Goal: Task Accomplishment & Management: Use online tool/utility

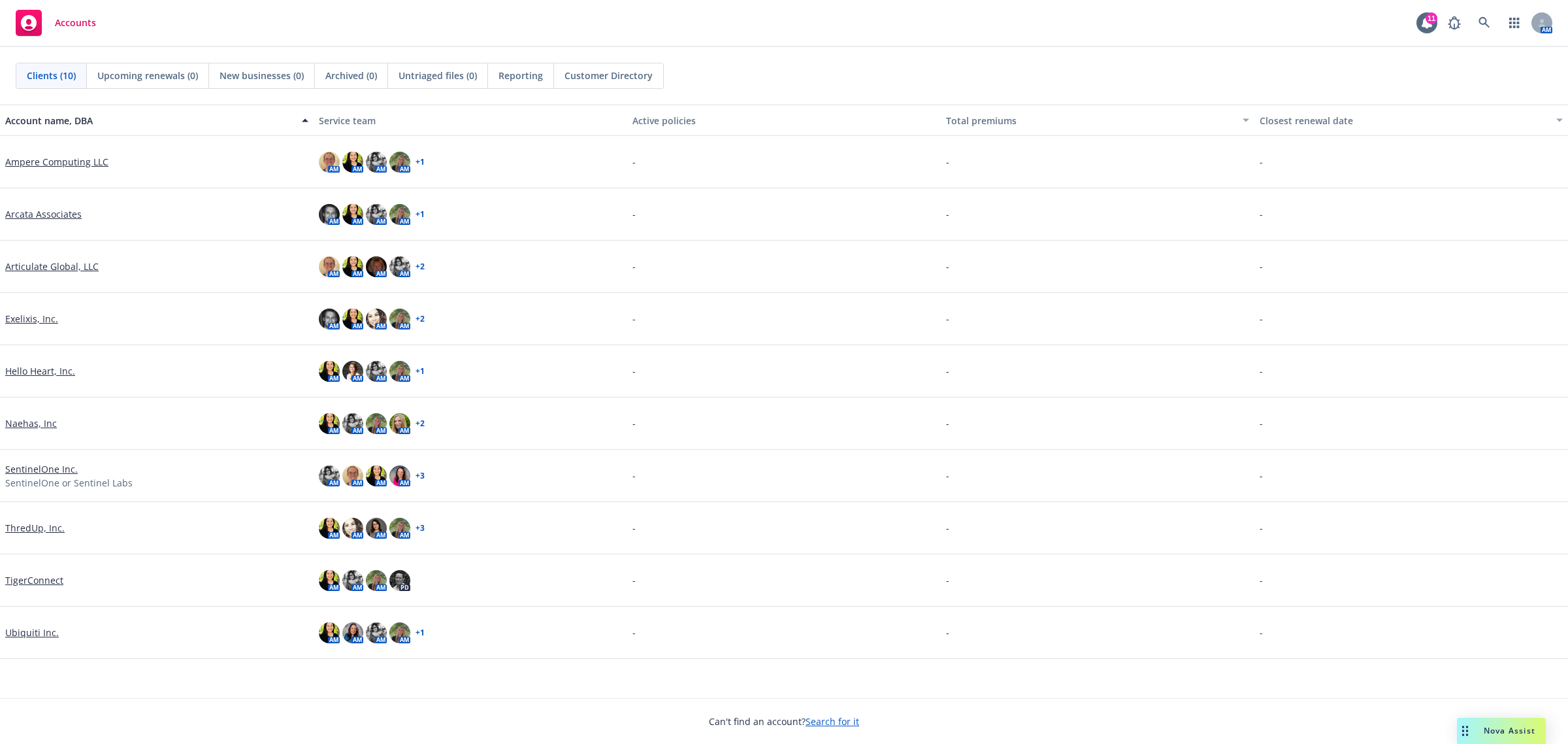
click at [1494, 735] on span "Nova Assist" at bounding box center [1510, 731] width 52 height 11
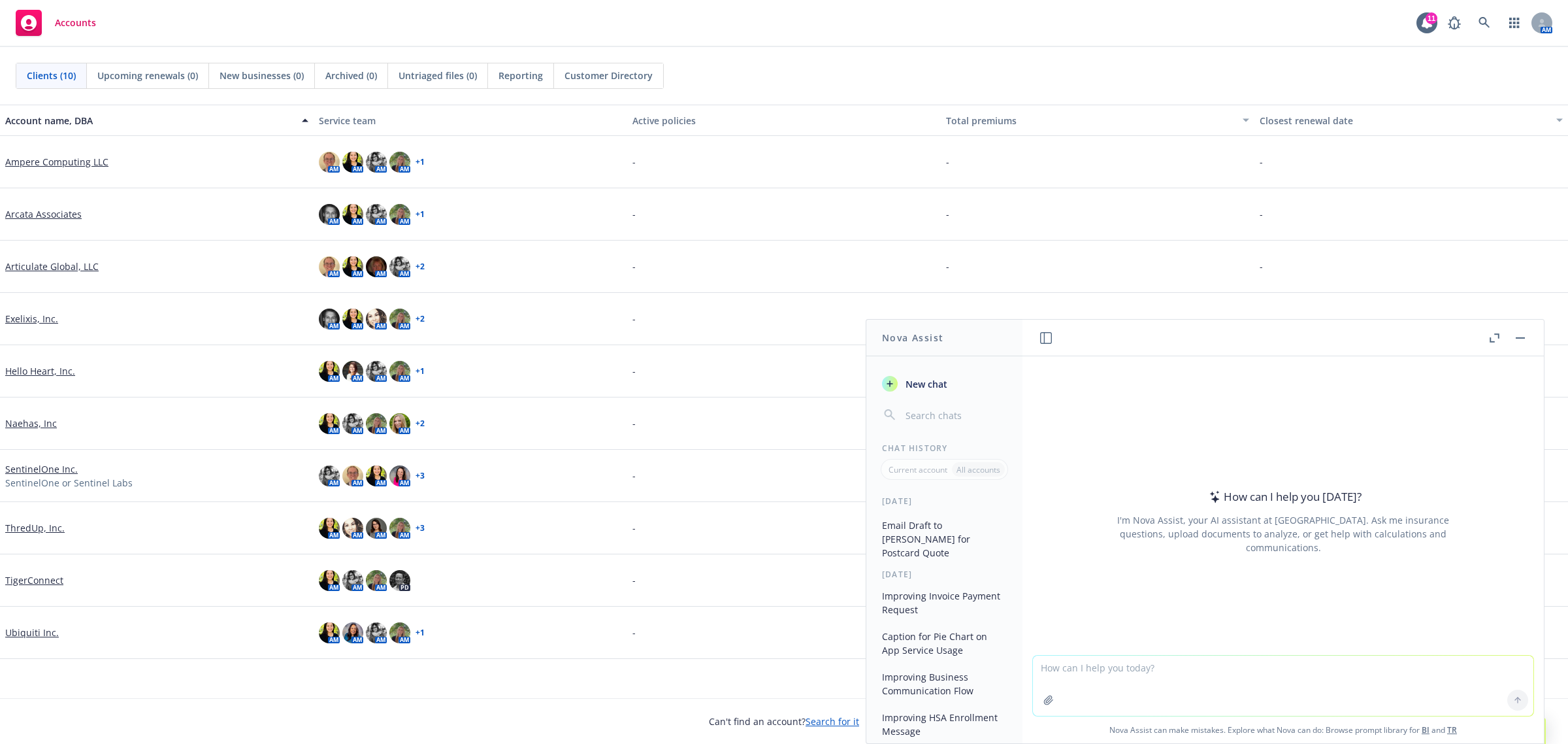
scroll to position [490, 0]
drag, startPoint x: 918, startPoint y: 642, endPoint x: 1314, endPoint y: 585, distance: 400.1
click at [1314, 585] on div "How can I help you [DATE]? I'm Nova Assist, your AI assistant at Newfront. Ask …" at bounding box center [1283, 522] width 501 height 205
click at [923, 479] on div "Current account All accounts" at bounding box center [945, 469] width 128 height 21
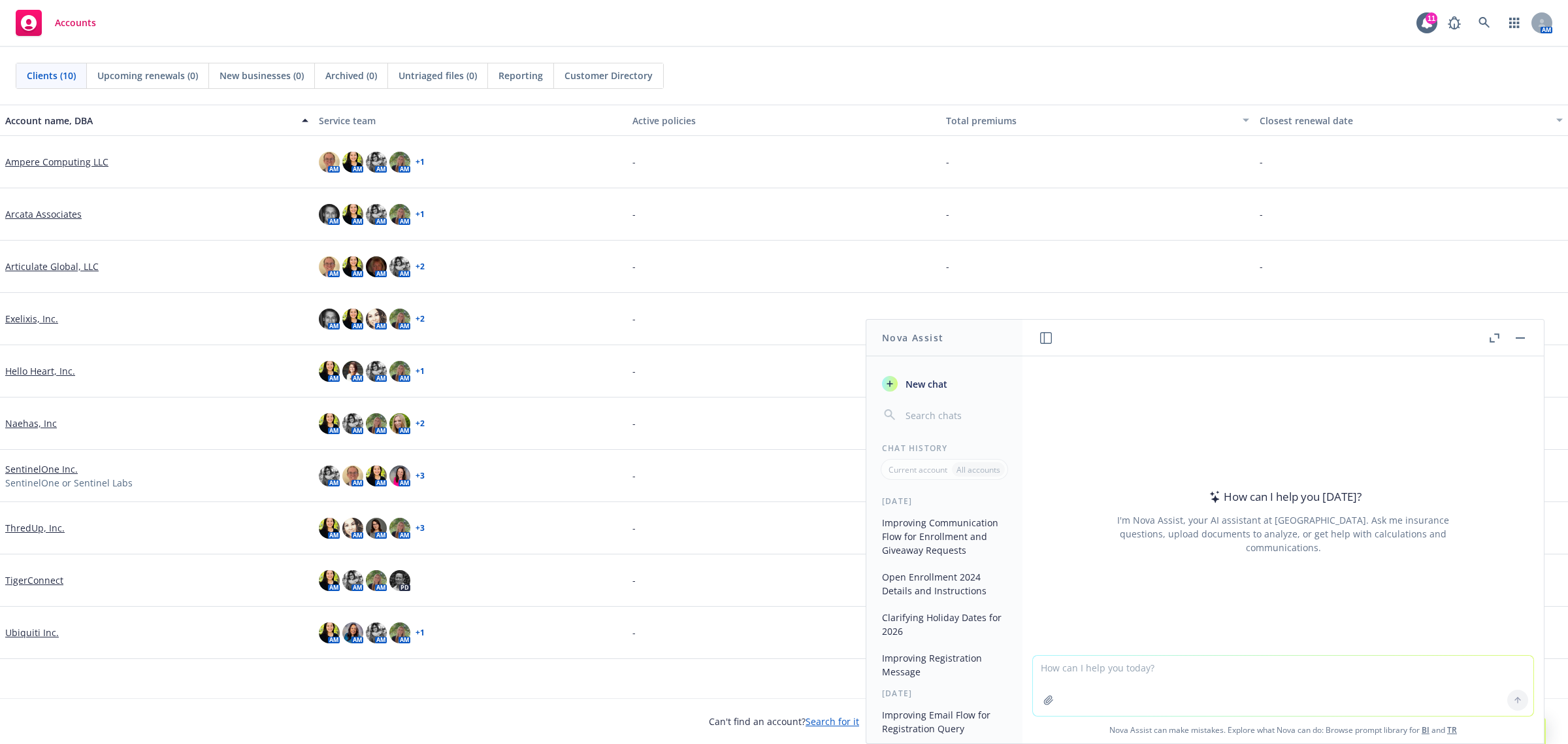
click at [923, 476] on div "Current account" at bounding box center [918, 469] width 68 height 14
click at [986, 475] on p "All accounts" at bounding box center [978, 470] width 44 height 11
click at [1288, 703] on textarea at bounding box center [1283, 686] width 501 height 60
paste textarea "H"
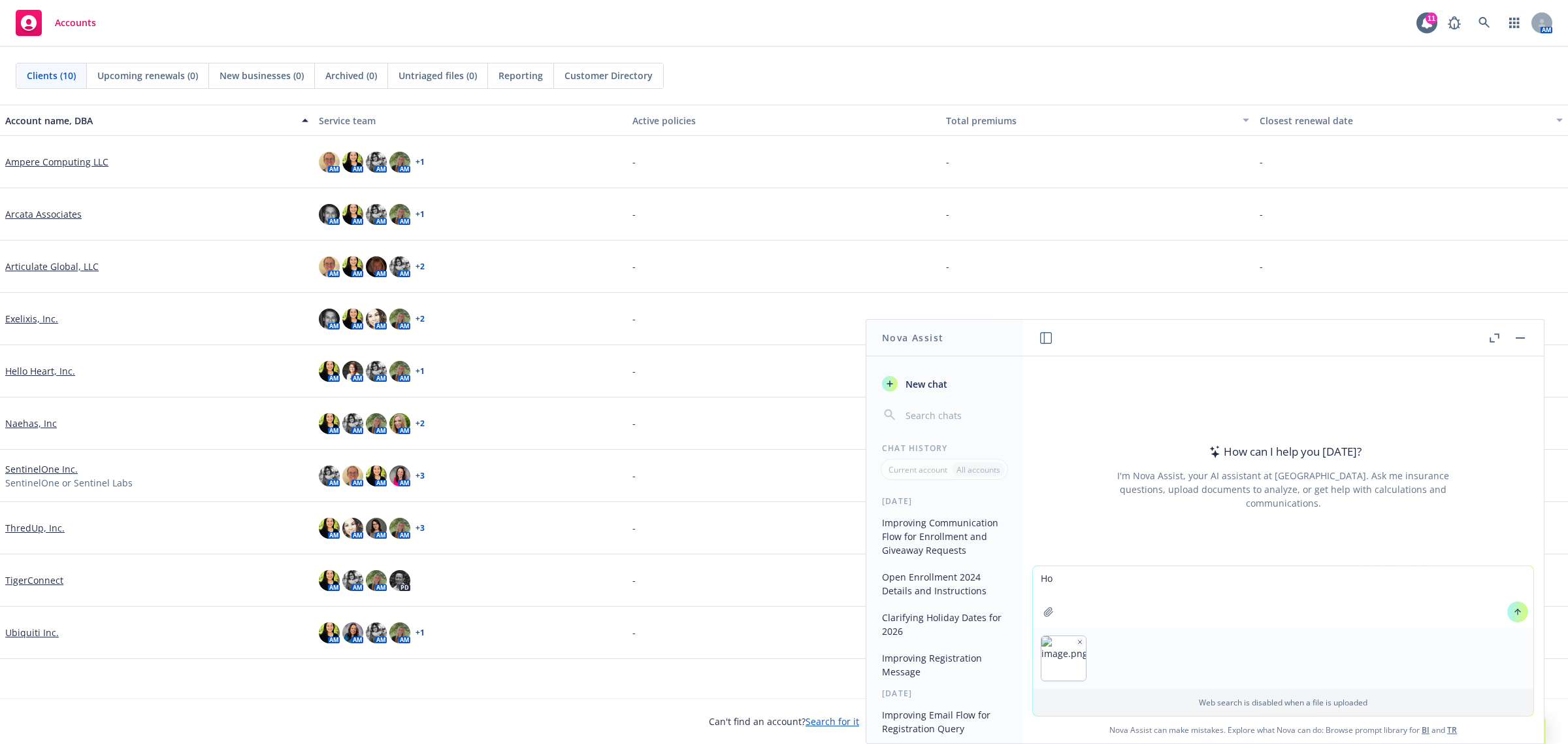
type textarea "H"
type textarea "Where should I place text and a logo in this image? I'm using it for a powerpoi…"
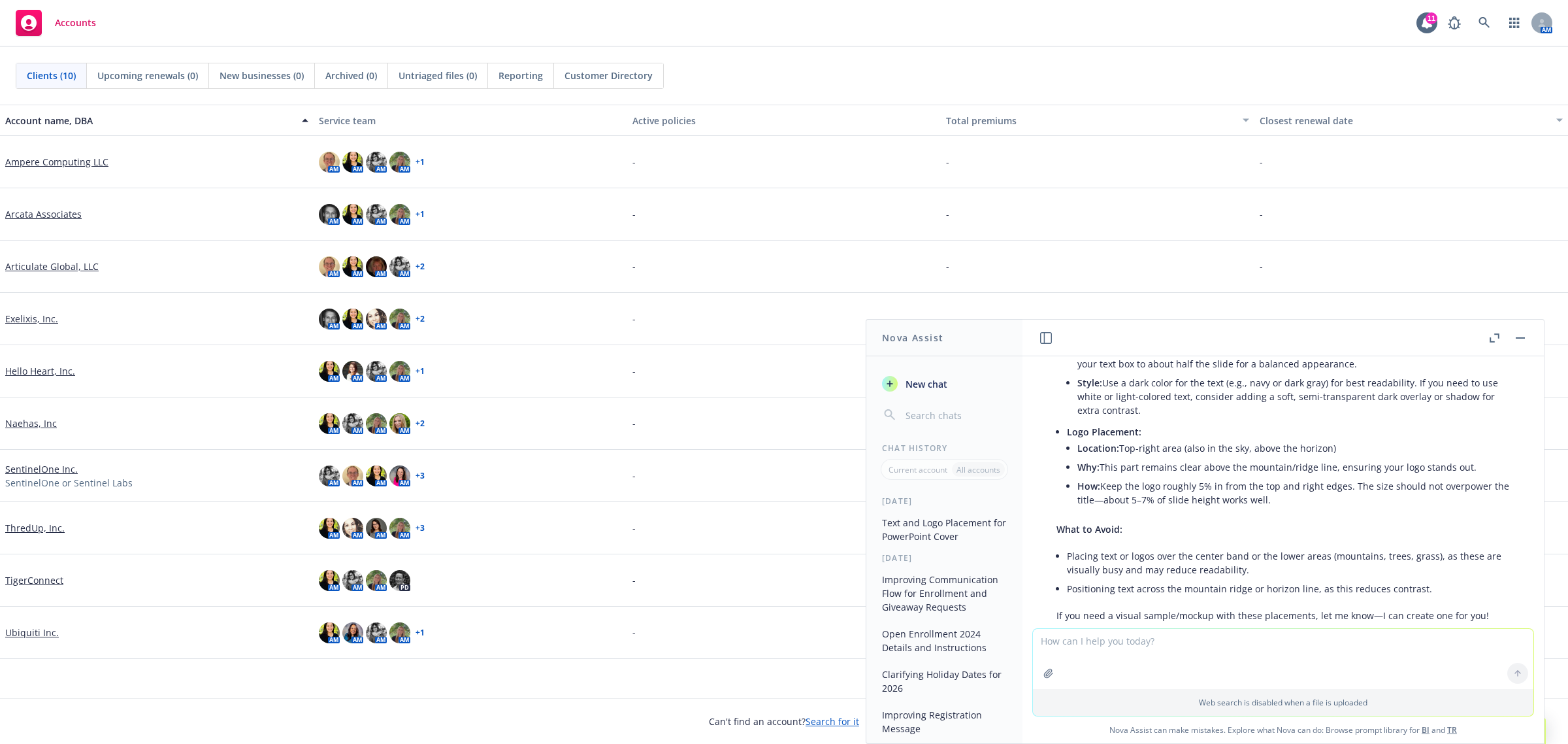
scroll to position [226, 0]
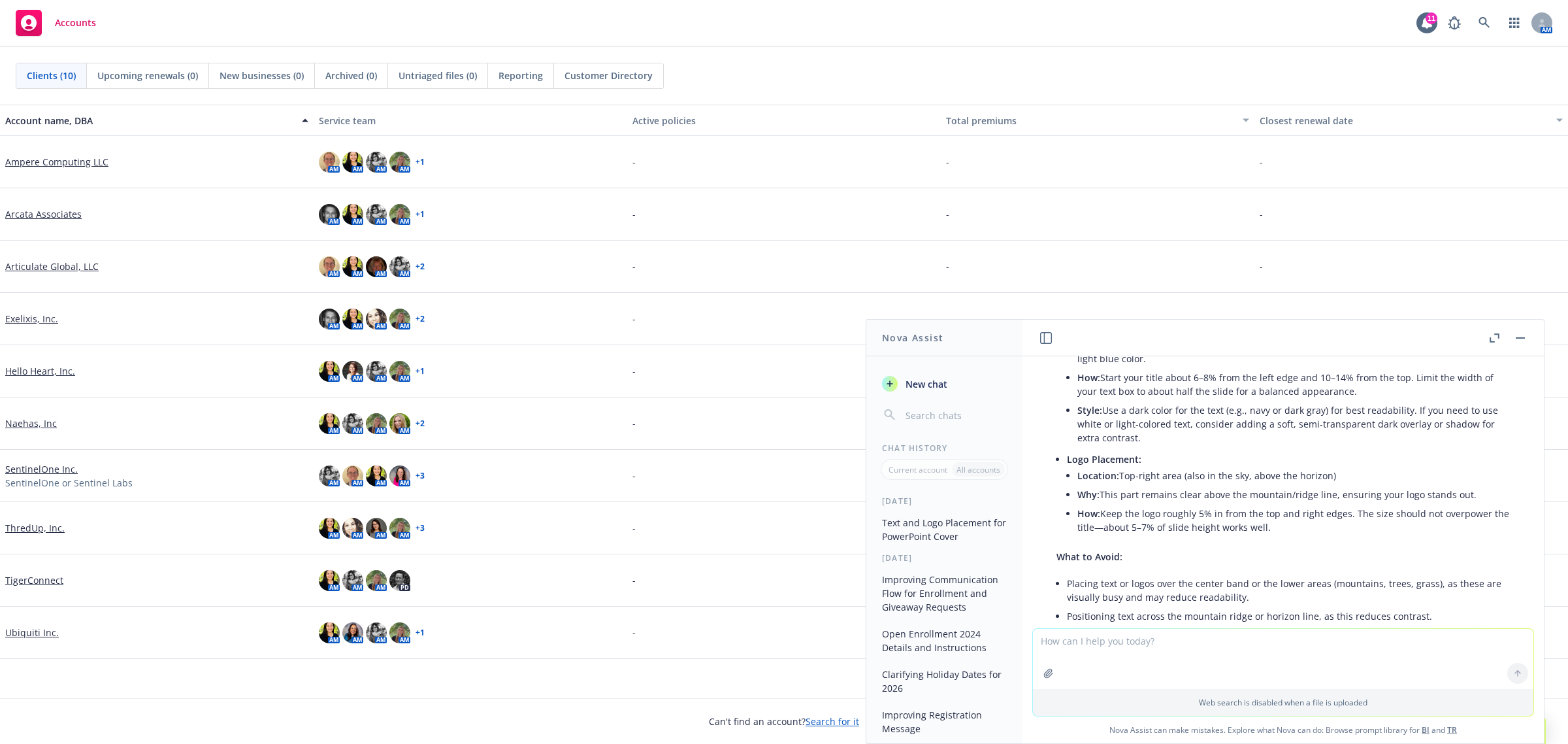
click at [32, 264] on link "Articulate Global, LLC" at bounding box center [52, 266] width 93 height 14
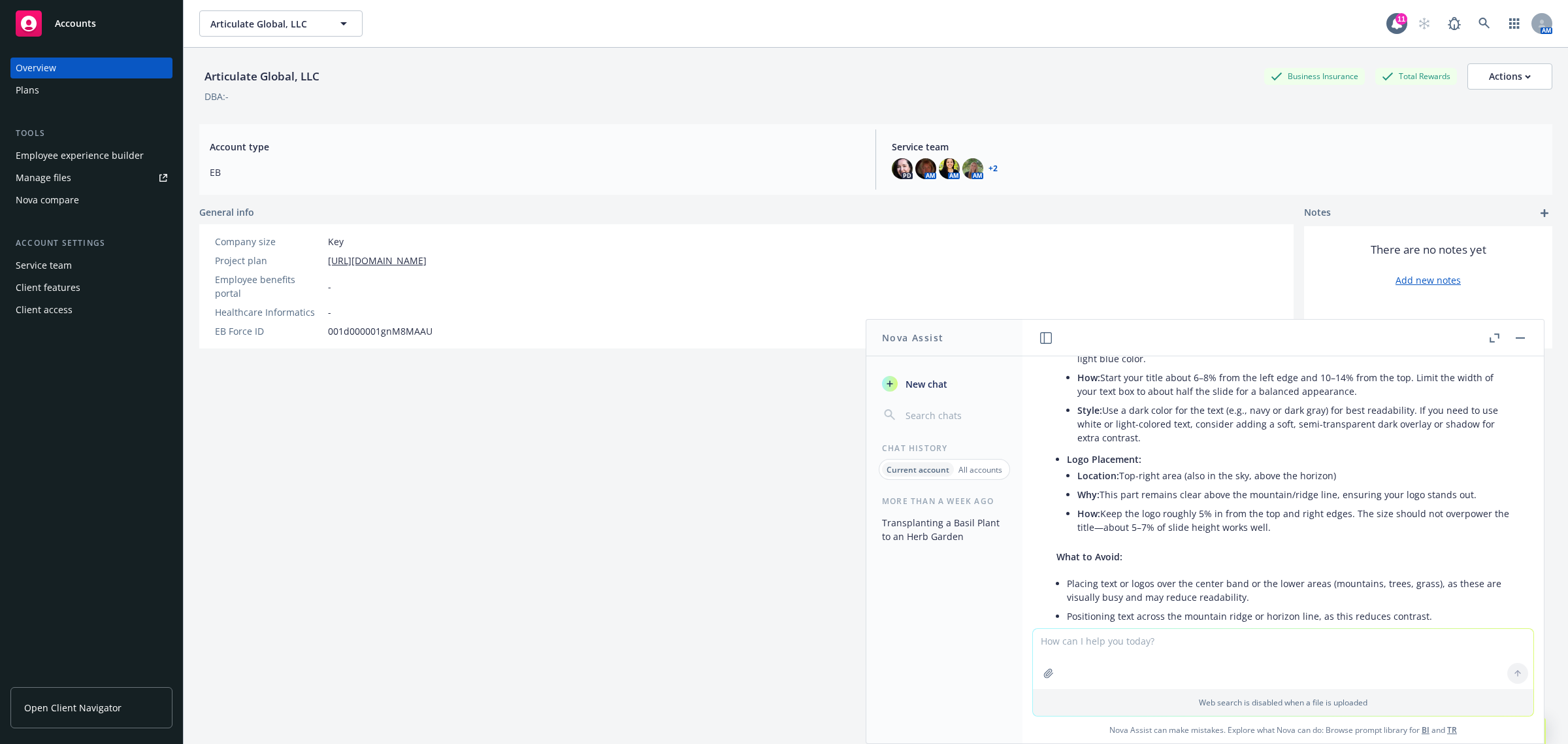
click at [76, 171] on link "Manage files" at bounding box center [92, 178] width 162 height 21
click at [72, 88] on div "Plans" at bounding box center [92, 90] width 152 height 21
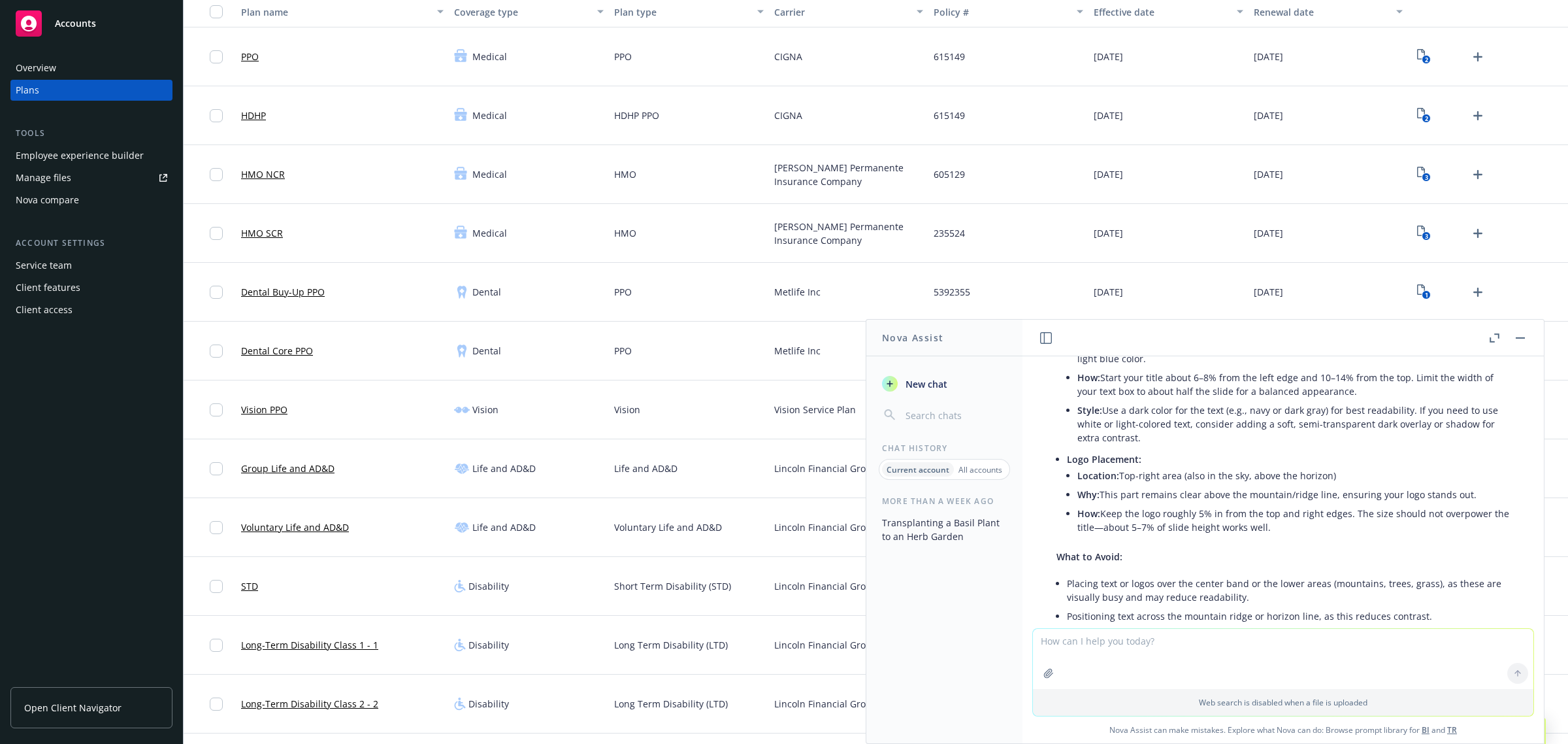
scroll to position [82, 0]
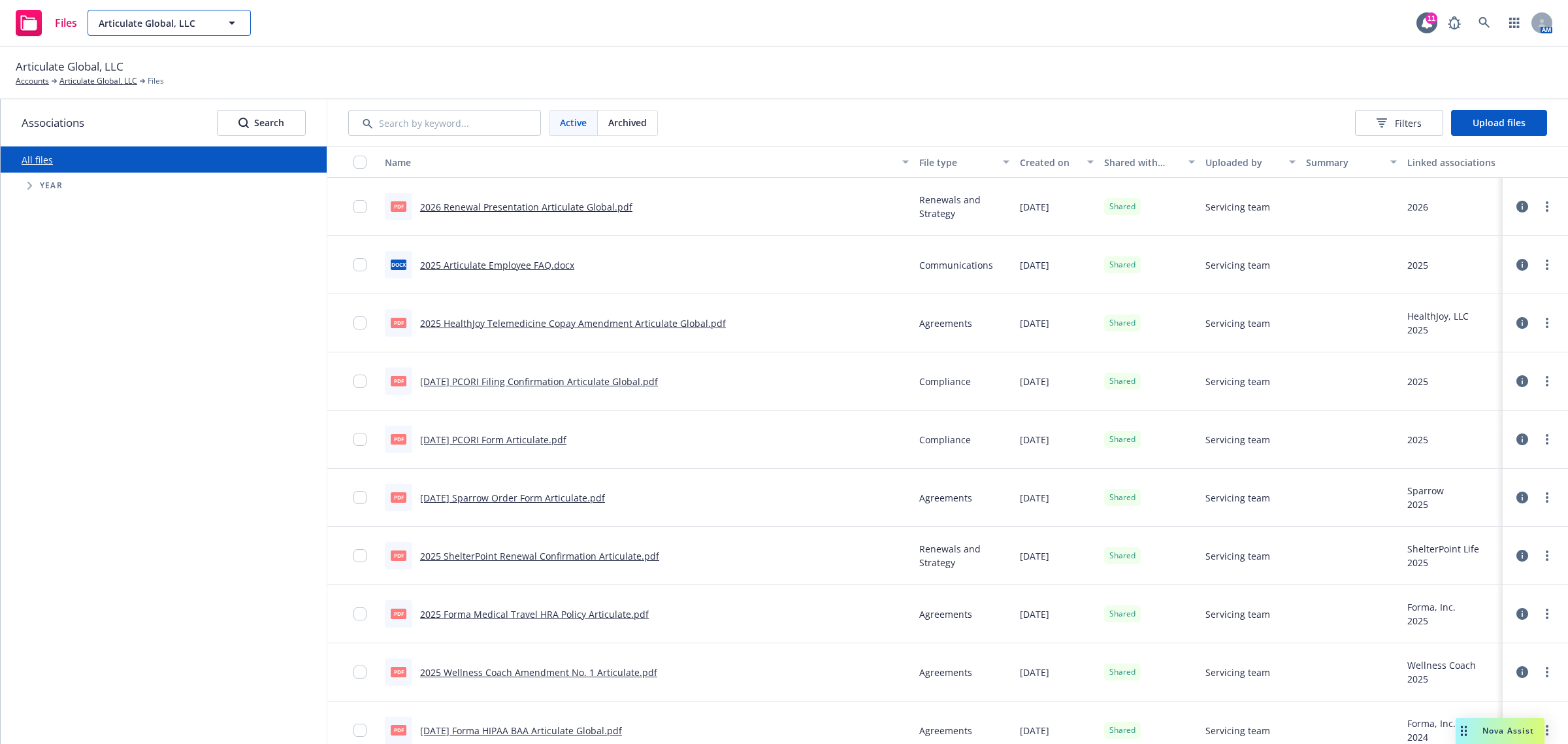
click at [157, 25] on span "Articulate Global, LLC" at bounding box center [155, 23] width 113 height 14
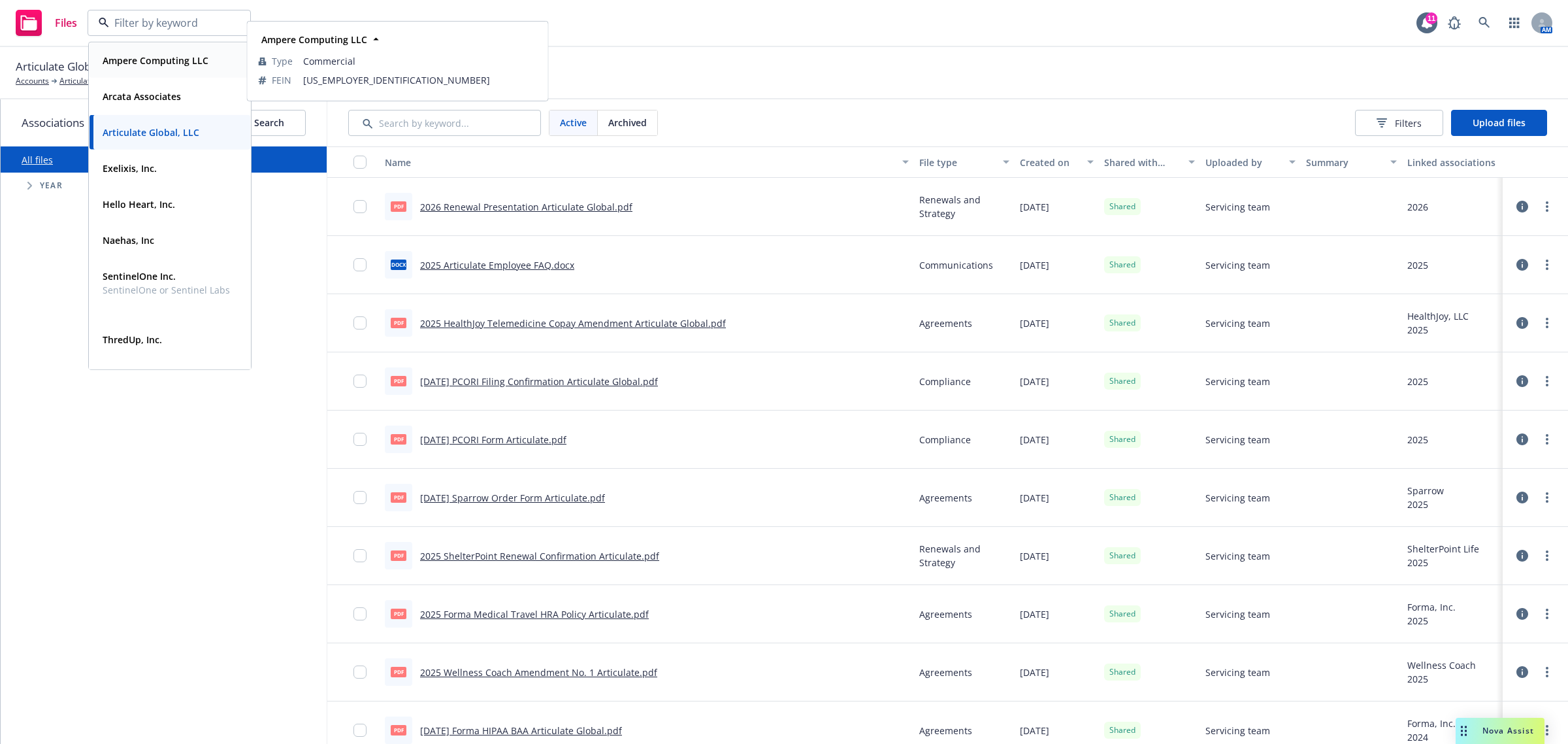
click at [123, 70] on div "Ampere Computing LLC" at bounding box center [154, 60] width 114 height 19
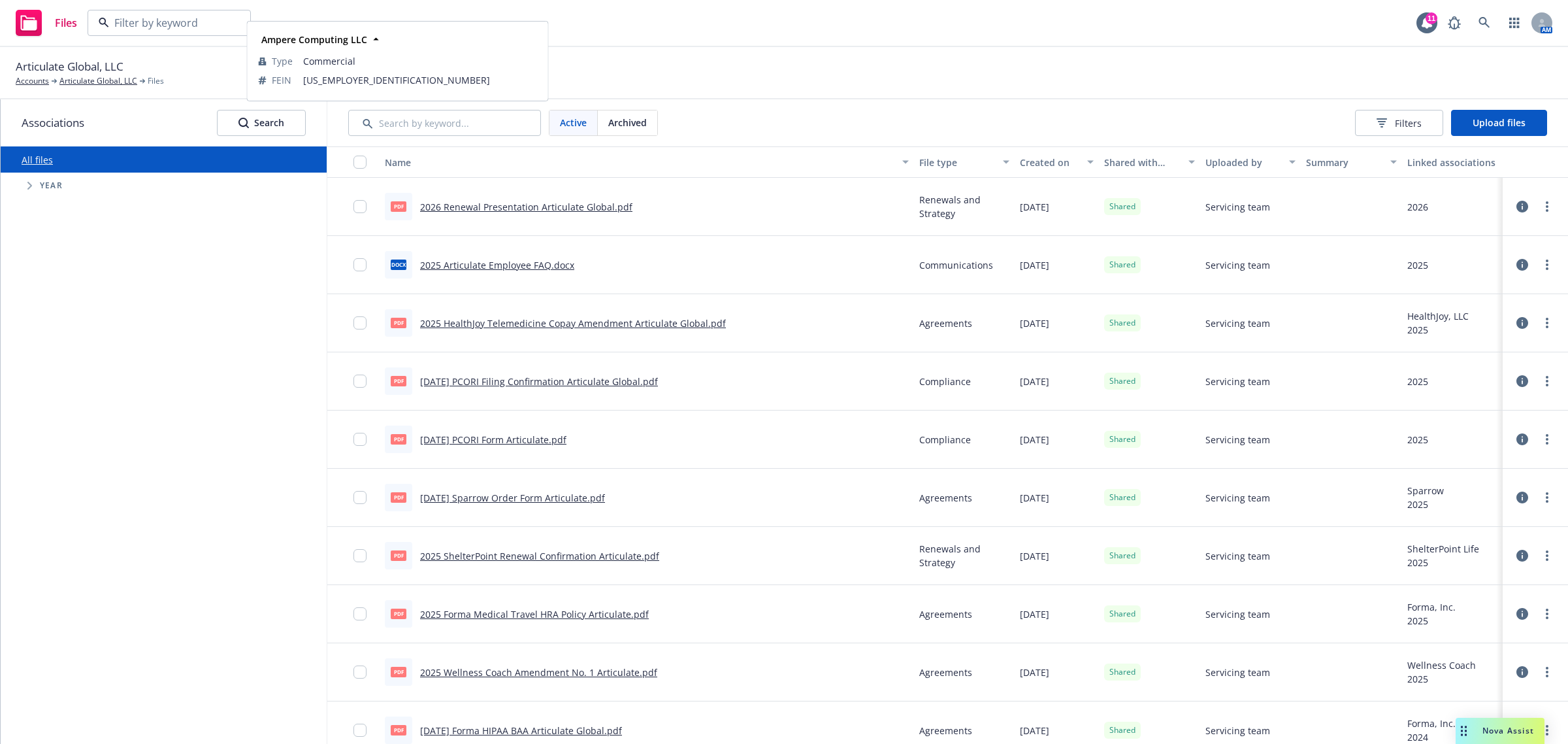
type input "Articulate Global, LLC"
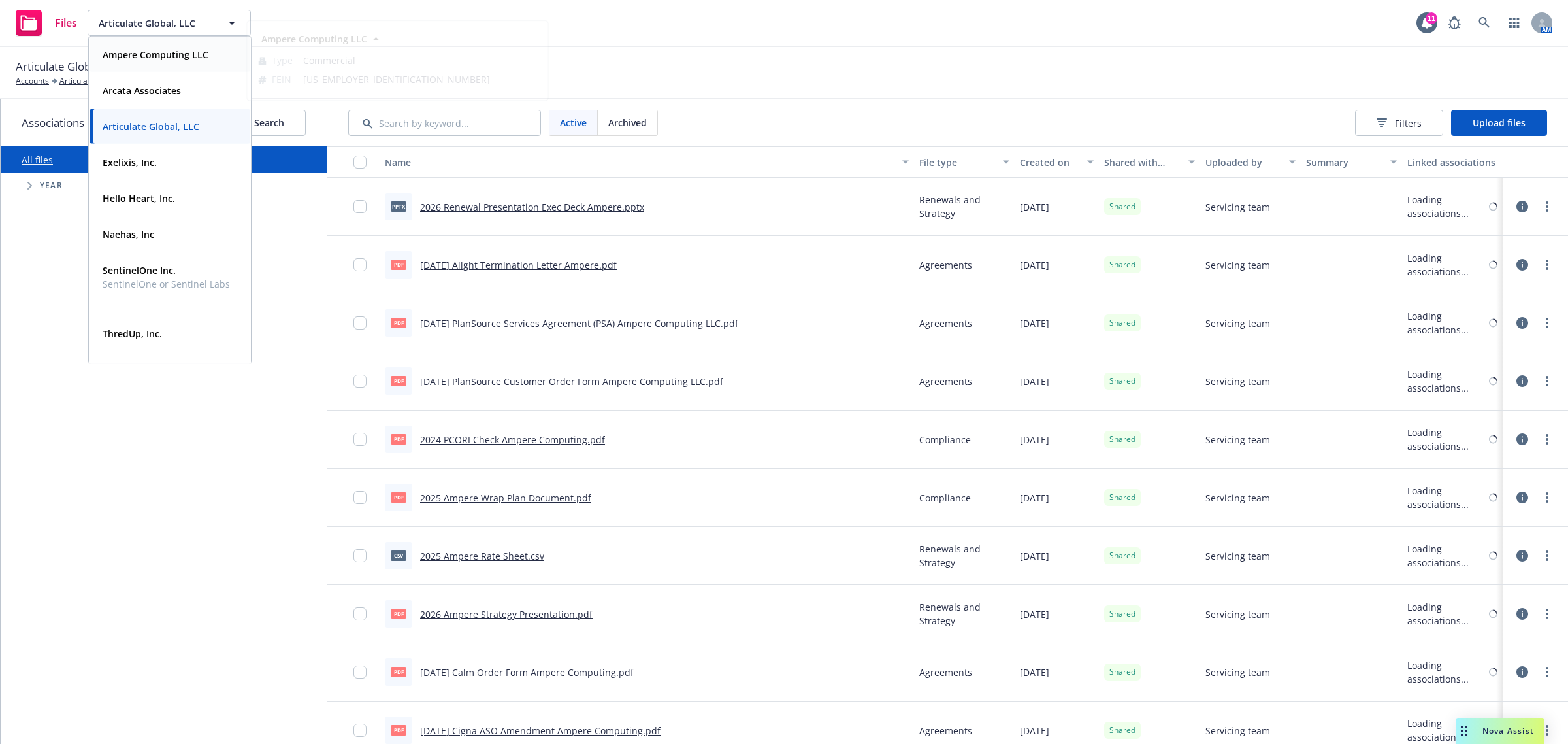
type input "Ampere Computing LLC"
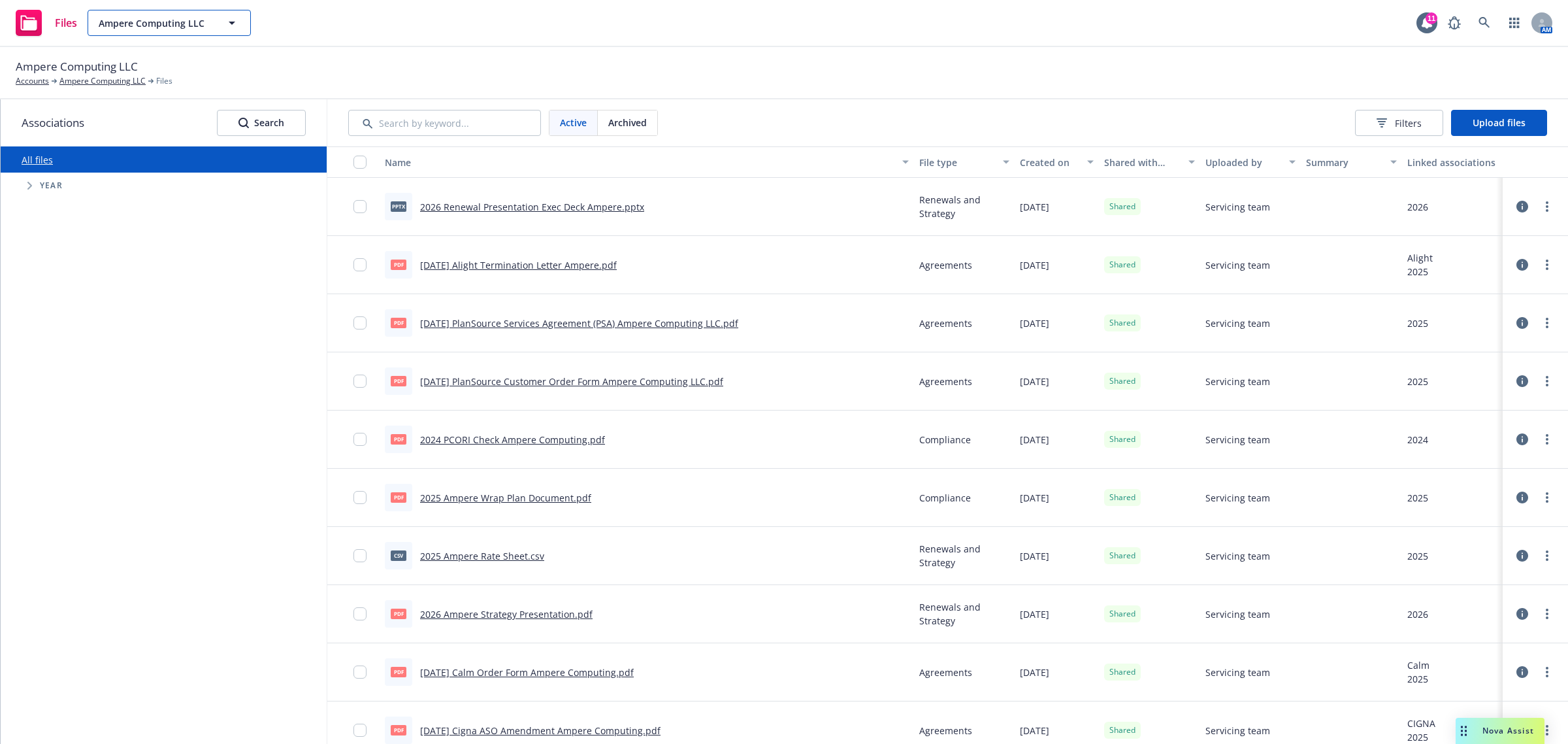
click at [119, 20] on span "Ampere Computing LLC" at bounding box center [155, 23] width 113 height 14
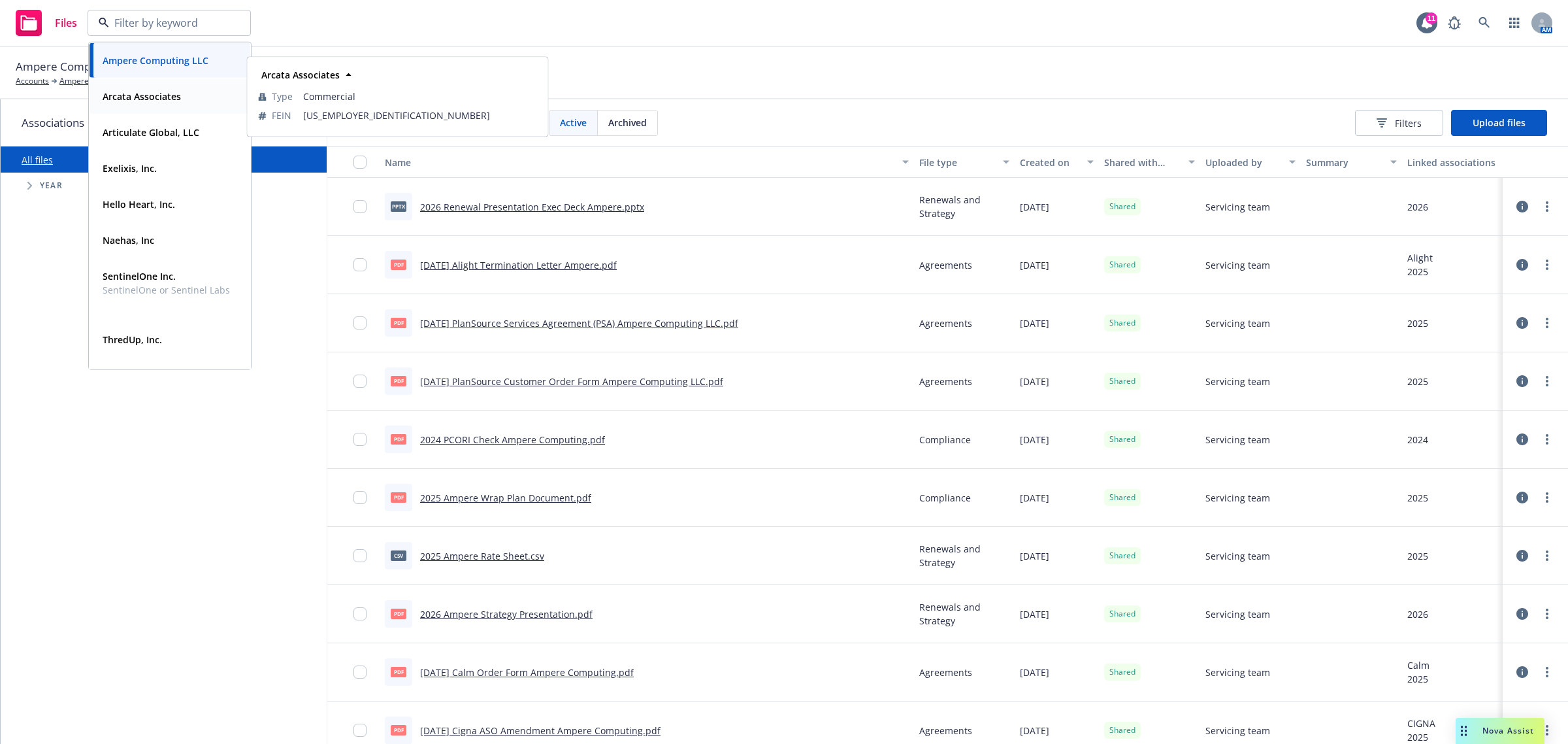
click at [177, 107] on div "Arcata Associates Type Commercial FEIN 94-2511090" at bounding box center [170, 96] width 160 height 34
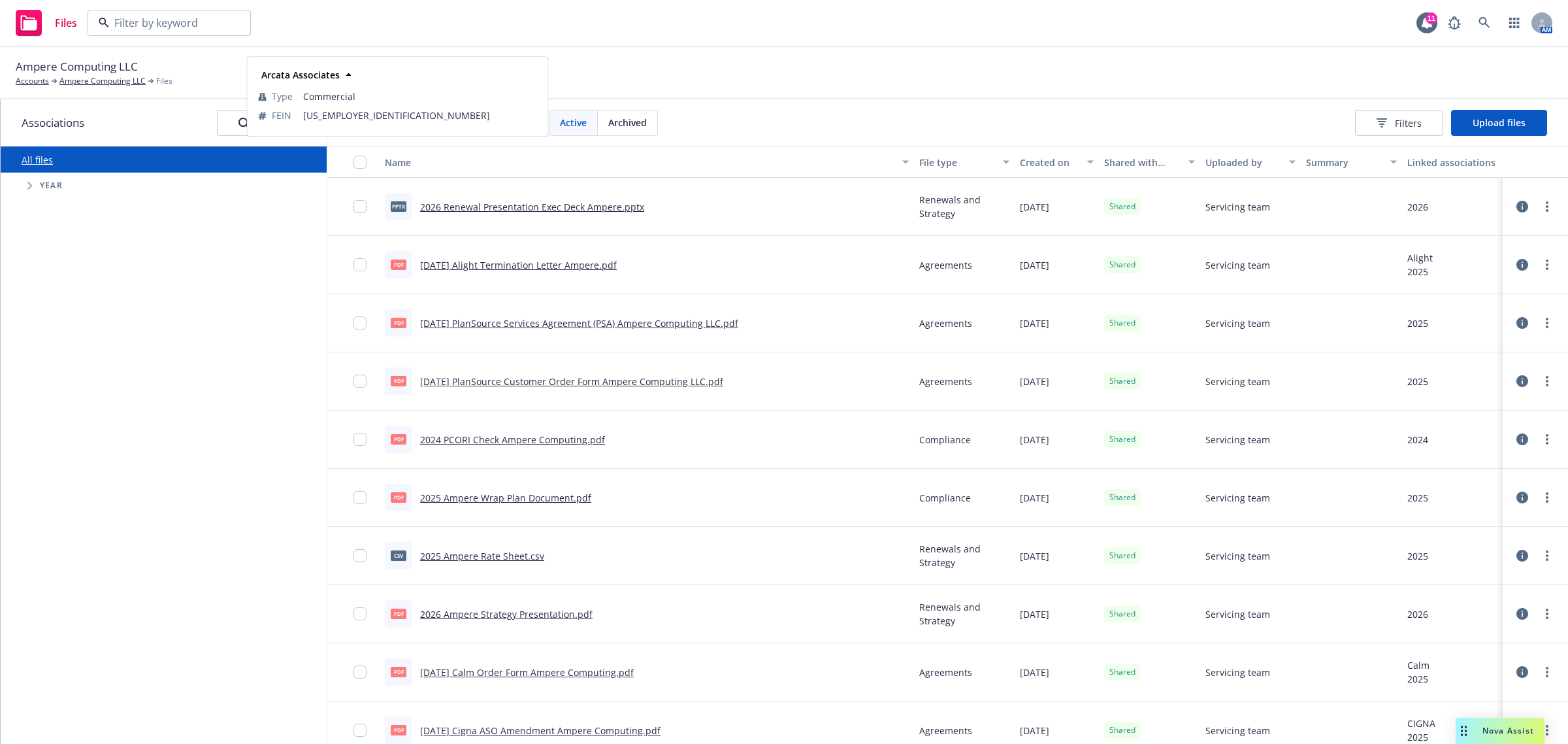
type input "Ampere Computing LLC"
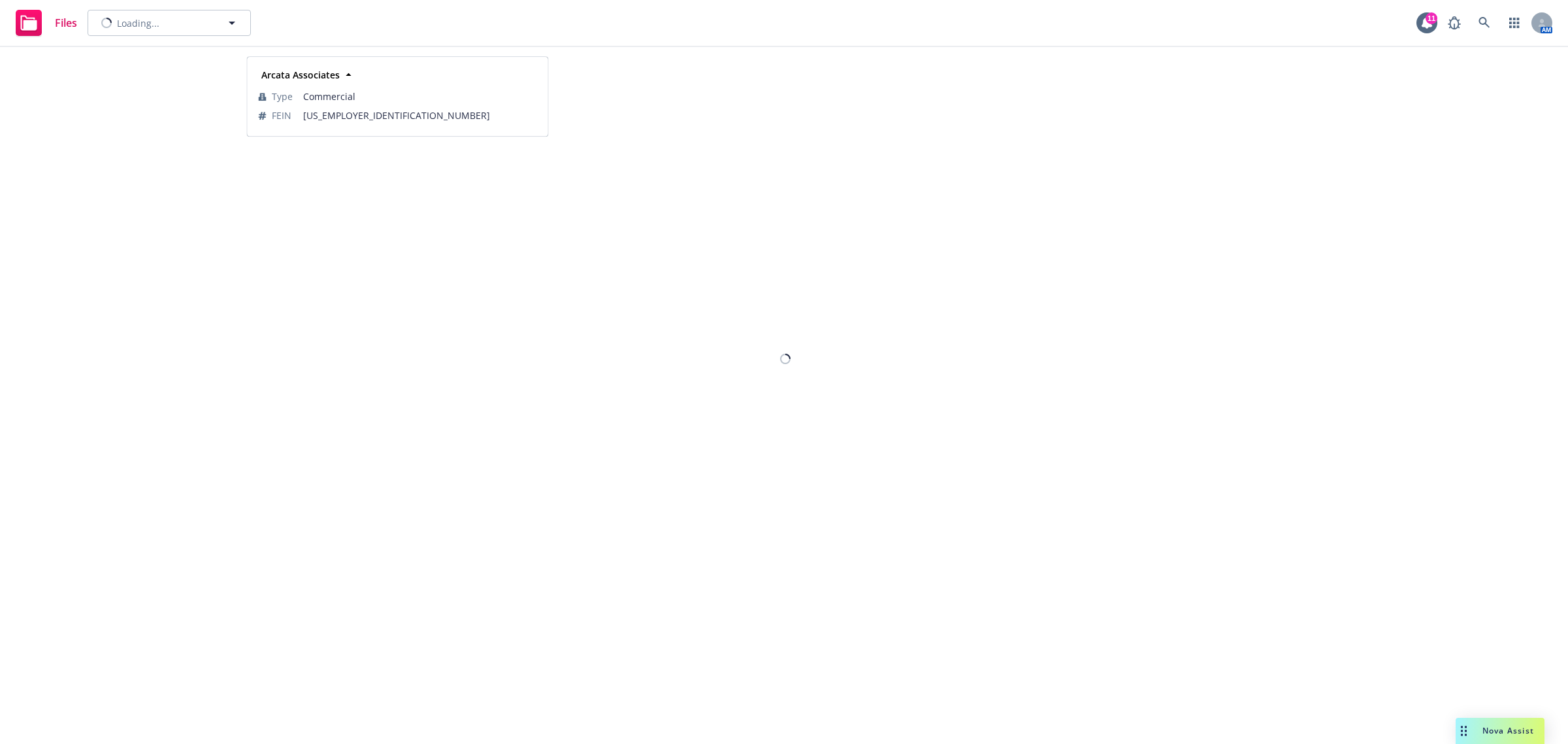
type input "Arcata Associates"
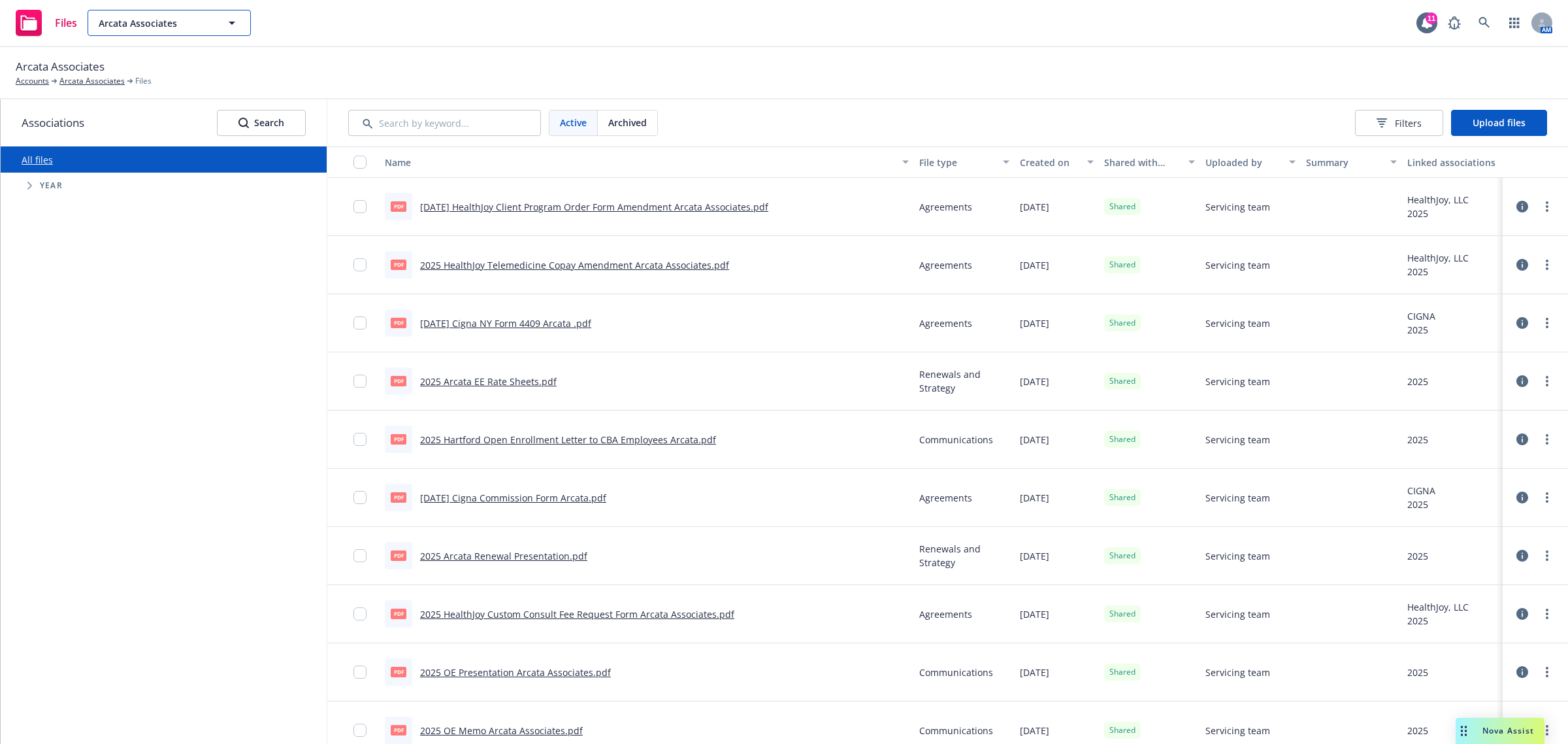
click at [191, 34] on button "Arcata Associates" at bounding box center [169, 23] width 163 height 26
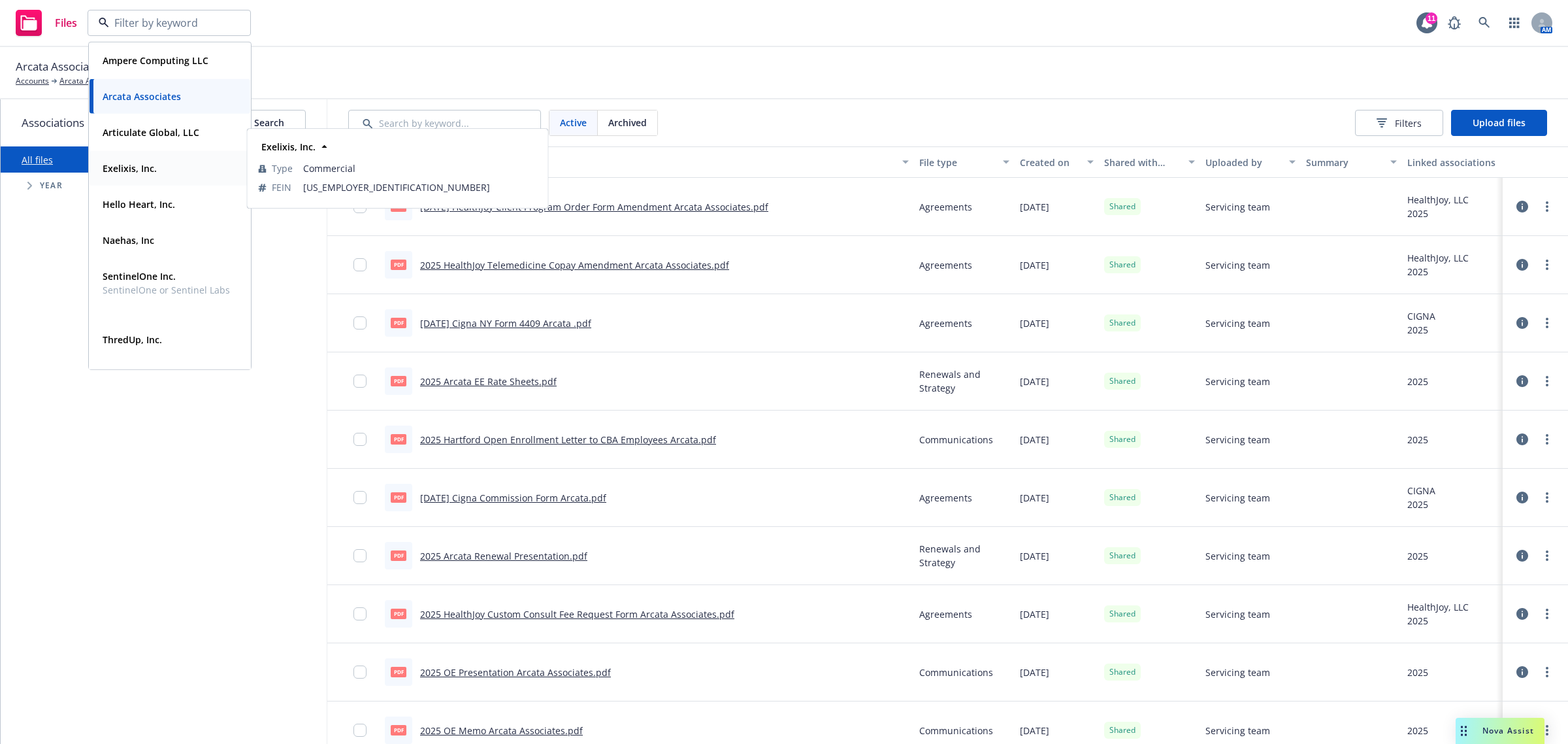
click at [191, 167] on div "Exelixis, Inc." at bounding box center [170, 168] width 145 height 19
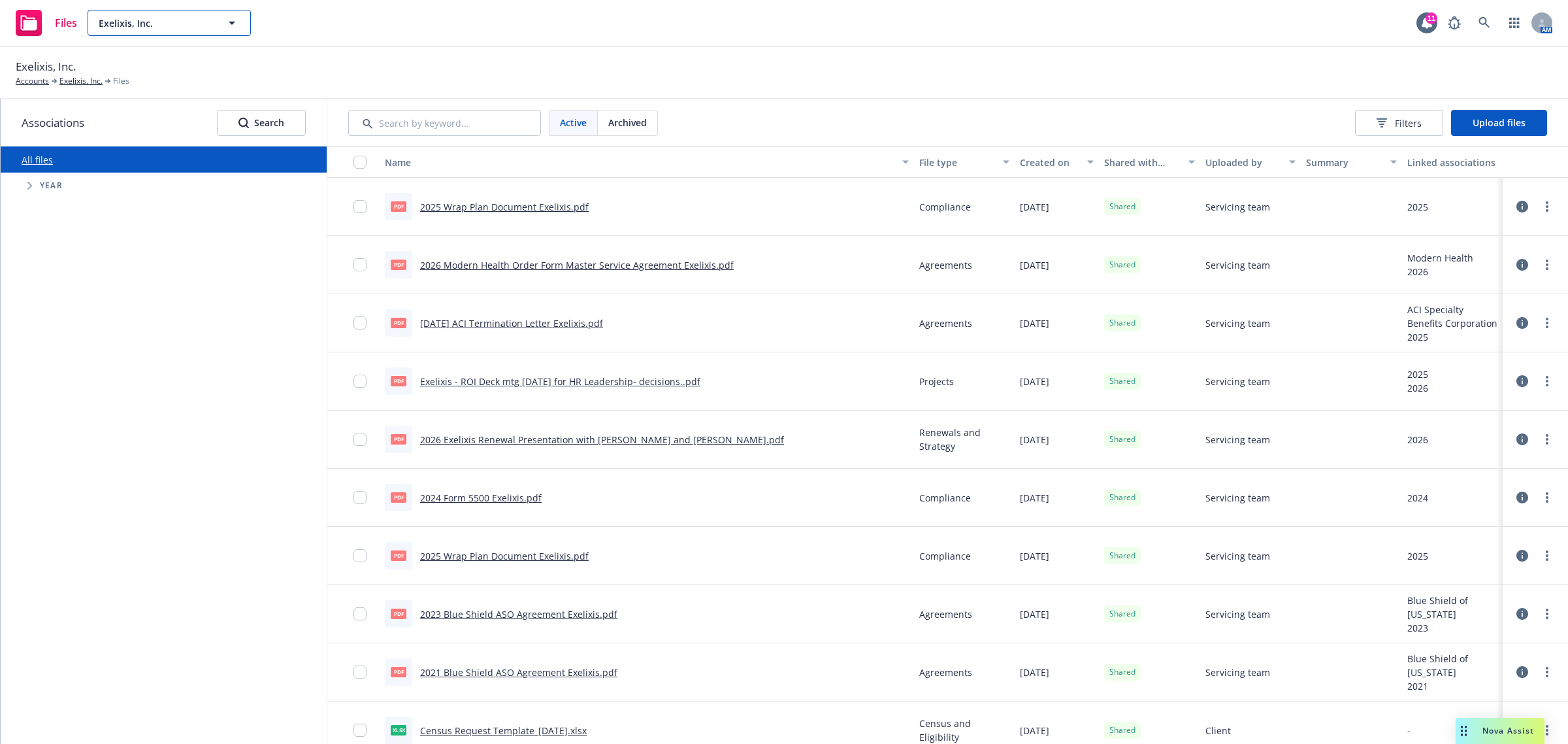
click at [198, 24] on span "Exelixis, Inc." at bounding box center [155, 23] width 113 height 14
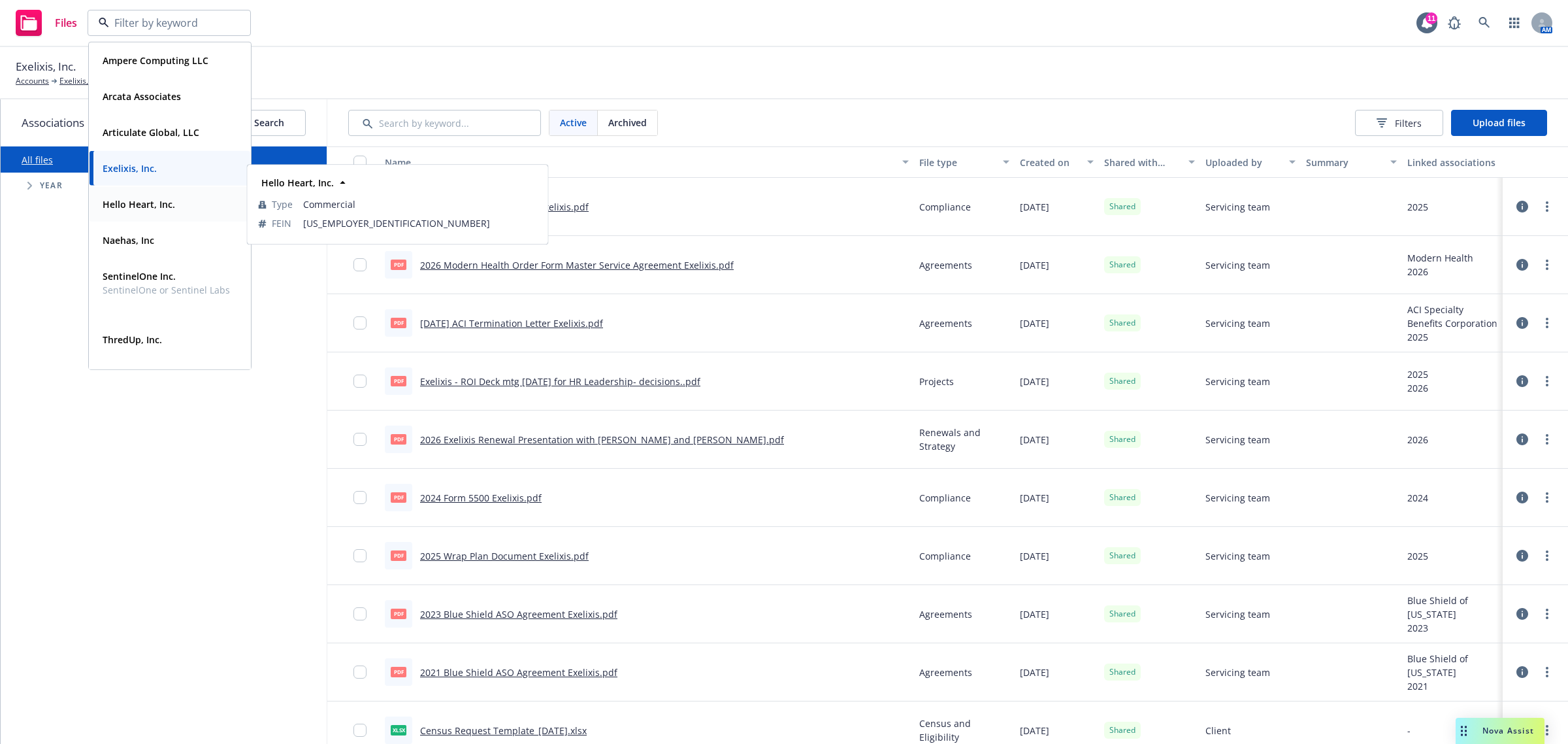
click at [176, 211] on div "Hello Heart, Inc." at bounding box center [170, 204] width 145 height 19
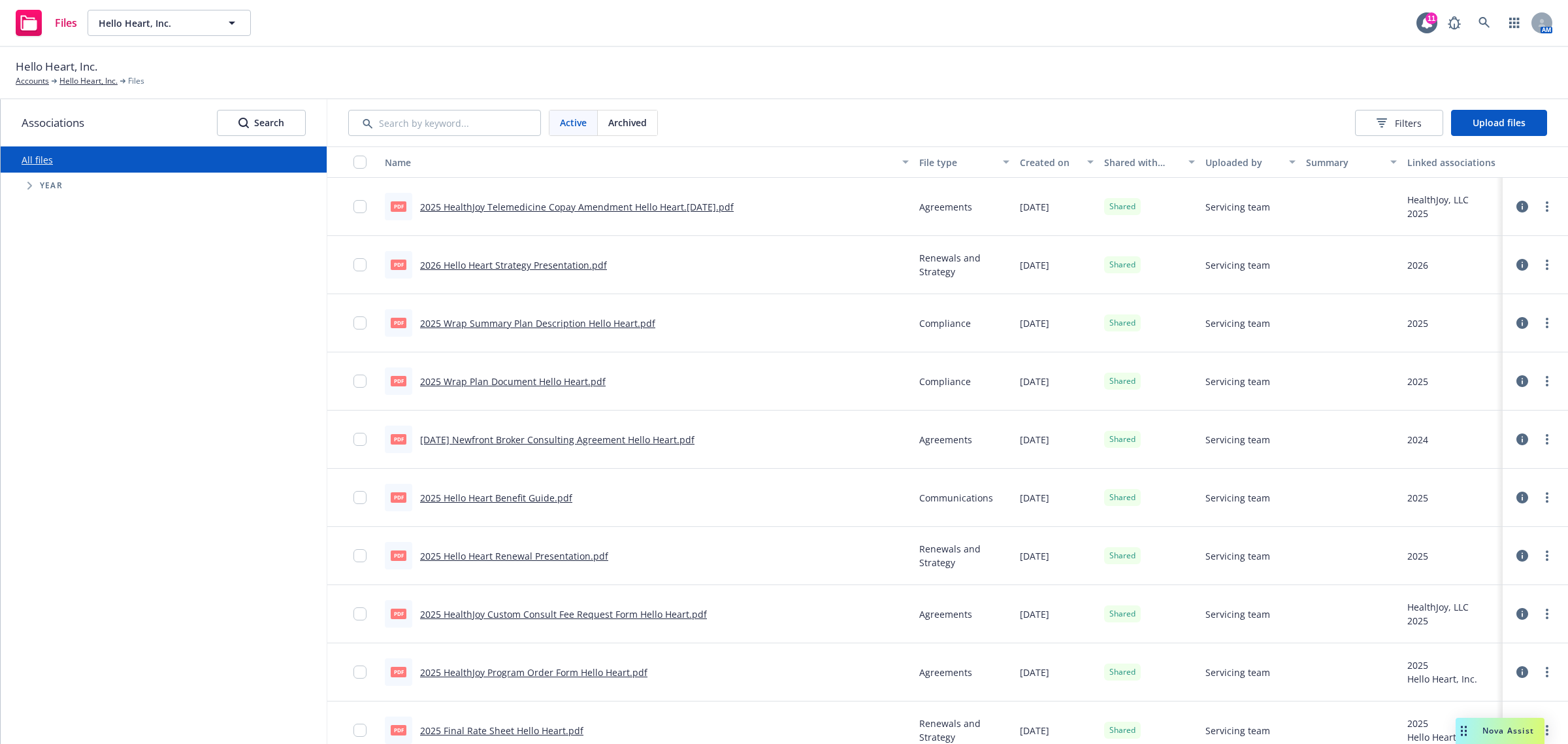
click at [556, 555] on link "2025 Hello Heart Renewal Presentation.pdf" at bounding box center [514, 555] width 188 height 12
click at [190, 24] on span "Hello Heart, Inc." at bounding box center [155, 23] width 113 height 14
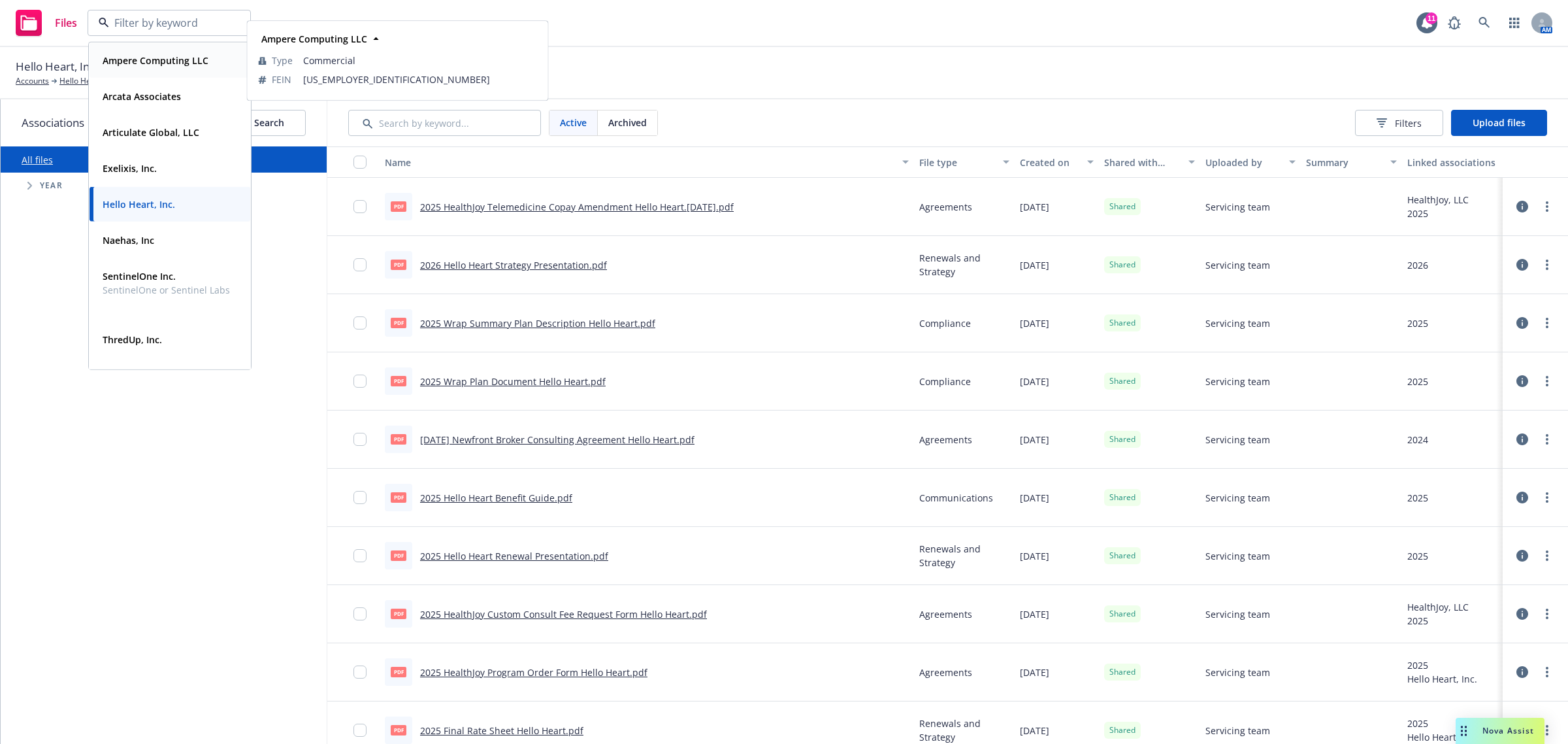
click at [164, 59] on strong "Ampere Computing LLC" at bounding box center [155, 60] width 106 height 12
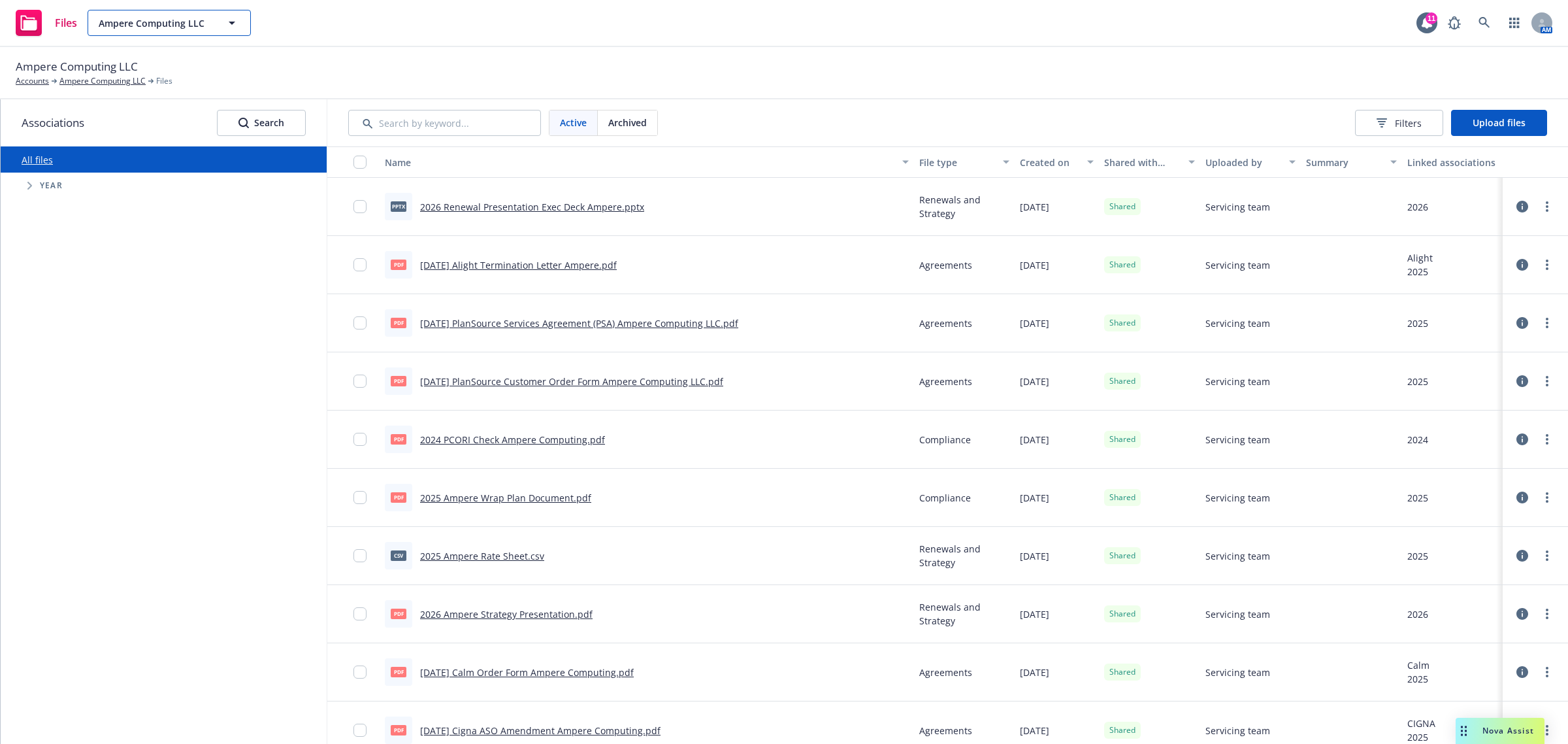
click at [165, 22] on span "Ampere Computing LLC" at bounding box center [155, 23] width 113 height 14
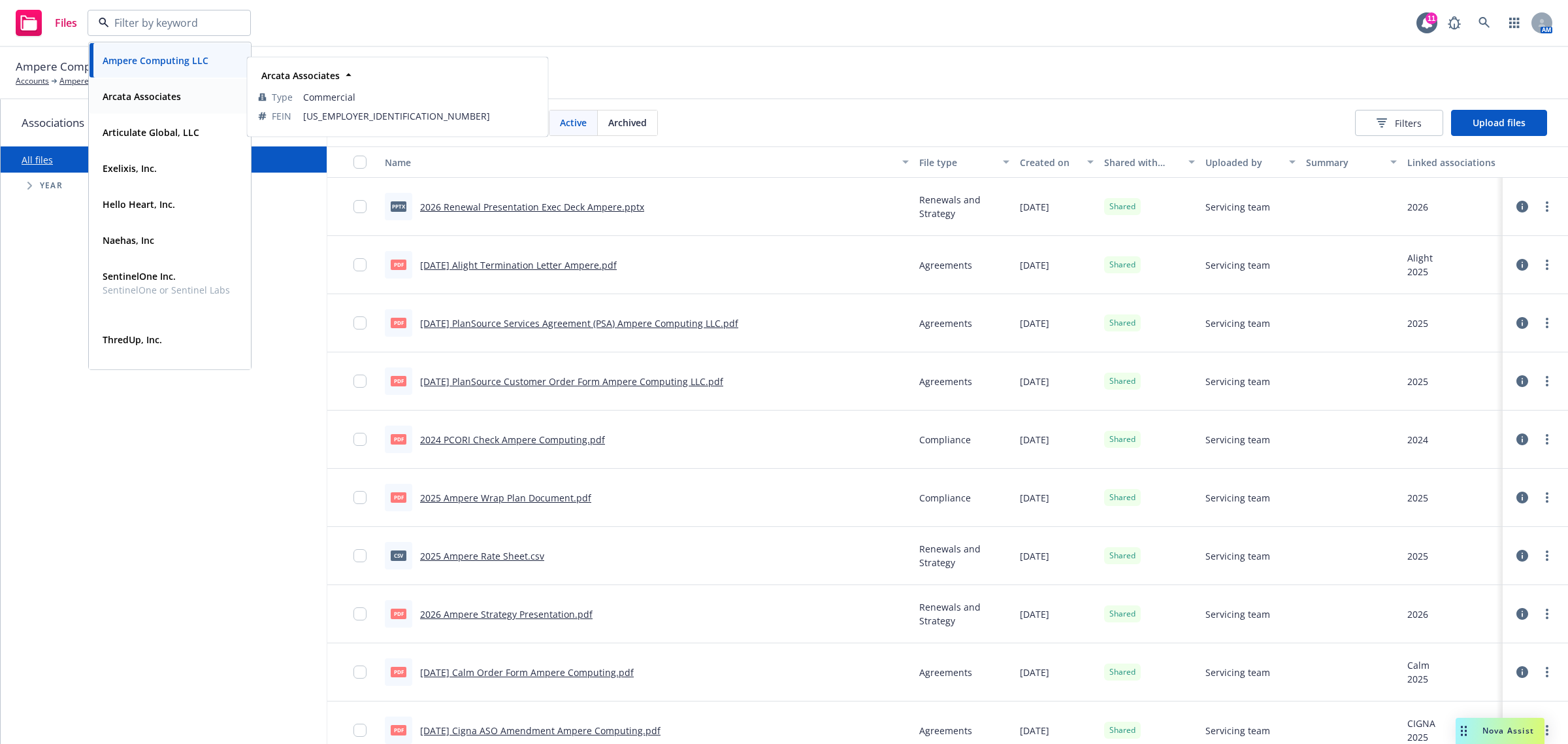
click at [172, 106] on div "Arcata Associates Type Commercial FEIN 94-2511090" at bounding box center [170, 96] width 160 height 34
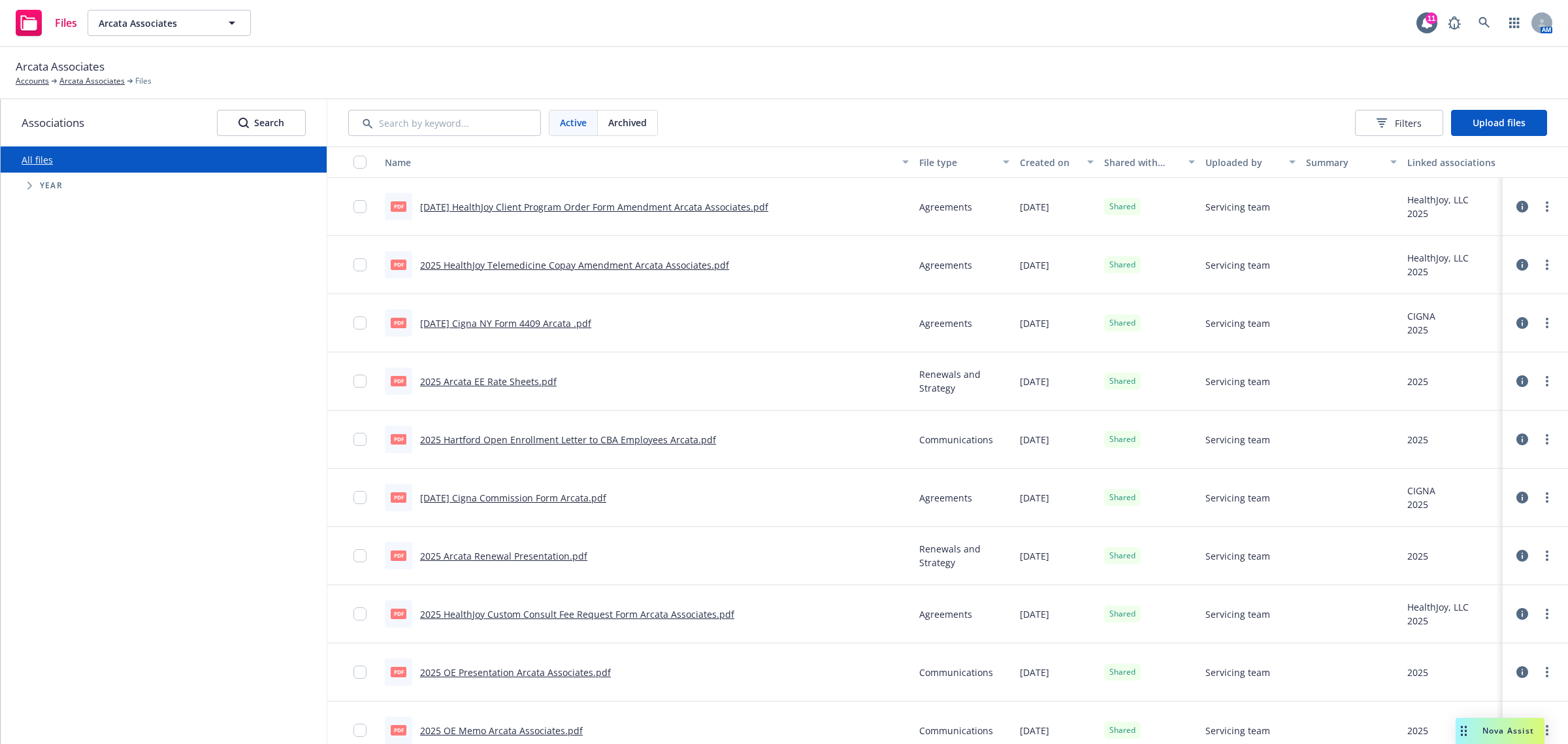
click at [549, 557] on link "2025 Arcata Renewal Presentation.pdf" at bounding box center [504, 555] width 168 height 12
click at [173, 27] on span "Arcata Associates" at bounding box center [155, 23] width 113 height 14
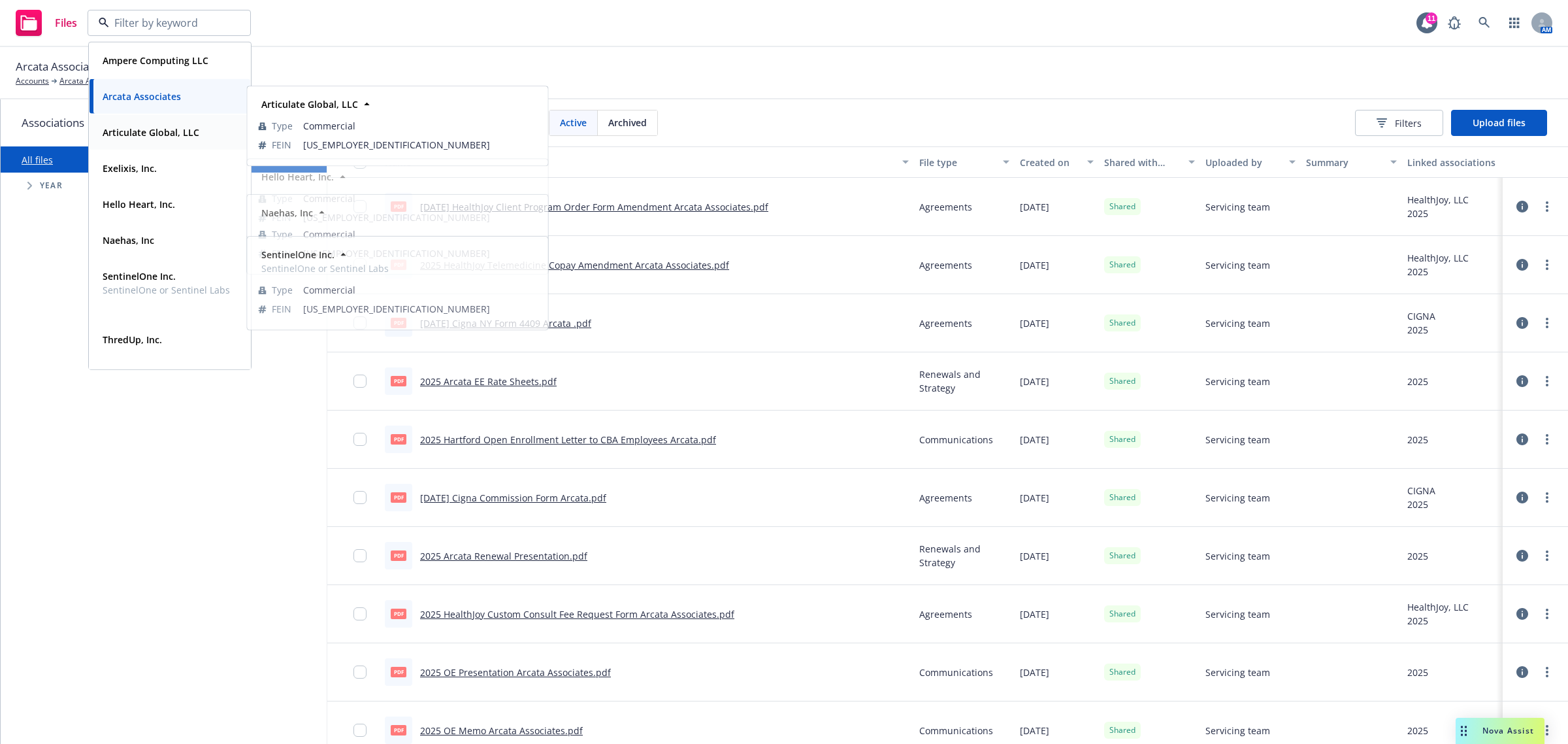
click at [153, 138] on span "Articulate Global, LLC" at bounding box center [150, 132] width 97 height 14
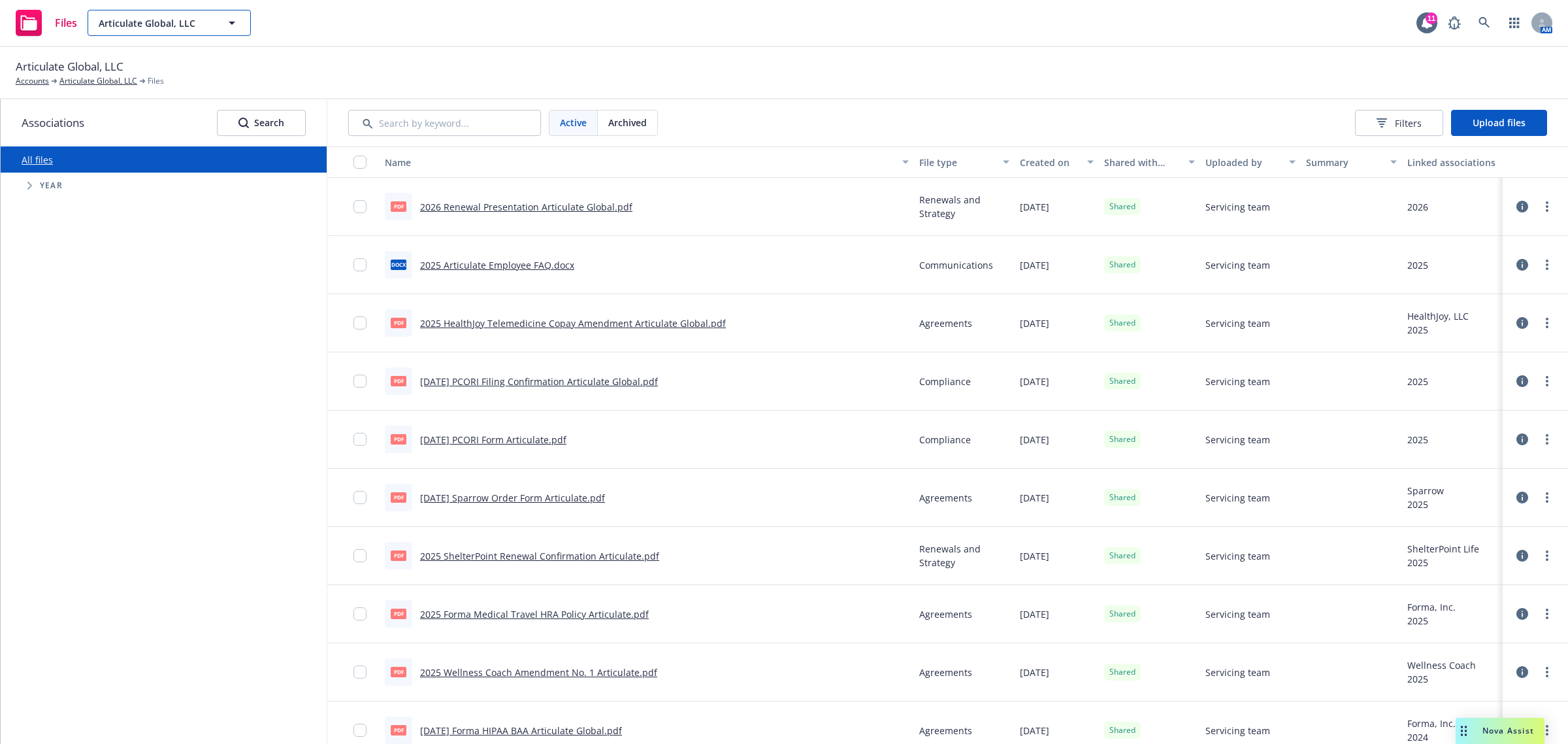
click at [180, 19] on span "Articulate Global, LLC" at bounding box center [155, 23] width 113 height 14
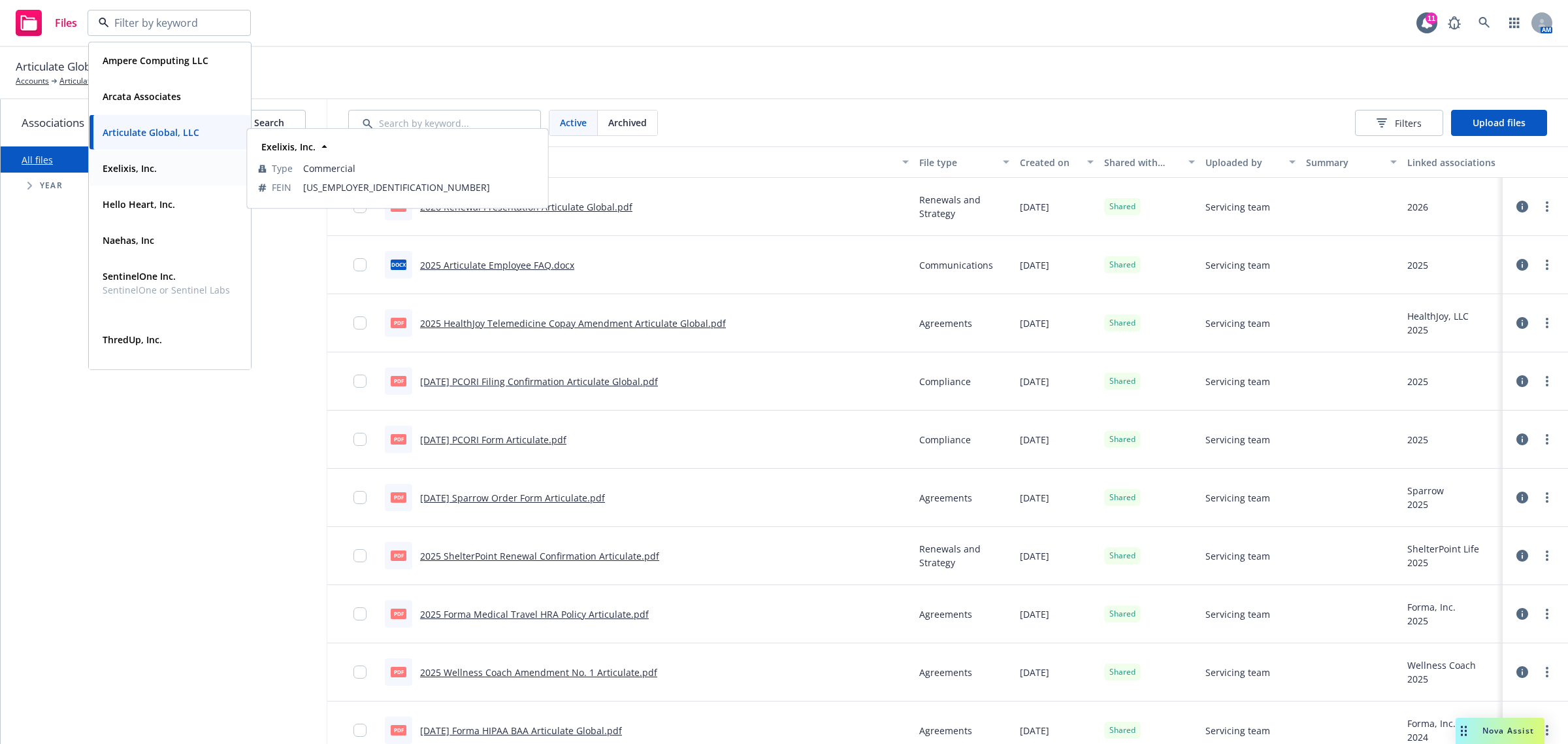
click at [181, 182] on div "Exelixis, Inc. Type Commercial FEIN 04-3257395" at bounding box center [170, 168] width 160 height 34
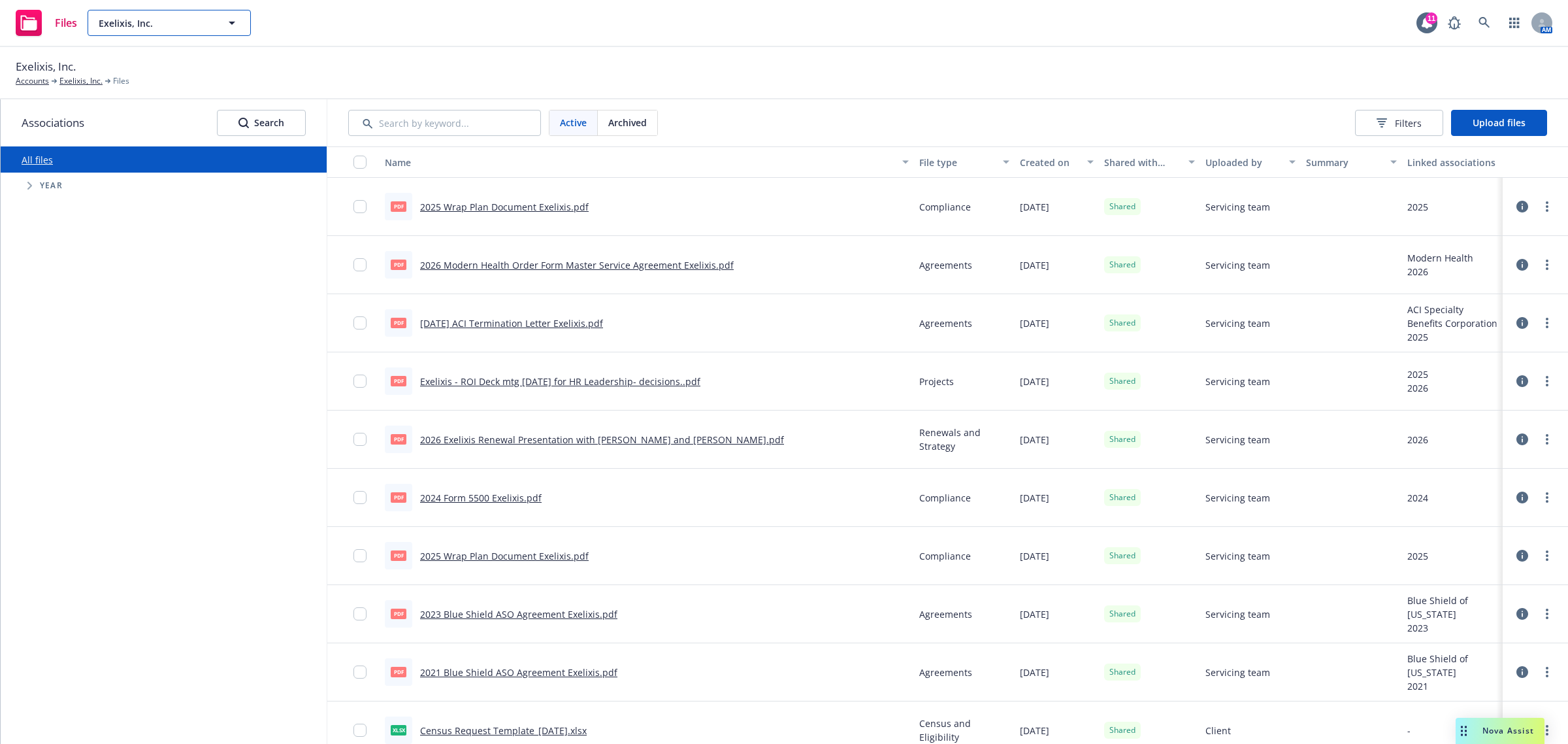
click at [167, 19] on span "Exelixis, Inc." at bounding box center [155, 23] width 113 height 14
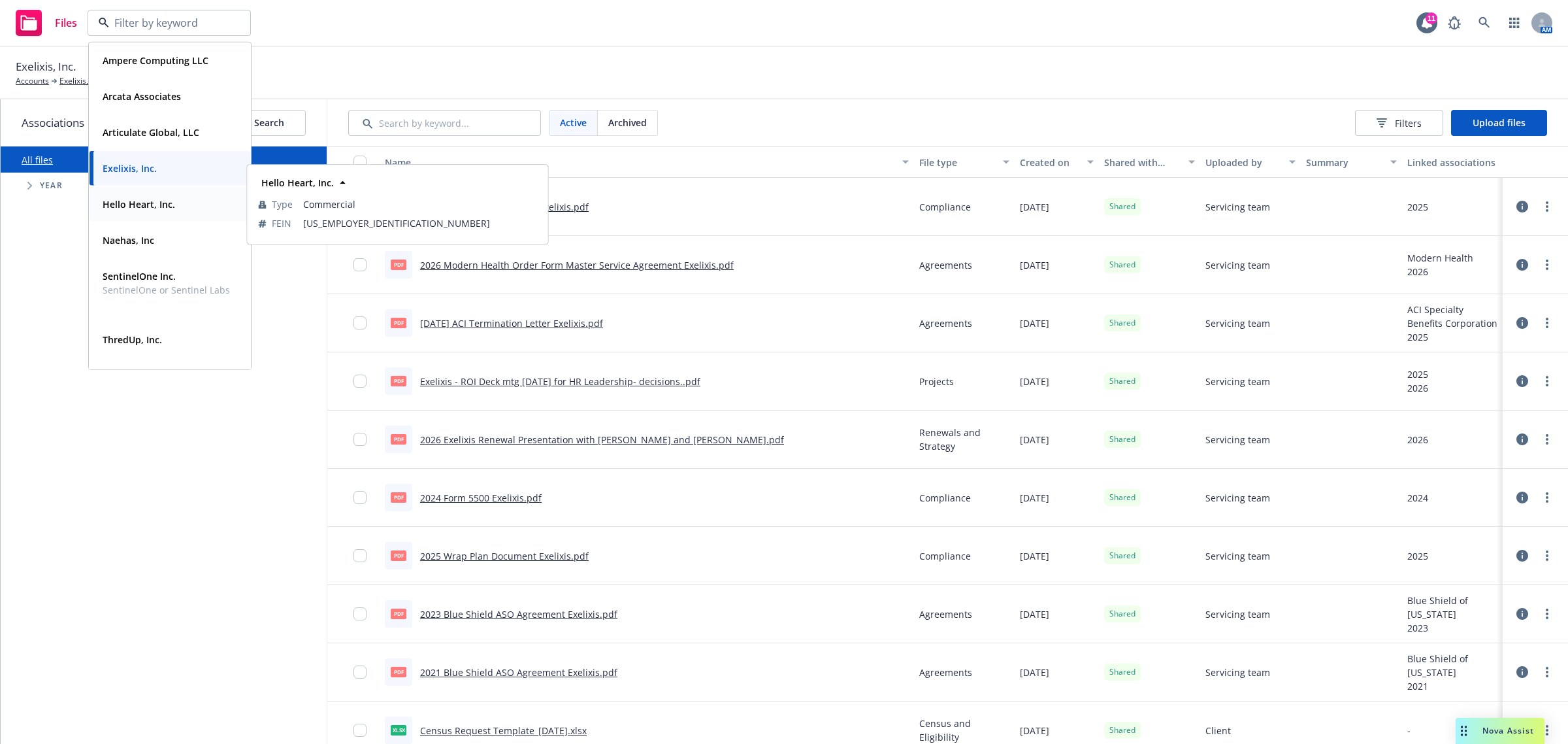
click at [182, 206] on div "Hello Heart, Inc." at bounding box center [170, 204] width 145 height 19
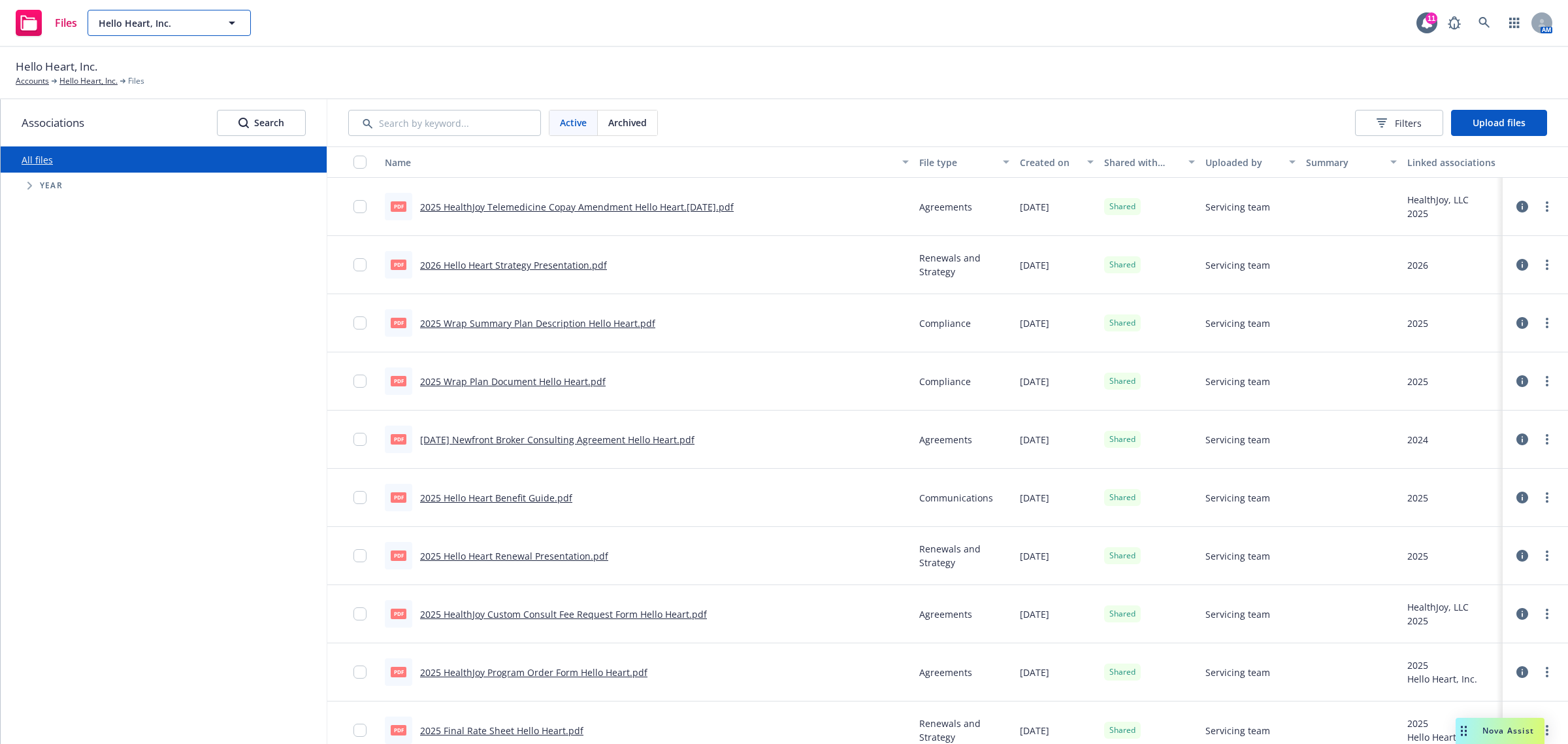
click at [213, 17] on button "Hello Heart, Inc." at bounding box center [169, 23] width 163 height 26
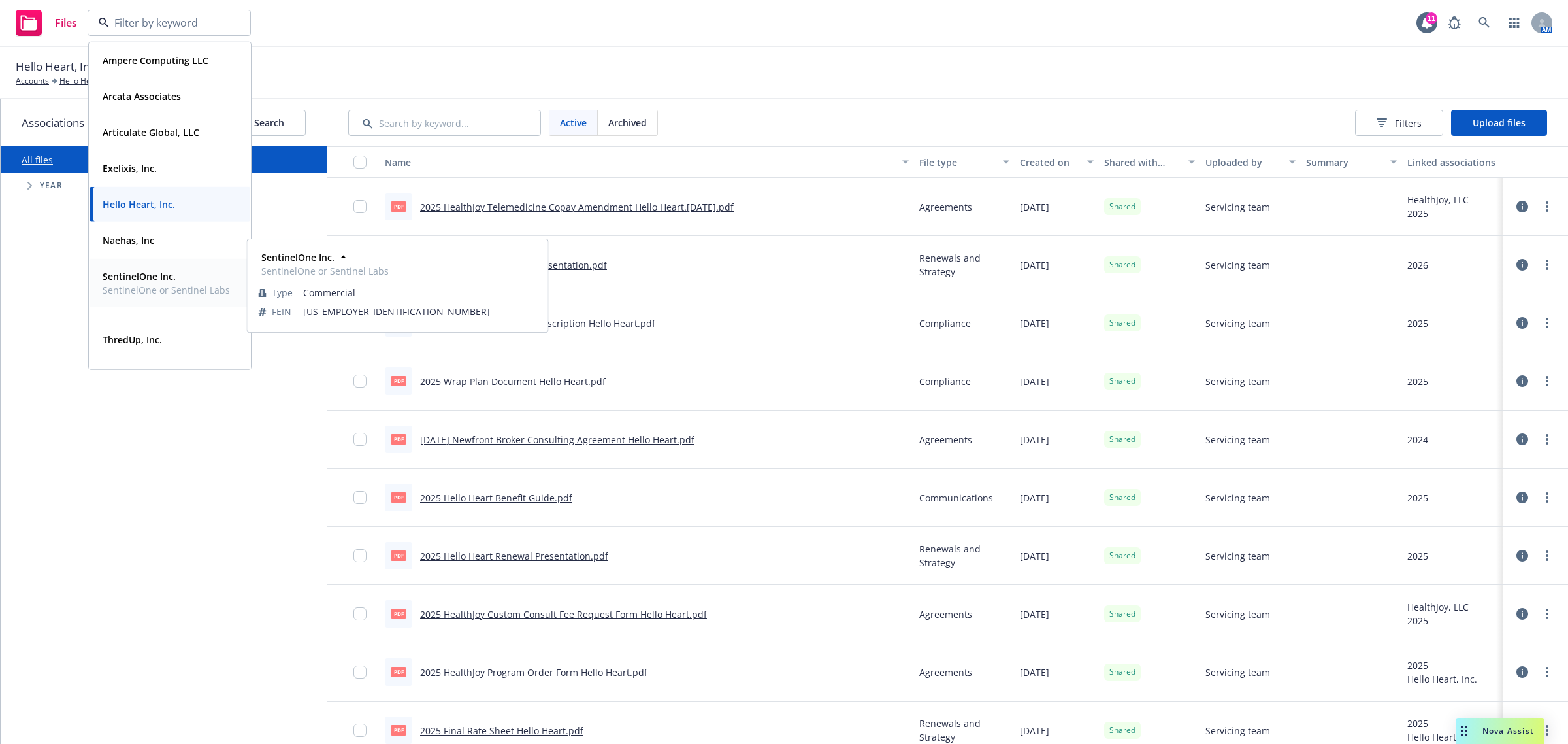
click at [150, 297] on span "SentinelOne or Sentinel Labs" at bounding box center [166, 290] width 128 height 14
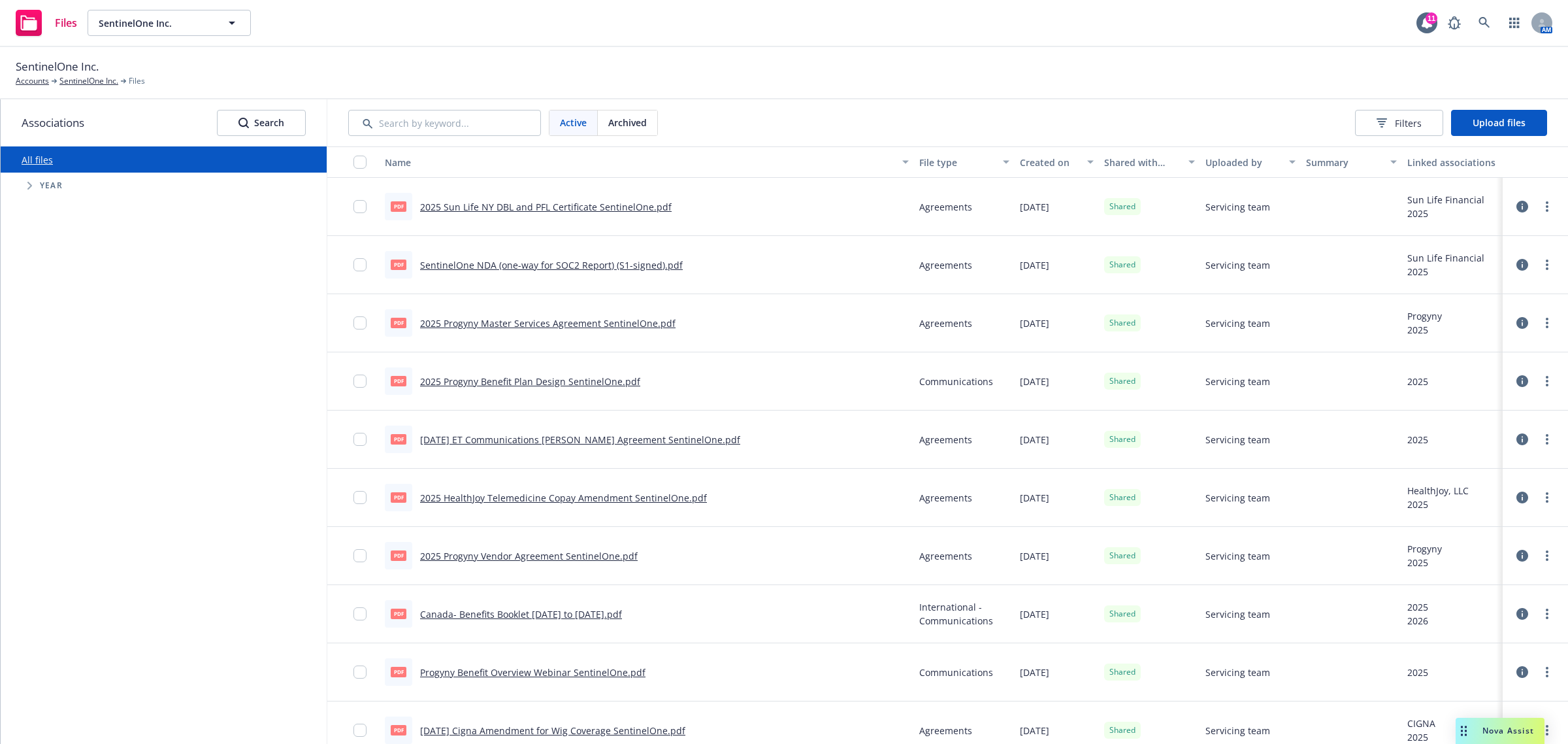
click at [217, 6] on div "Files SentinelOne Inc. SentinelOne Inc. 11 AM" at bounding box center [784, 24] width 1568 height 47
click at [214, 21] on button "SentinelOne Inc." at bounding box center [169, 23] width 163 height 26
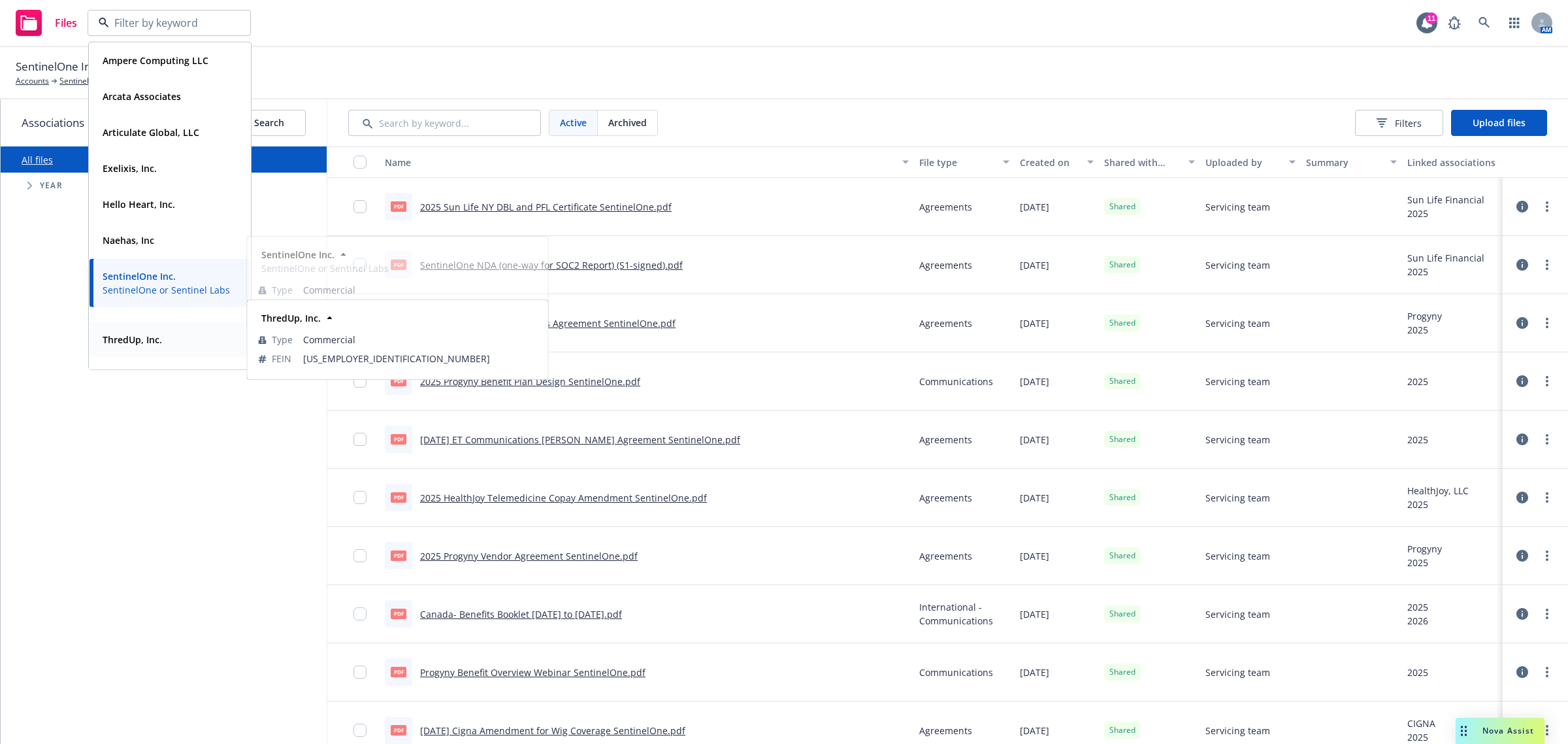
click at [155, 337] on strong "ThredUp, Inc." at bounding box center [132, 339] width 59 height 12
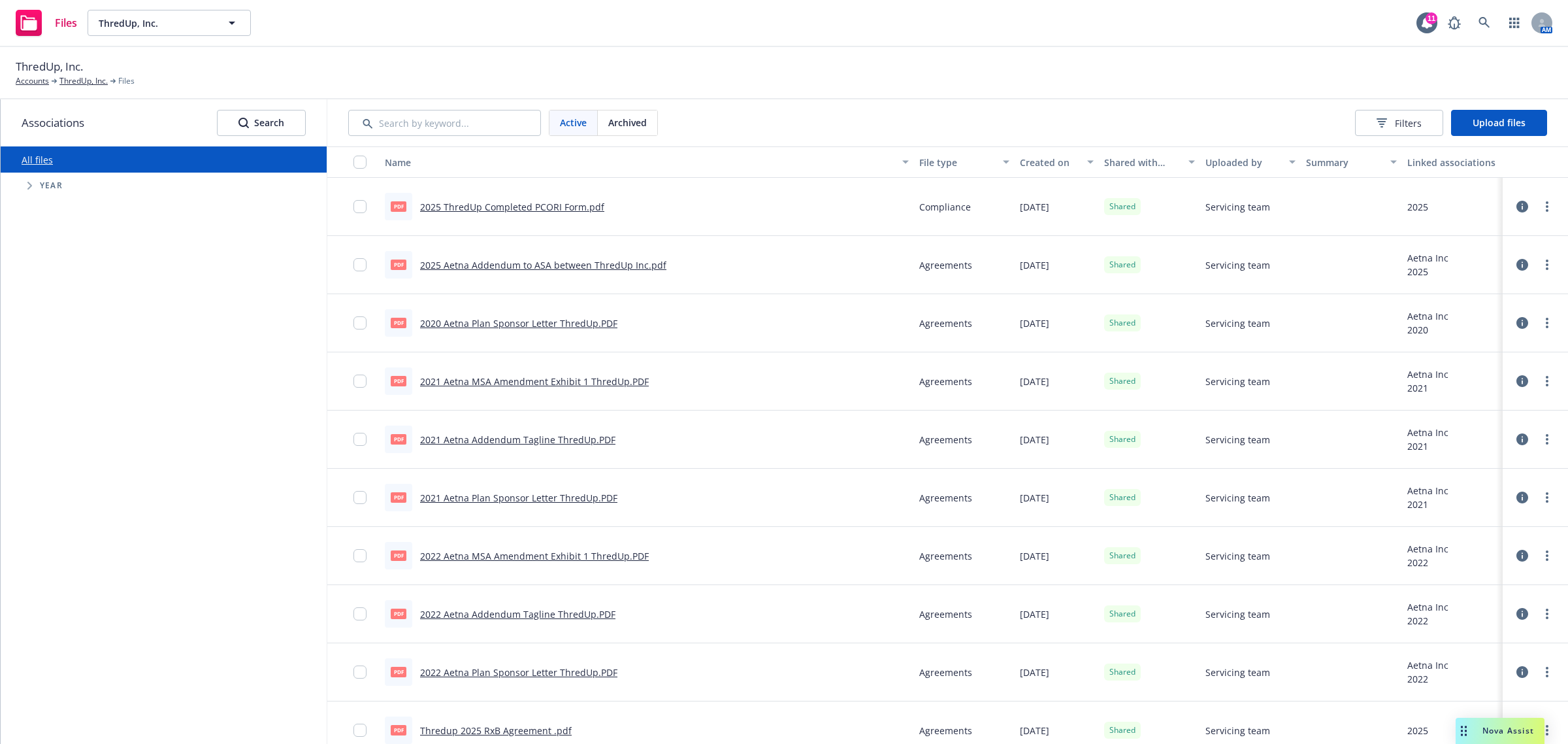
click at [190, 9] on div "Files ThredUp, Inc. ThredUp, Inc. 11 AM" at bounding box center [784, 24] width 1568 height 47
click at [190, 16] on span "ThredUp, Inc." at bounding box center [155, 23] width 113 height 14
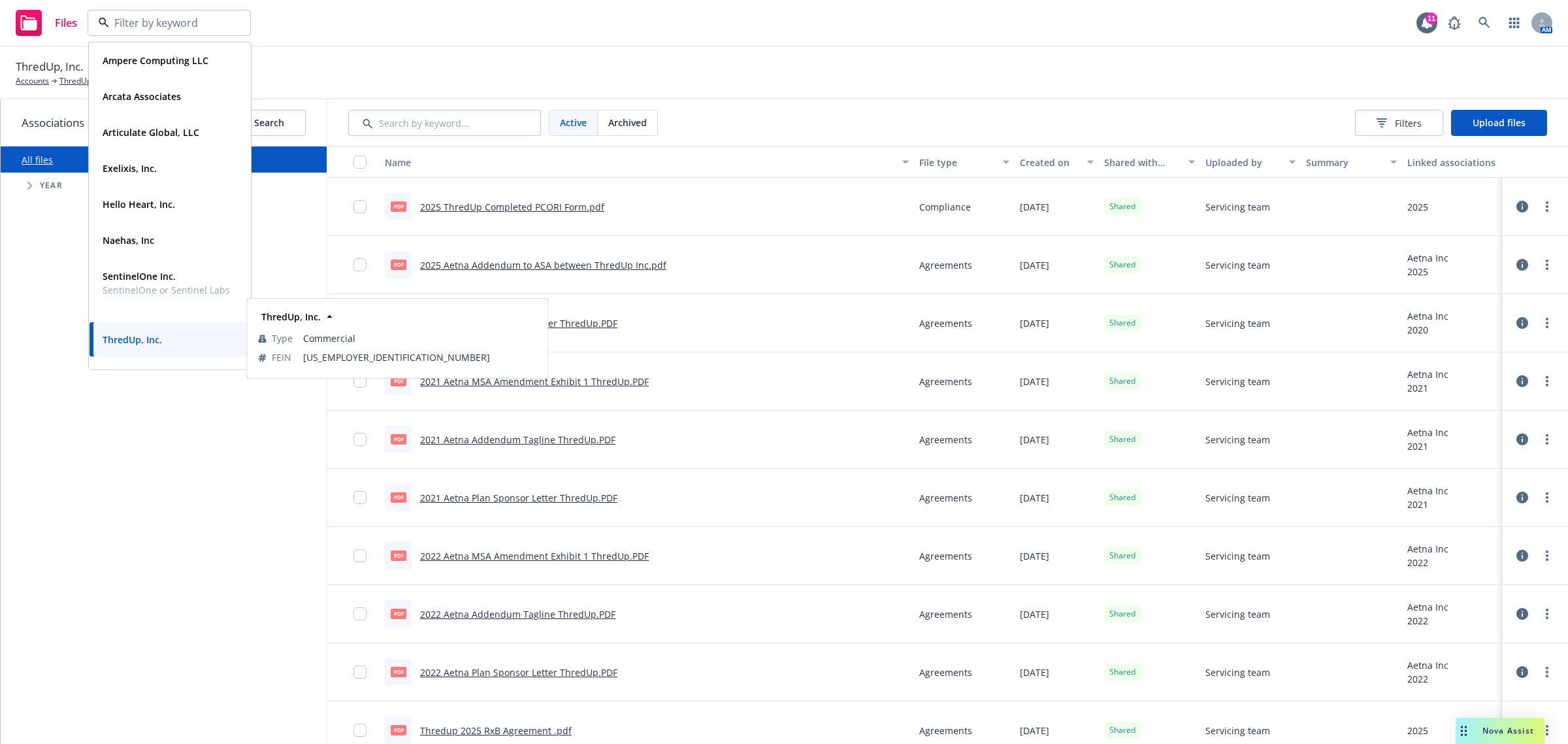
scroll to position [60, 0]
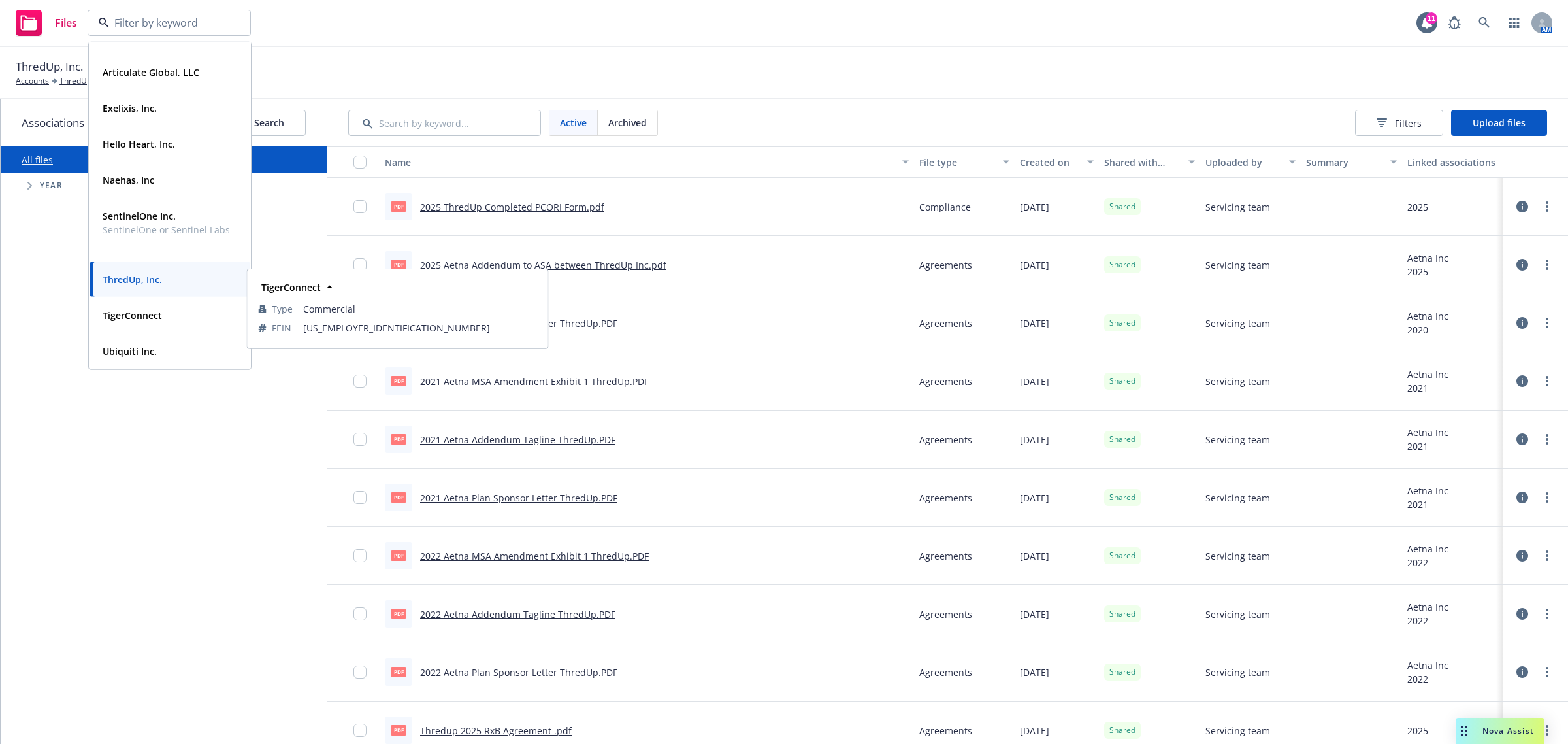
drag, startPoint x: 168, startPoint y: 315, endPoint x: 168, endPoint y: 301, distance: 14.0
click at [168, 314] on div "TigerConnect" at bounding box center [170, 315] width 145 height 19
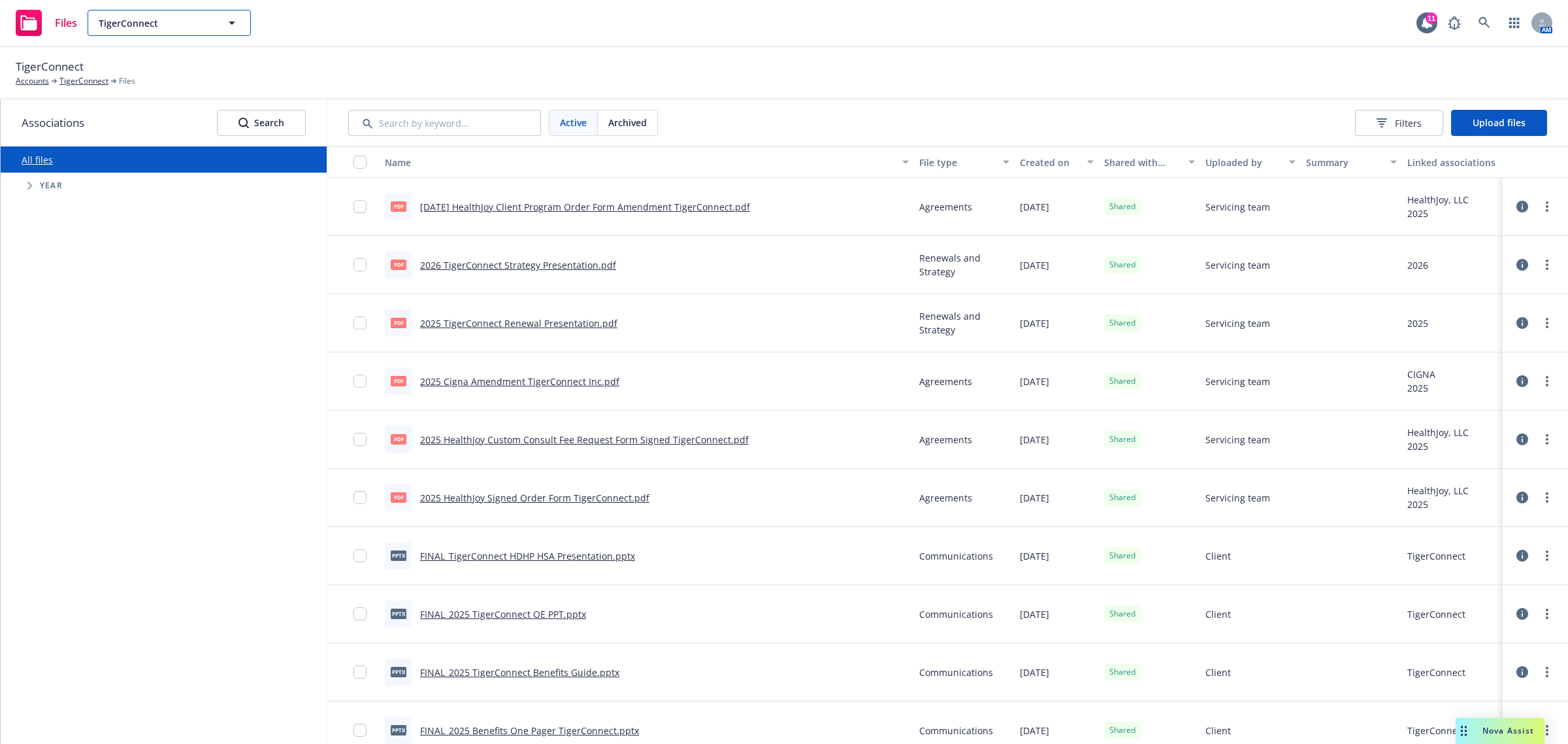
click at [168, 31] on button "TigerConnect" at bounding box center [169, 23] width 163 height 26
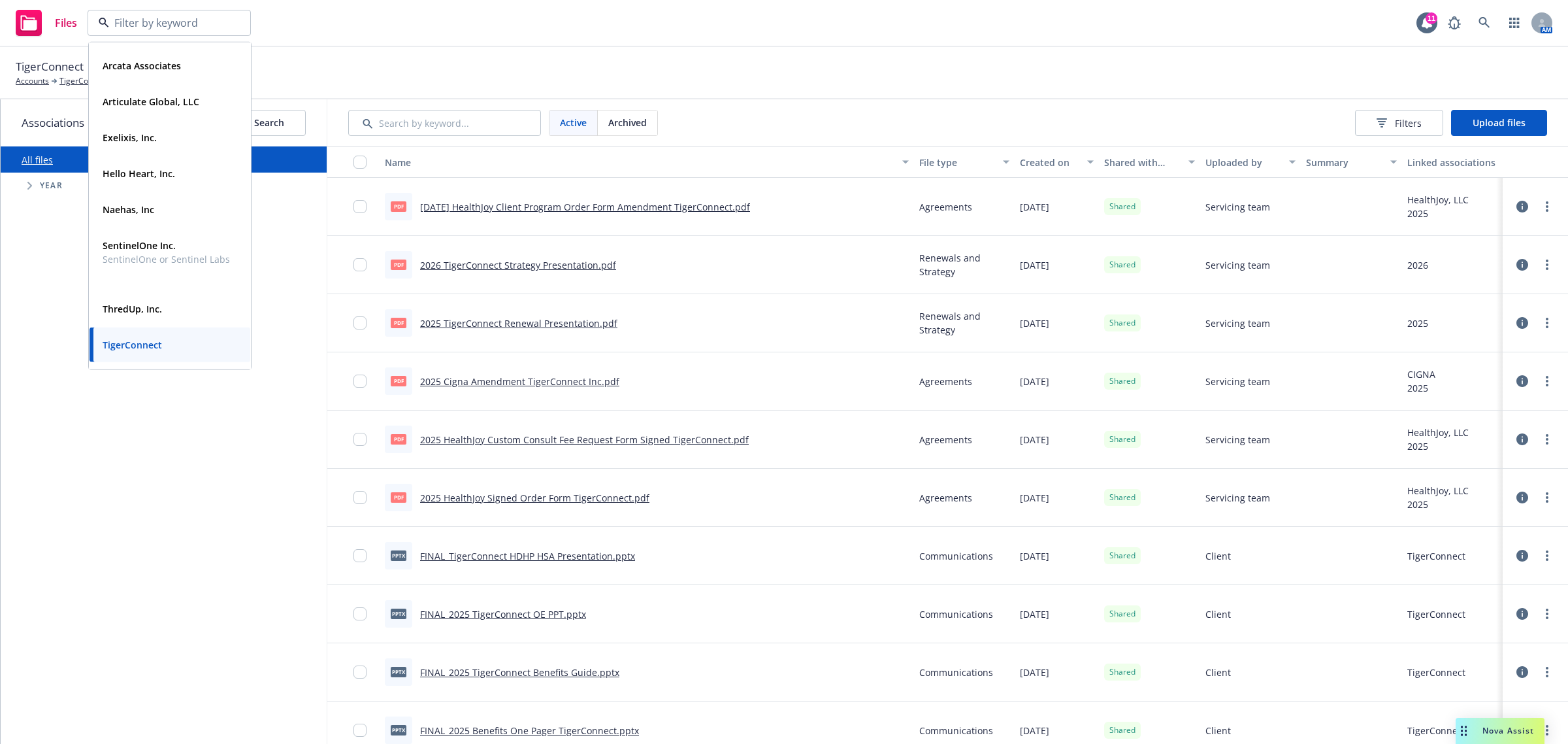
scroll to position [60, 0]
click at [183, 354] on div "Ubiquiti Inc." at bounding box center [170, 351] width 145 height 19
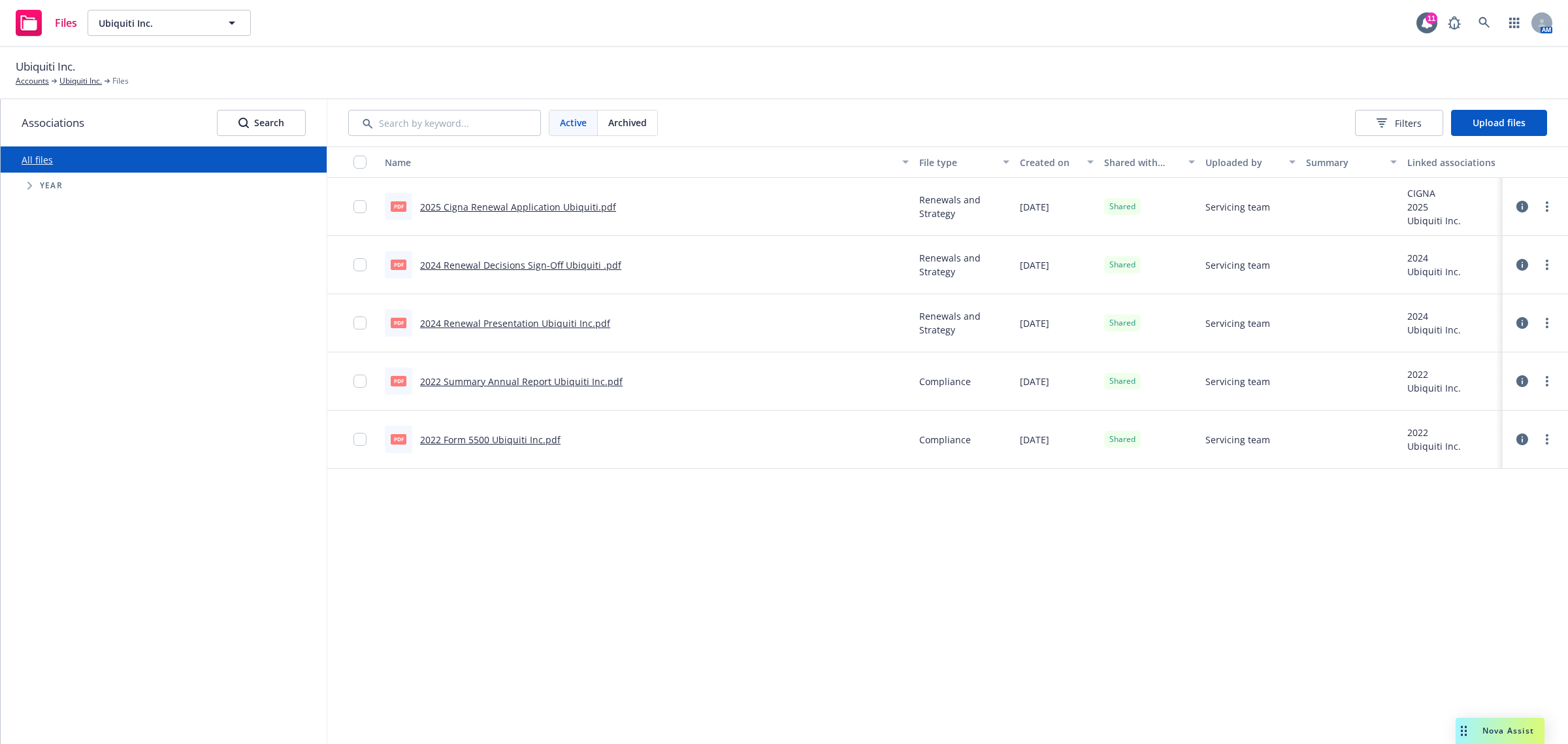
click at [563, 211] on link "2025 Cigna Renewal Application Ubiquiti.pdf" at bounding box center [519, 206] width 196 height 12
click at [543, 206] on link "2025 Cigna Renewal Application Ubiquiti.pdf" at bounding box center [519, 206] width 196 height 12
click at [1511, 128] on button "Upload files" at bounding box center [1499, 123] width 96 height 26
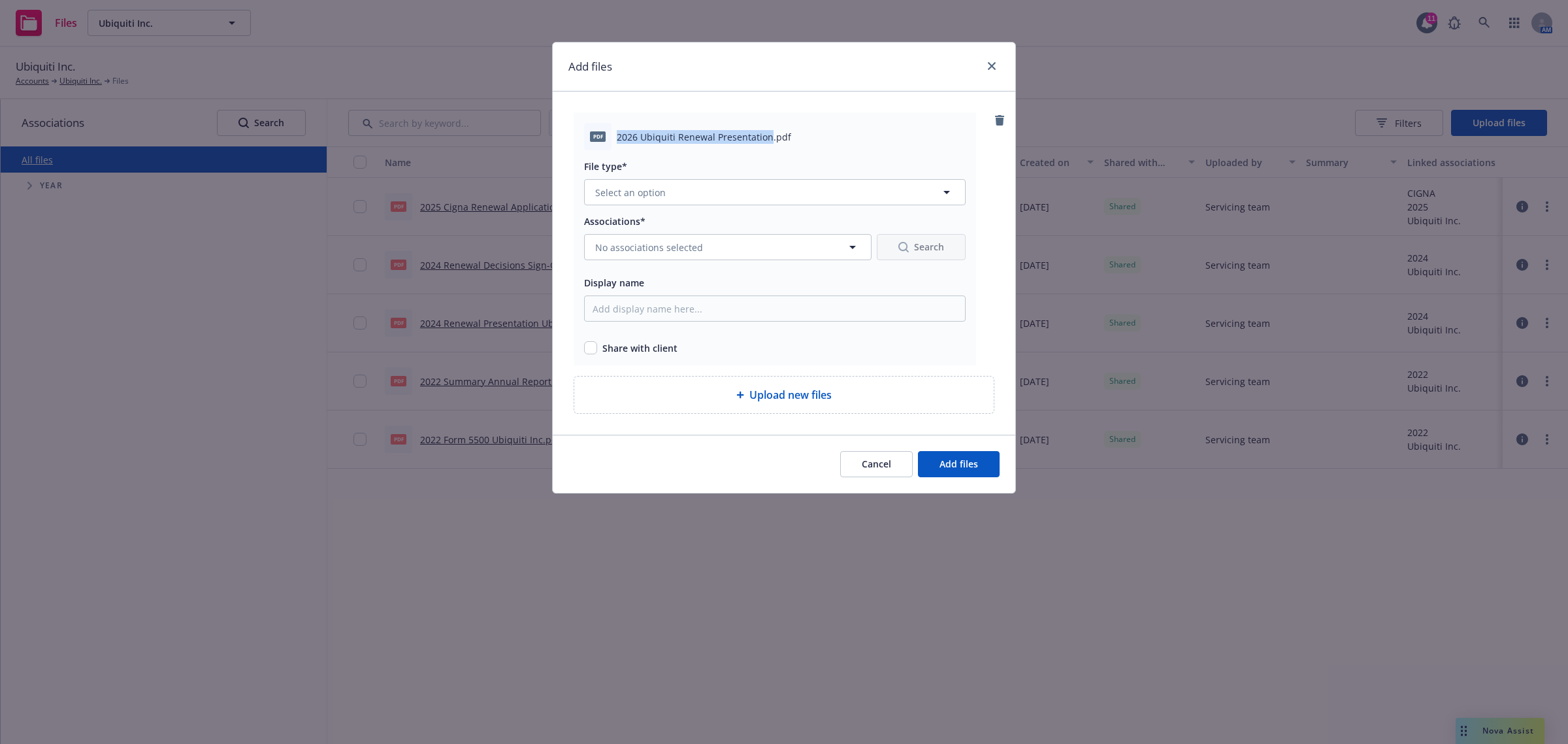
drag, startPoint x: 615, startPoint y: 136, endPoint x: 768, endPoint y: 130, distance: 153.1
click at [768, 130] on div "pdf 2026 Ubiquiti Renewal Presentation.pdf" at bounding box center [775, 137] width 382 height 27
copy span "2026 Ubiquiti Renewal Presentation"
click at [627, 315] on input "Display name" at bounding box center [775, 308] width 382 height 26
paste input "2026 Ubiquiti Renewal Presentation"
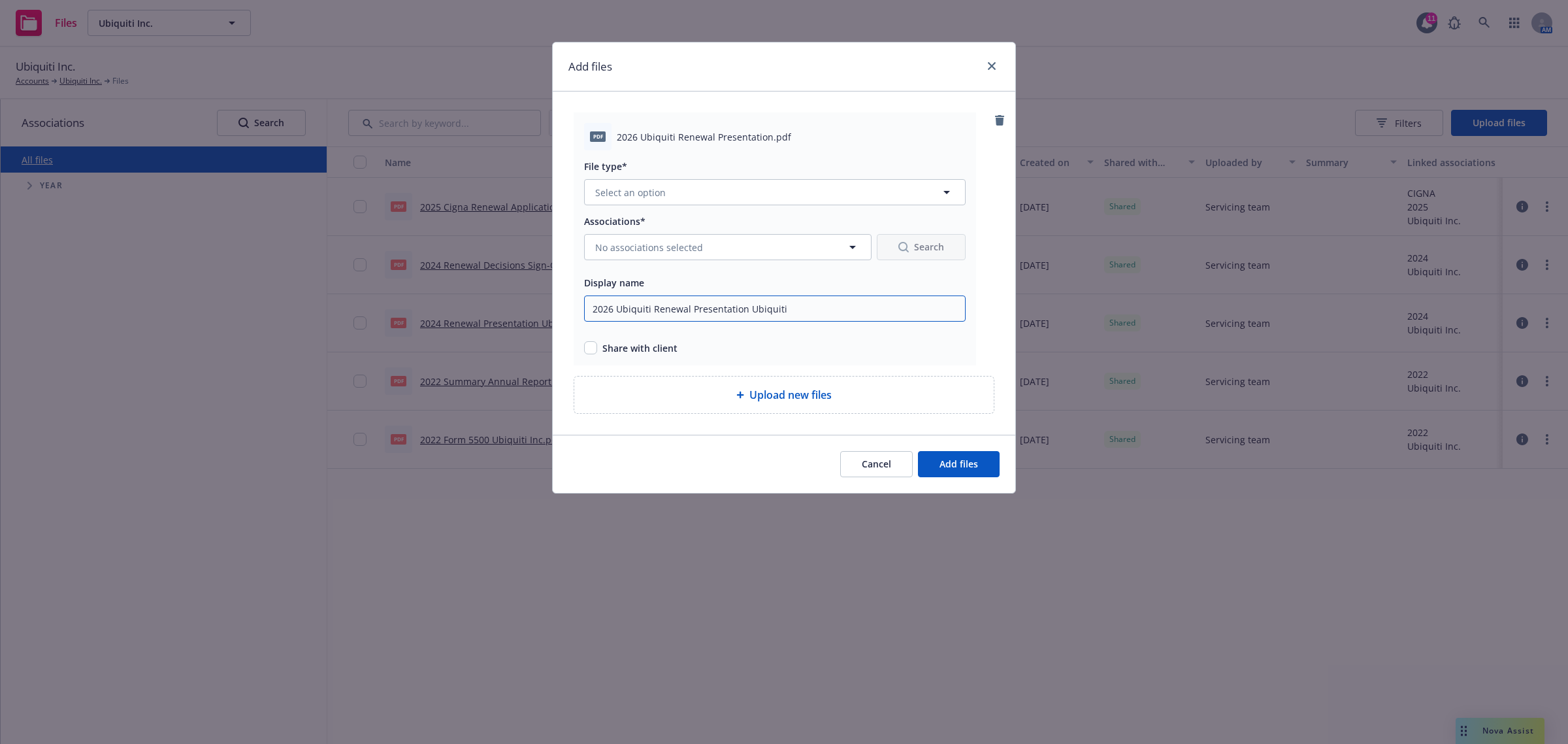
drag, startPoint x: 652, startPoint y: 310, endPoint x: 622, endPoint y: 310, distance: 30.0
click at [622, 310] on input "2026 Ubiquiti Renewal Presentation Ubiquiti" at bounding box center [775, 308] width 382 height 26
type input "2026 Renewal Presentation Ubiquiti"
click at [593, 350] on input "checkbox" at bounding box center [591, 348] width 13 height 13
checkbox input "true"
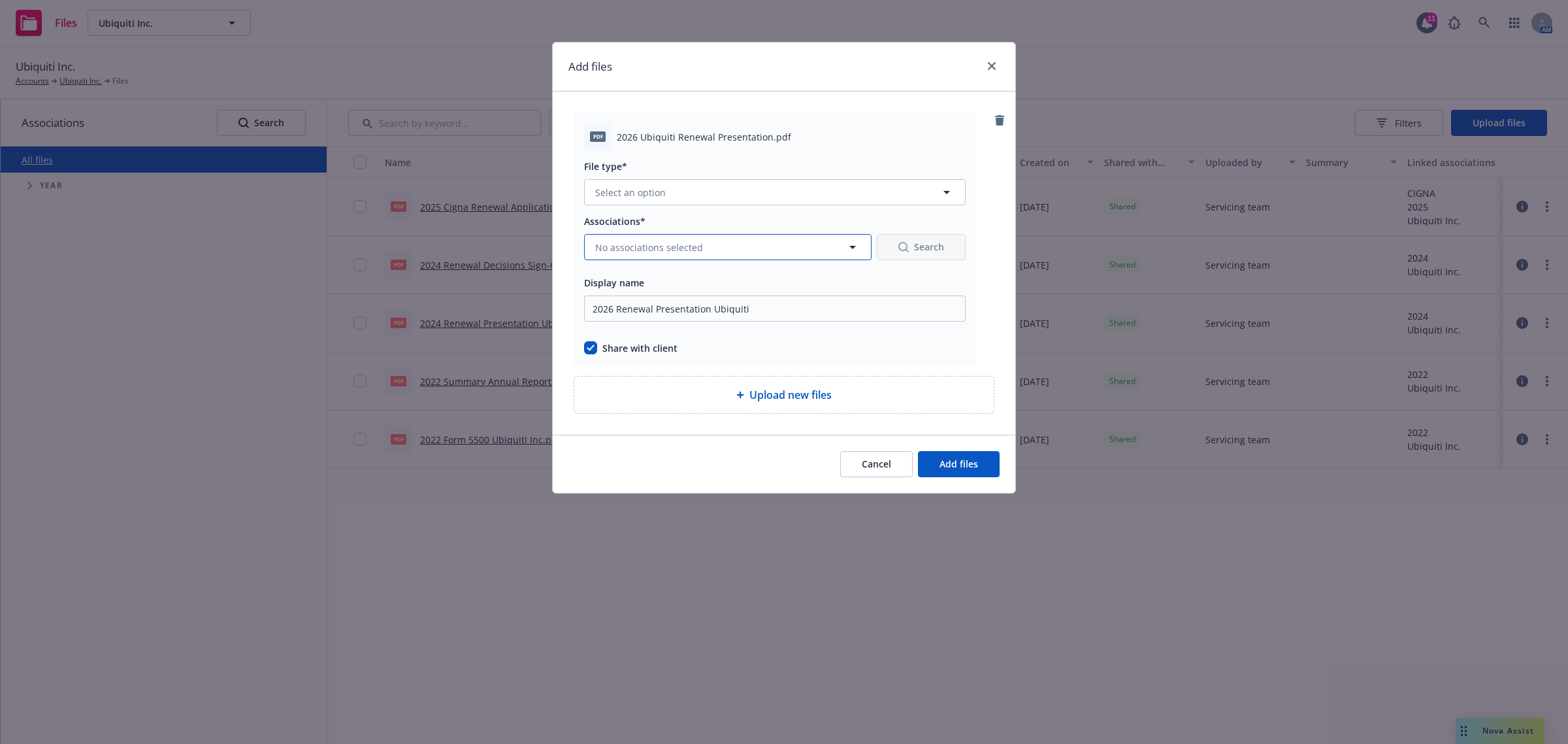
click at [661, 254] on span "No associations selected" at bounding box center [649, 247] width 108 height 14
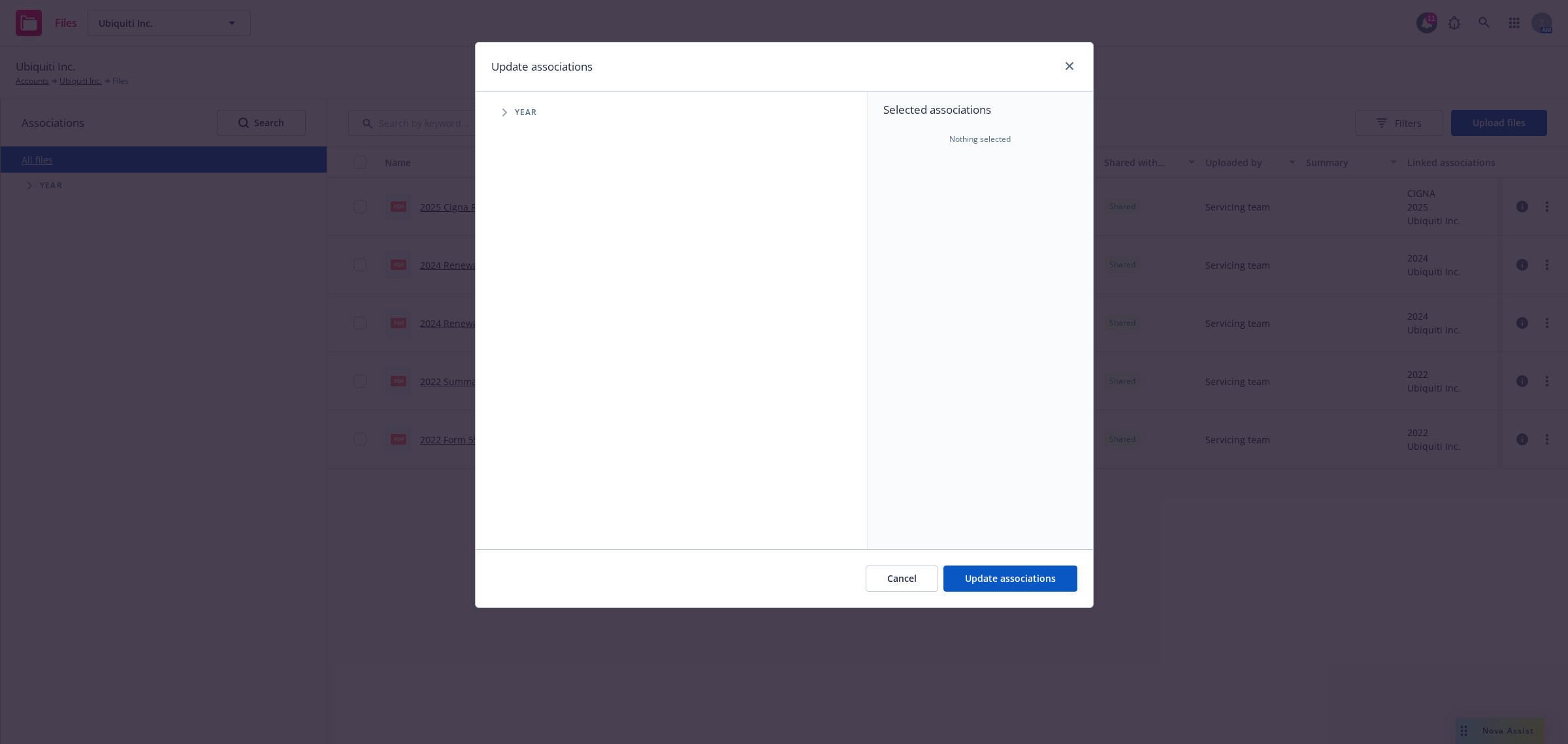
click at [501, 108] on span "Tree Example" at bounding box center [504, 112] width 21 height 21
click at [534, 323] on input "Tree Example" at bounding box center [538, 322] width 13 height 13
checkbox input "true"
click at [1031, 573] on span "Update associations" at bounding box center [1010, 578] width 91 height 12
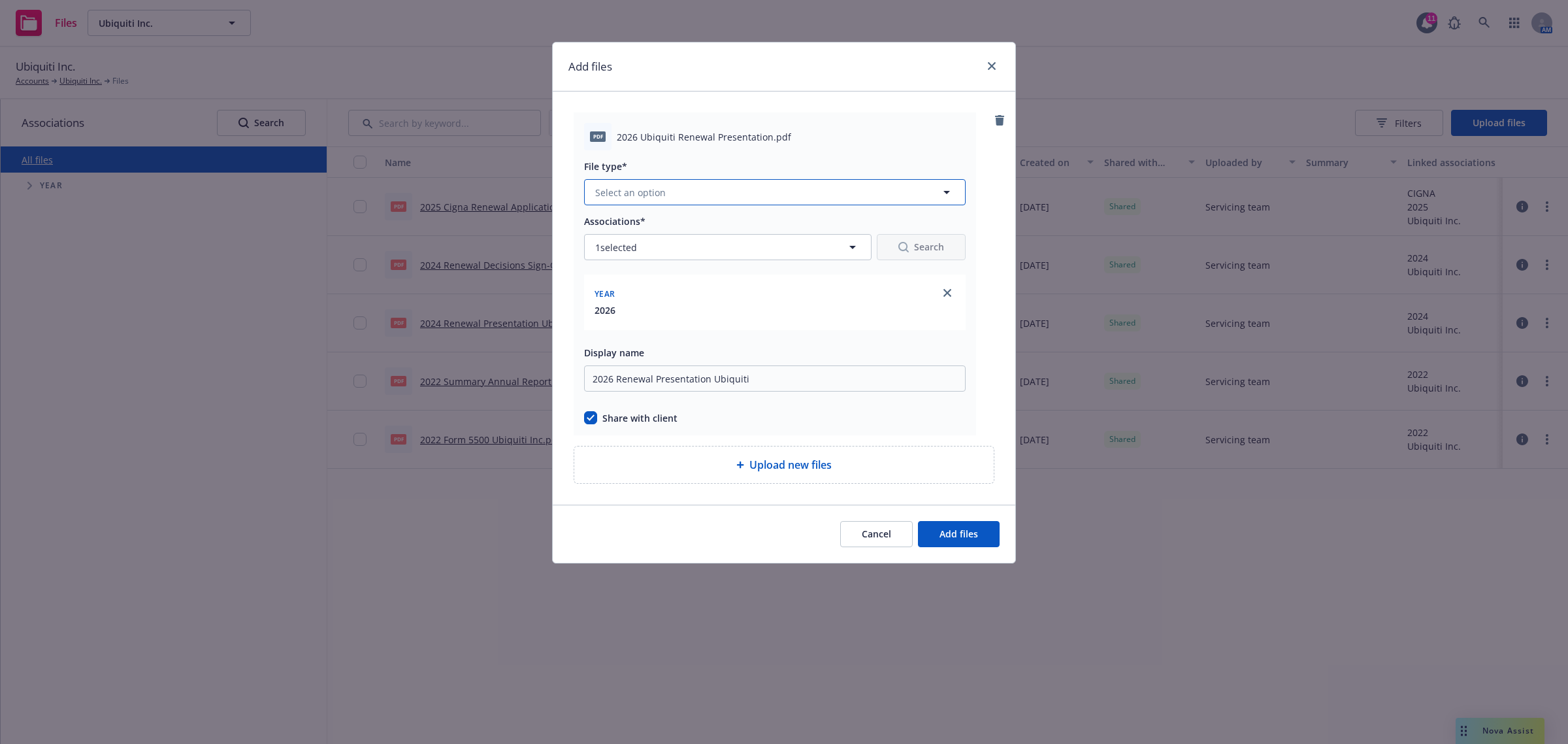
click at [683, 181] on button "Select an option" at bounding box center [775, 192] width 382 height 26
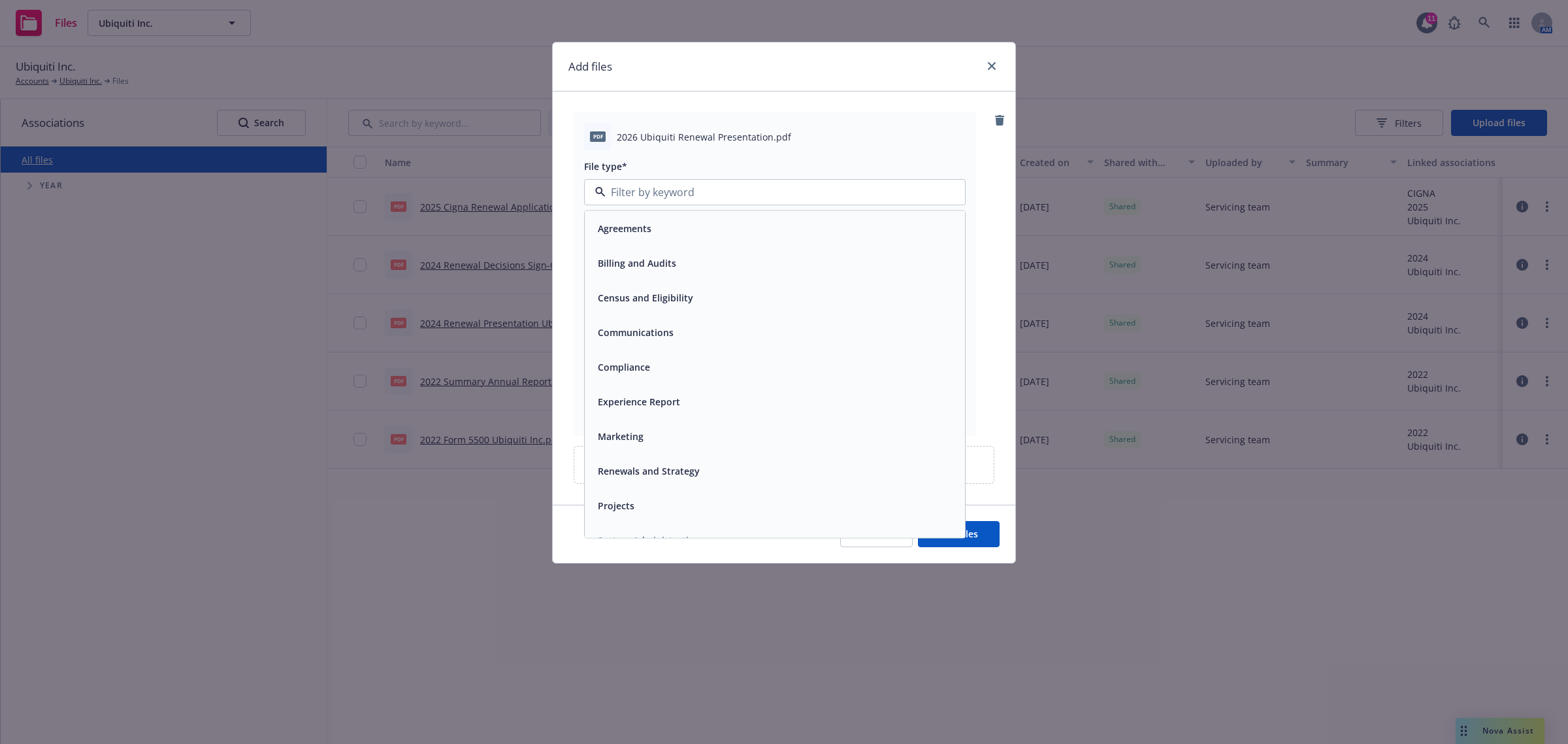
drag, startPoint x: 684, startPoint y: 476, endPoint x: 860, endPoint y: 510, distance: 179.3
click at [684, 474] on span "Renewals and Strategy" at bounding box center [649, 471] width 102 height 14
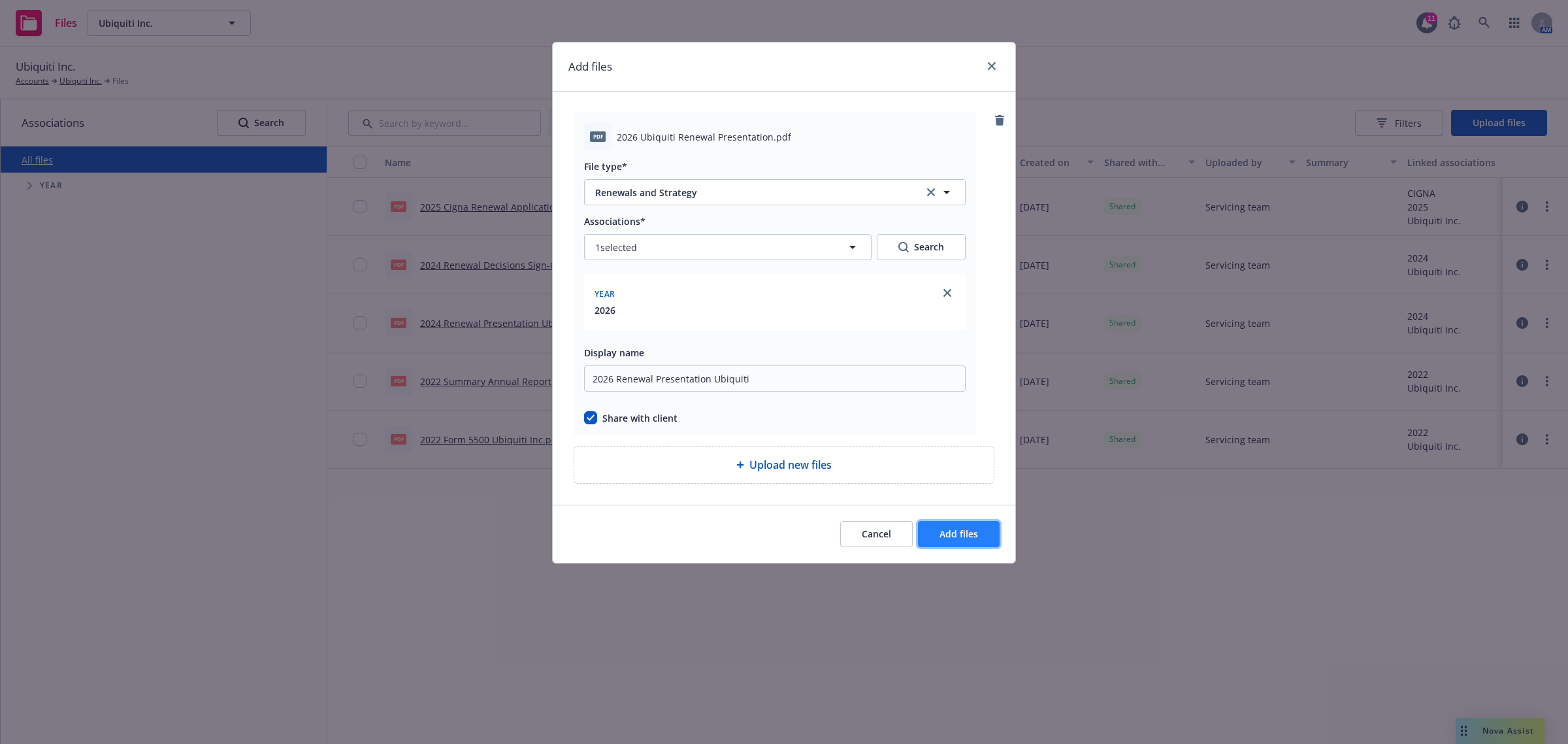
click at [949, 533] on span "Add files" at bounding box center [959, 533] width 39 height 12
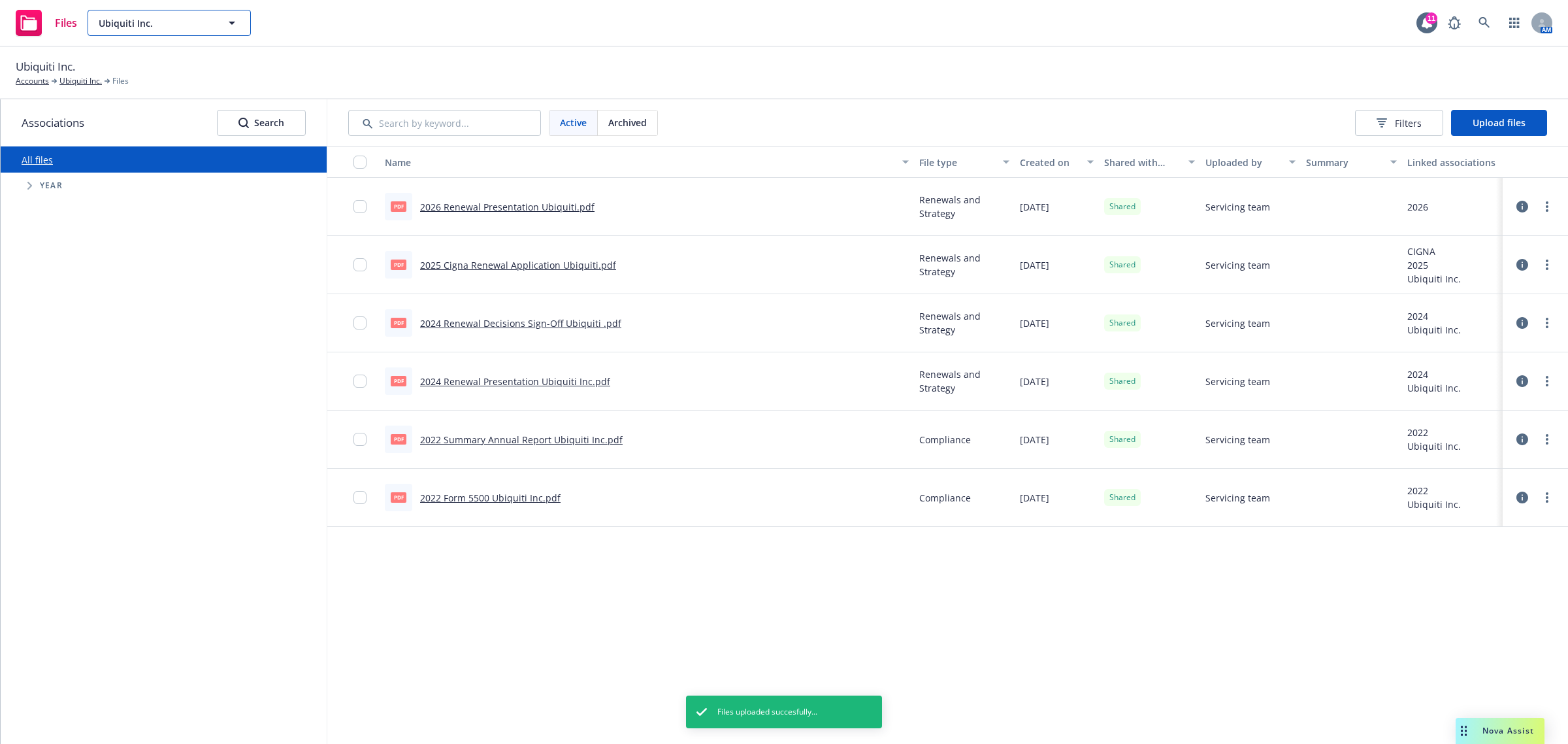
click at [187, 11] on button "Ubiquiti Inc." at bounding box center [169, 23] width 163 height 26
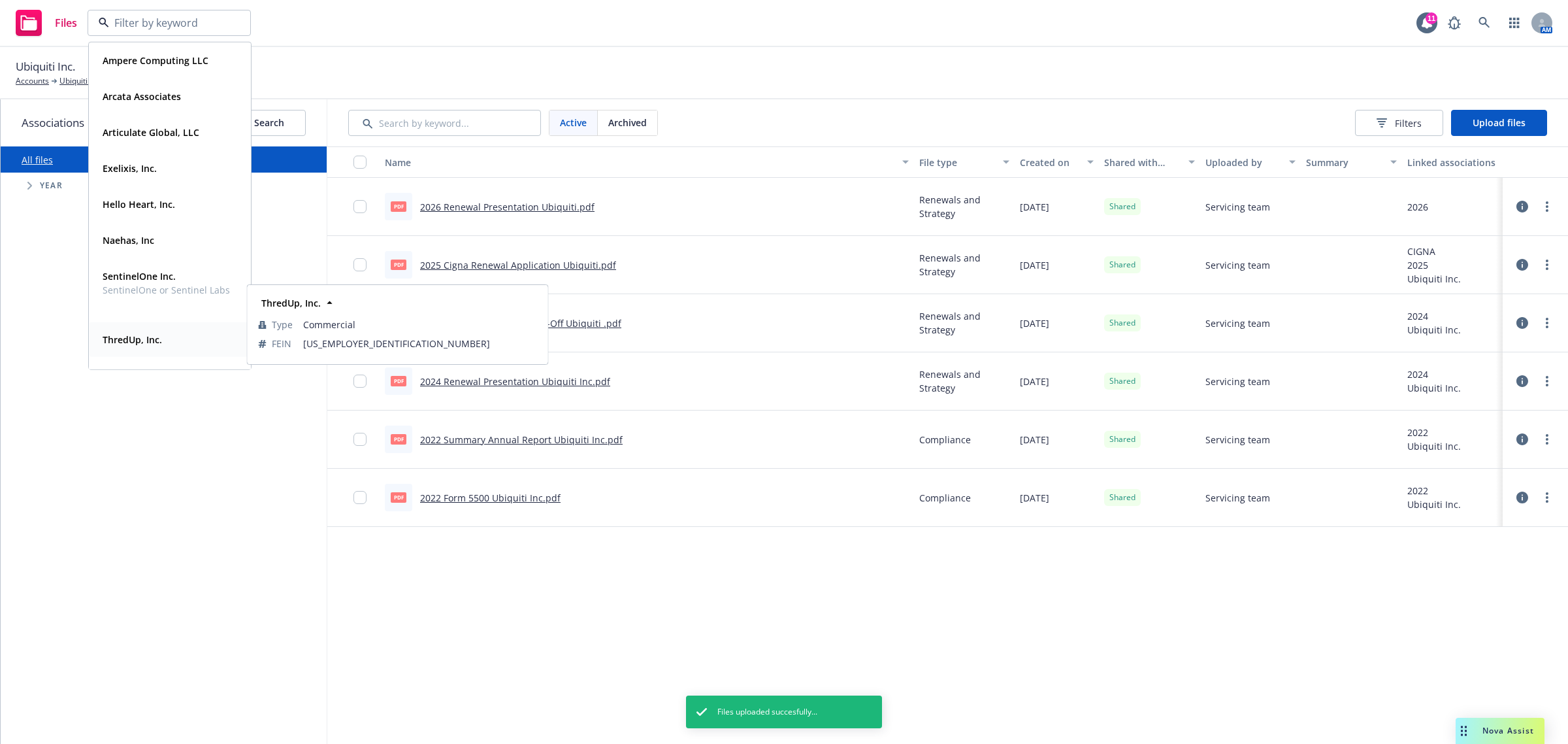
scroll to position [60, 0]
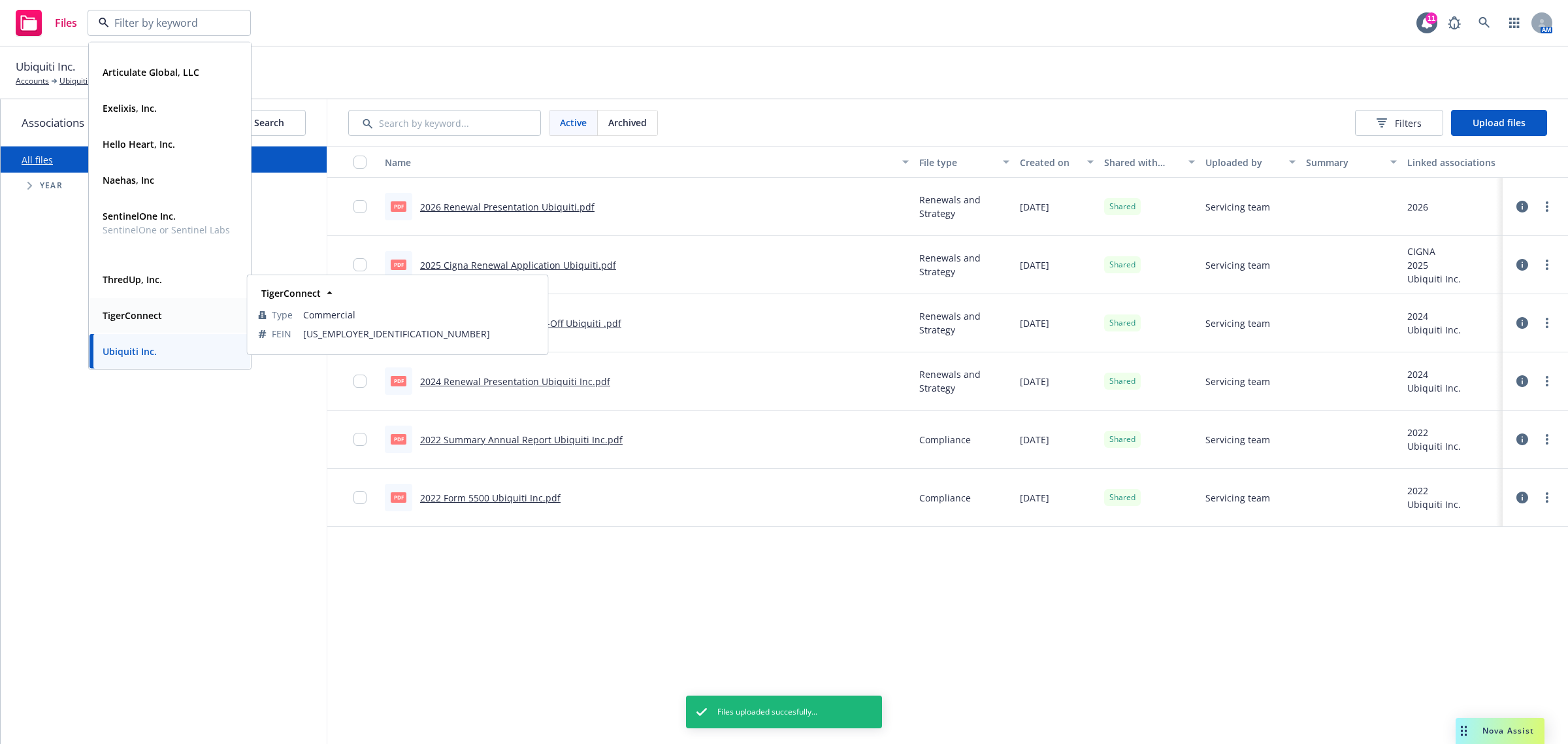
click at [168, 306] on div "TigerConnect" at bounding box center [170, 315] width 145 height 19
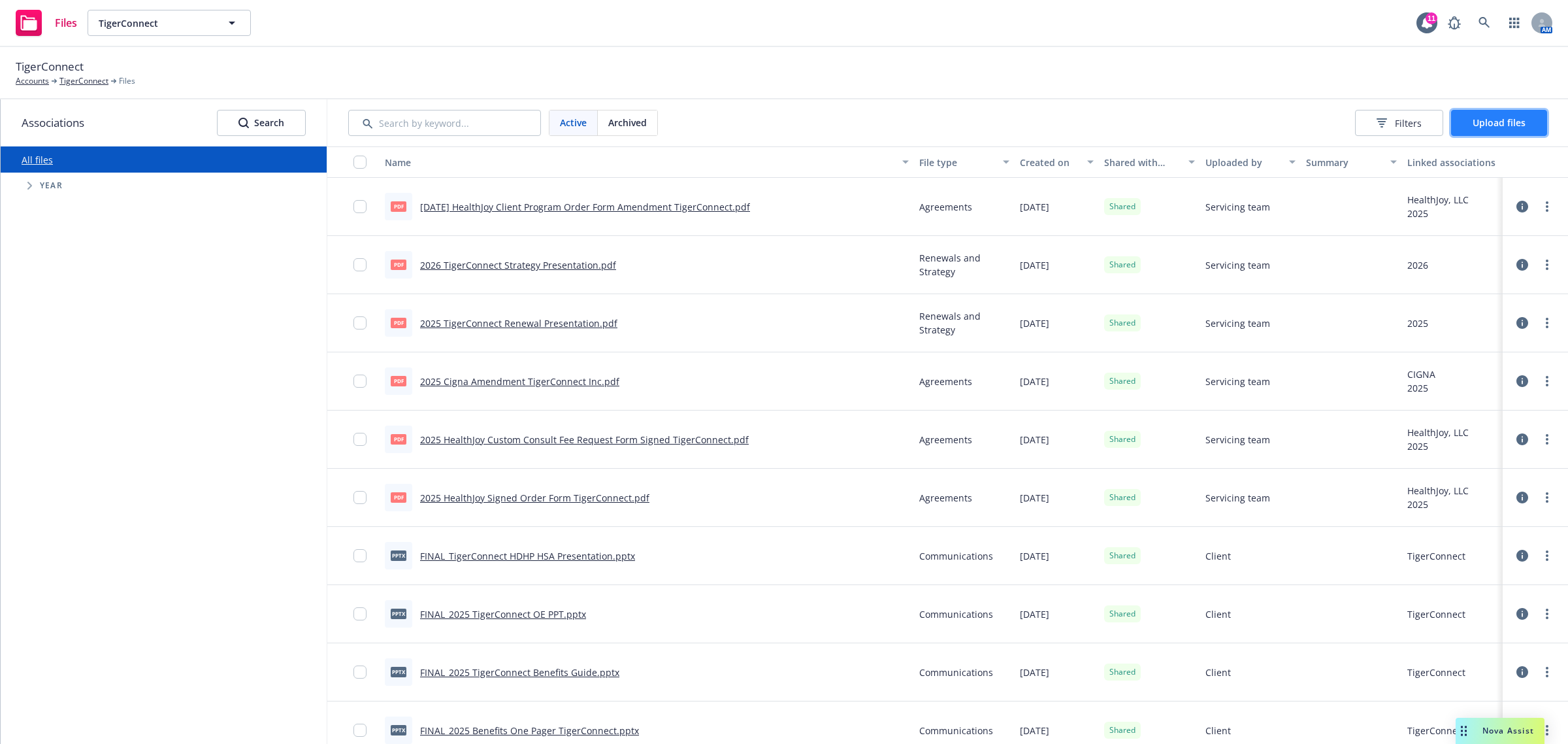
click at [1501, 129] on button "Upload files" at bounding box center [1499, 123] width 96 height 26
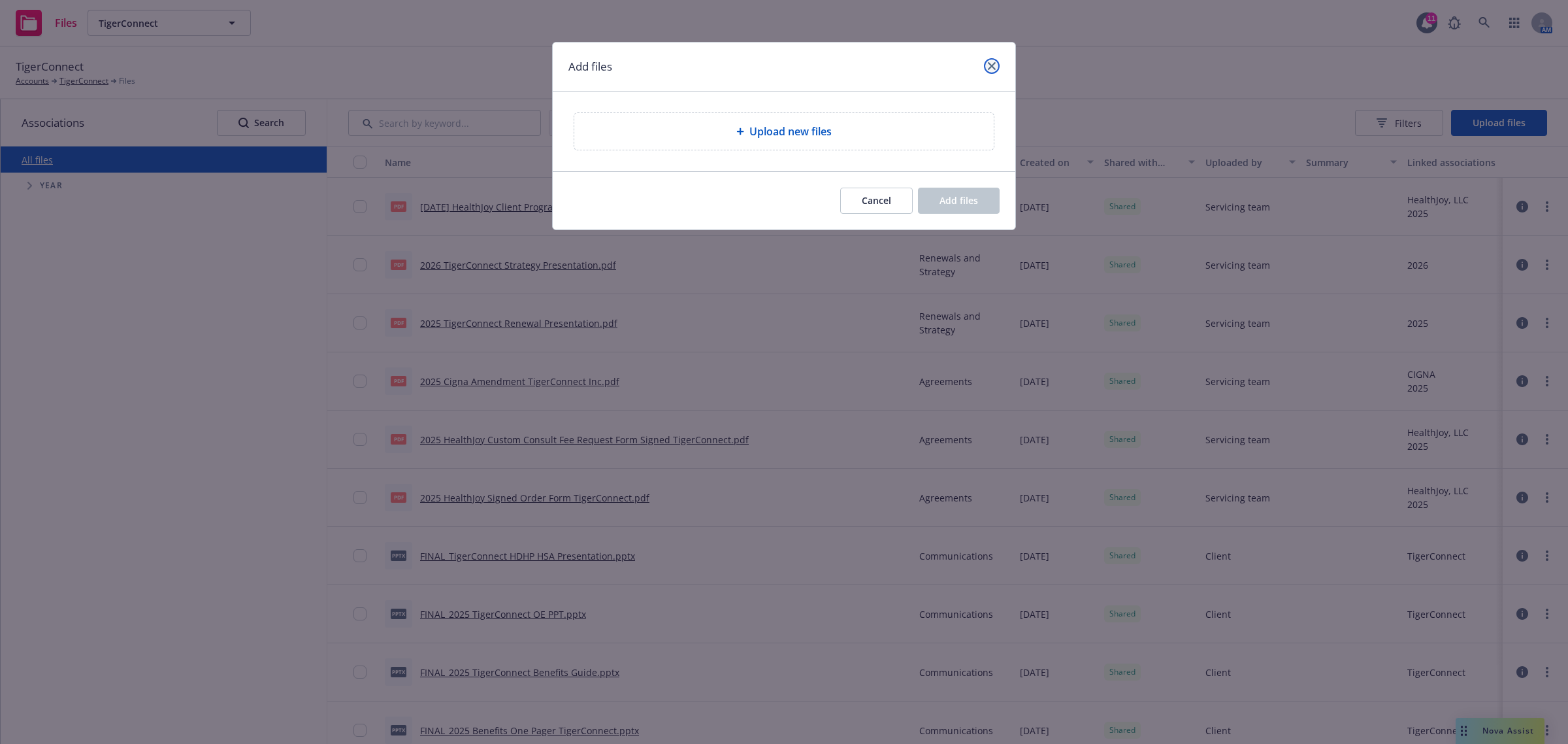
click at [994, 62] on link "close" at bounding box center [992, 66] width 16 height 16
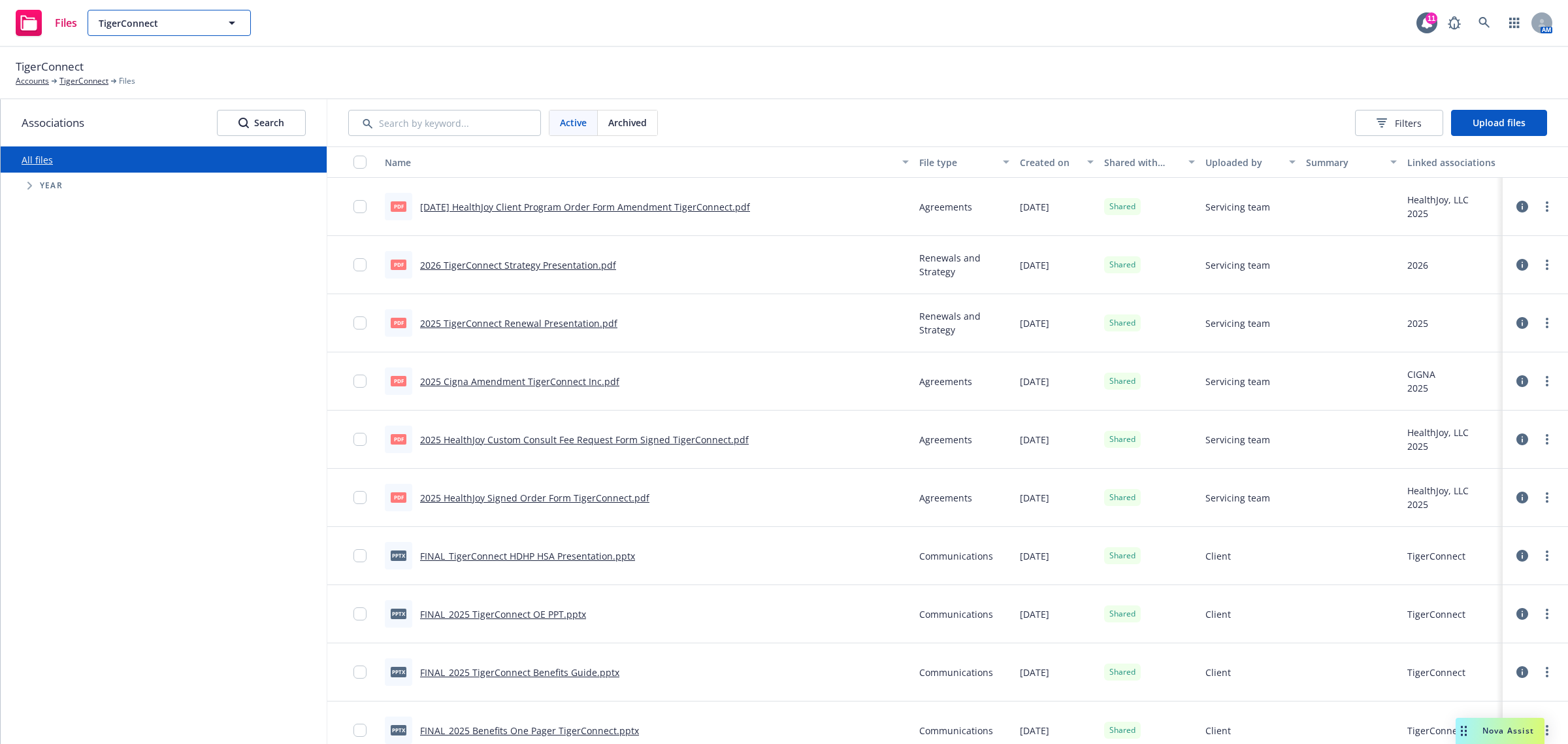
click at [149, 27] on span "TigerConnect" at bounding box center [155, 23] width 113 height 14
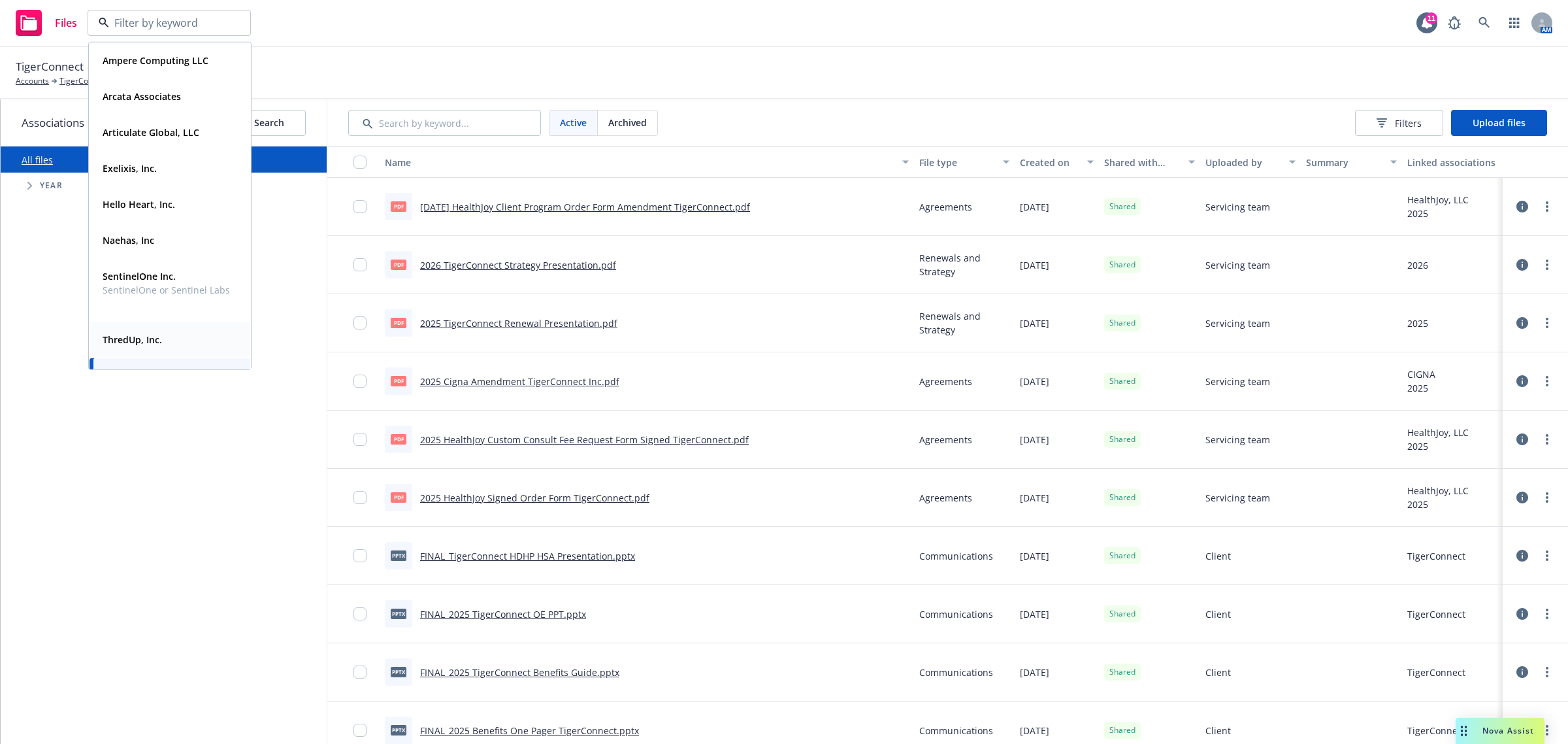
click at [157, 337] on strong "ThredUp, Inc." at bounding box center [132, 339] width 59 height 12
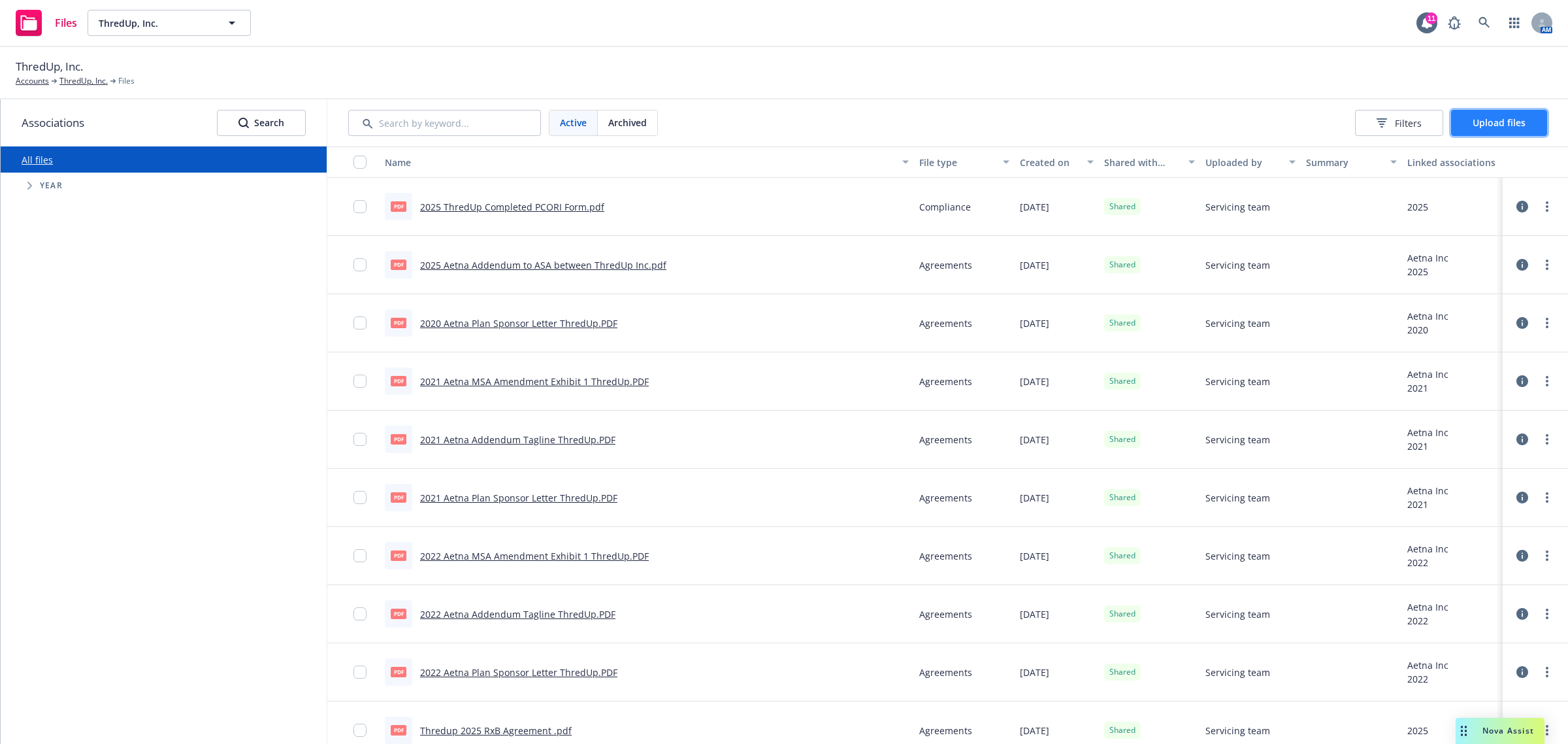
click at [1515, 130] on button "Upload files" at bounding box center [1499, 123] width 96 height 26
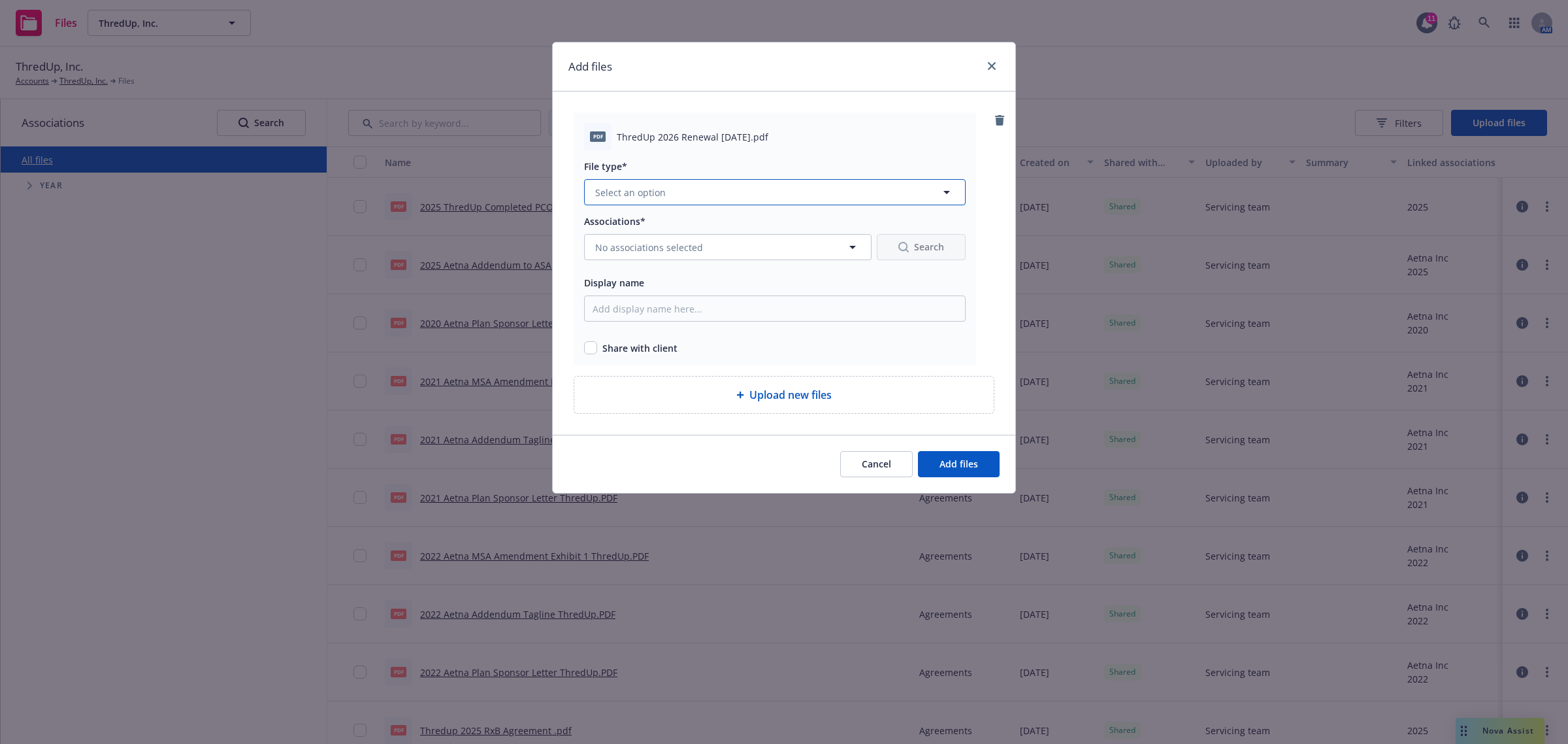
click at [662, 182] on button "Select an option" at bounding box center [775, 192] width 382 height 26
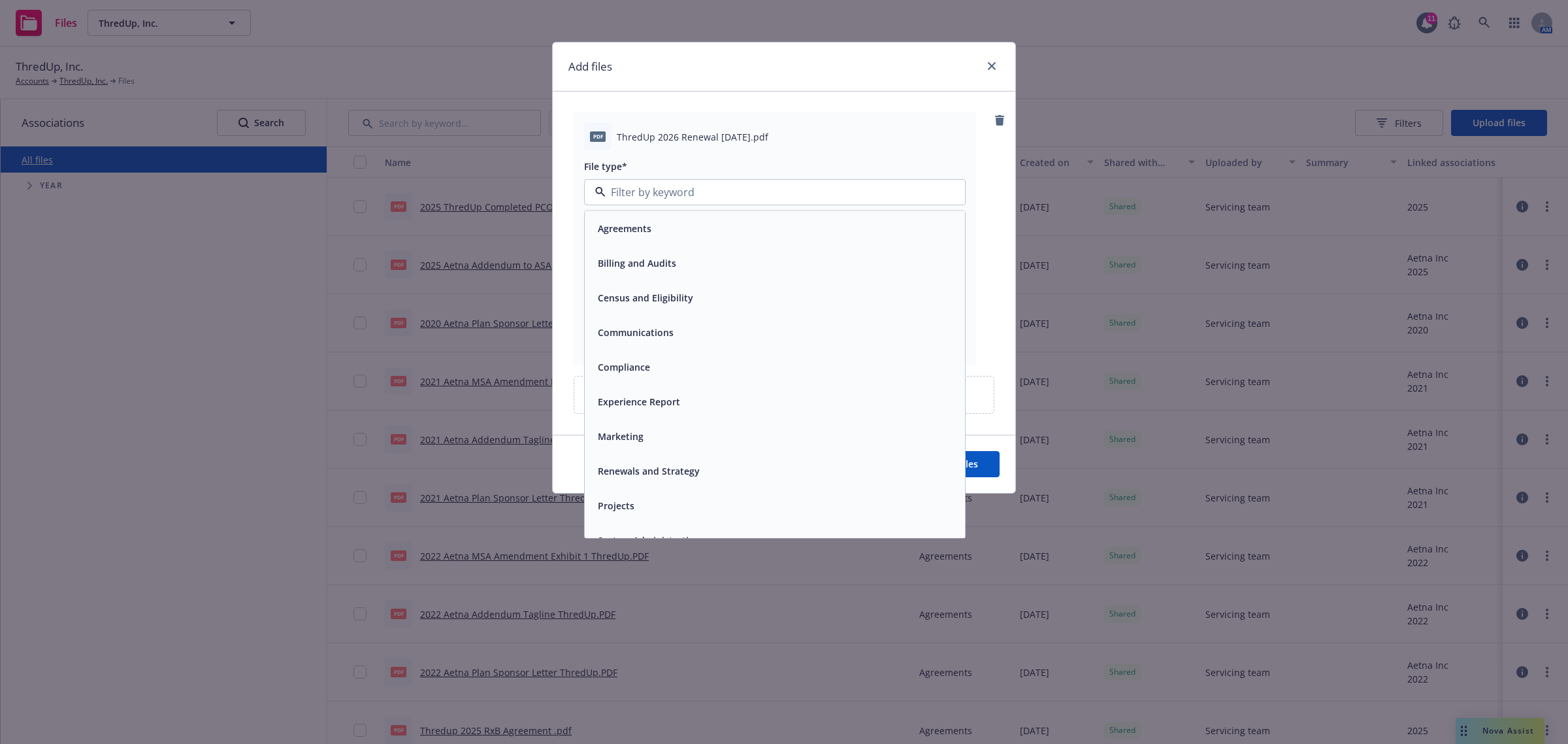
click at [677, 464] on span "Renewals and Strategy" at bounding box center [649, 471] width 102 height 14
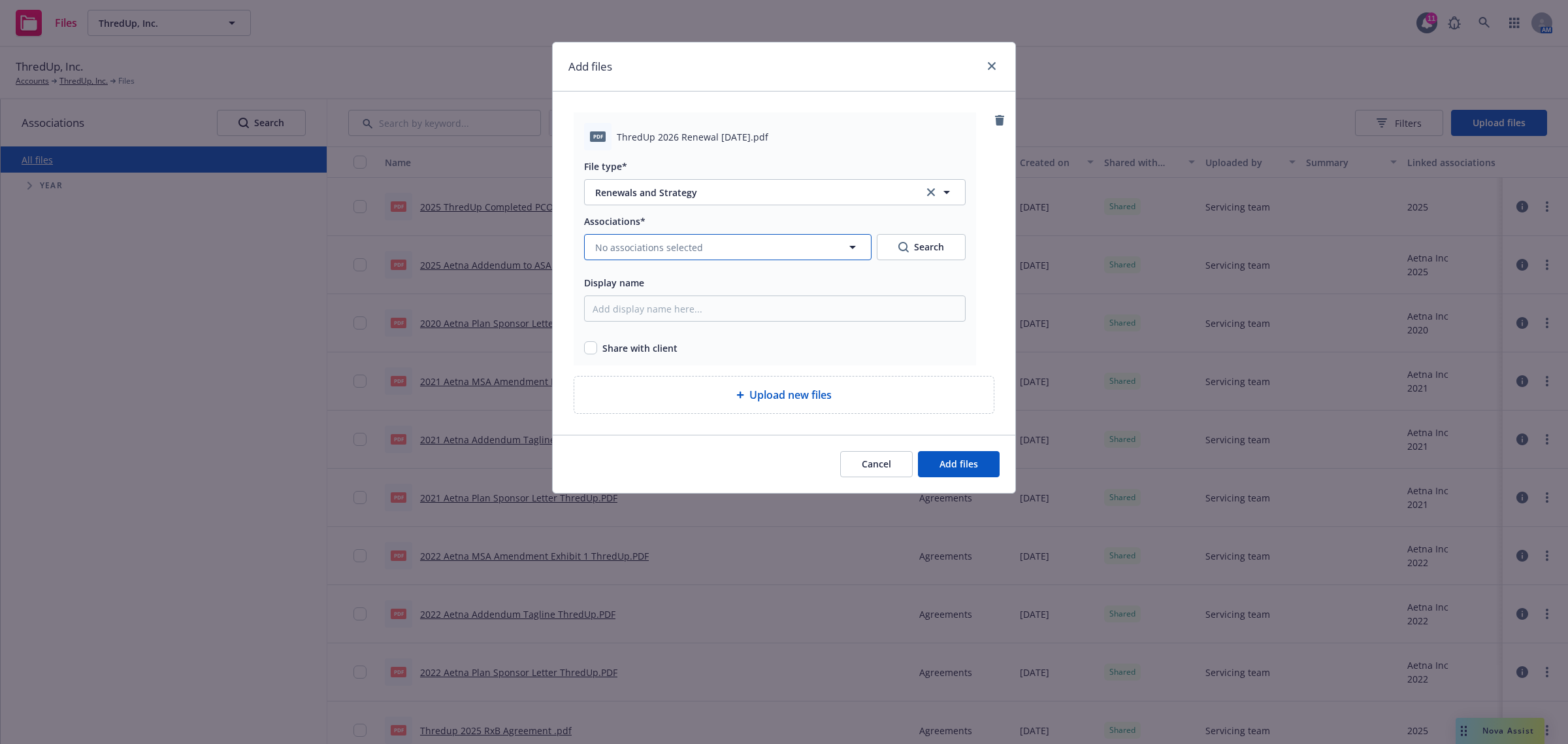
click at [684, 245] on span "No associations selected" at bounding box center [649, 247] width 108 height 14
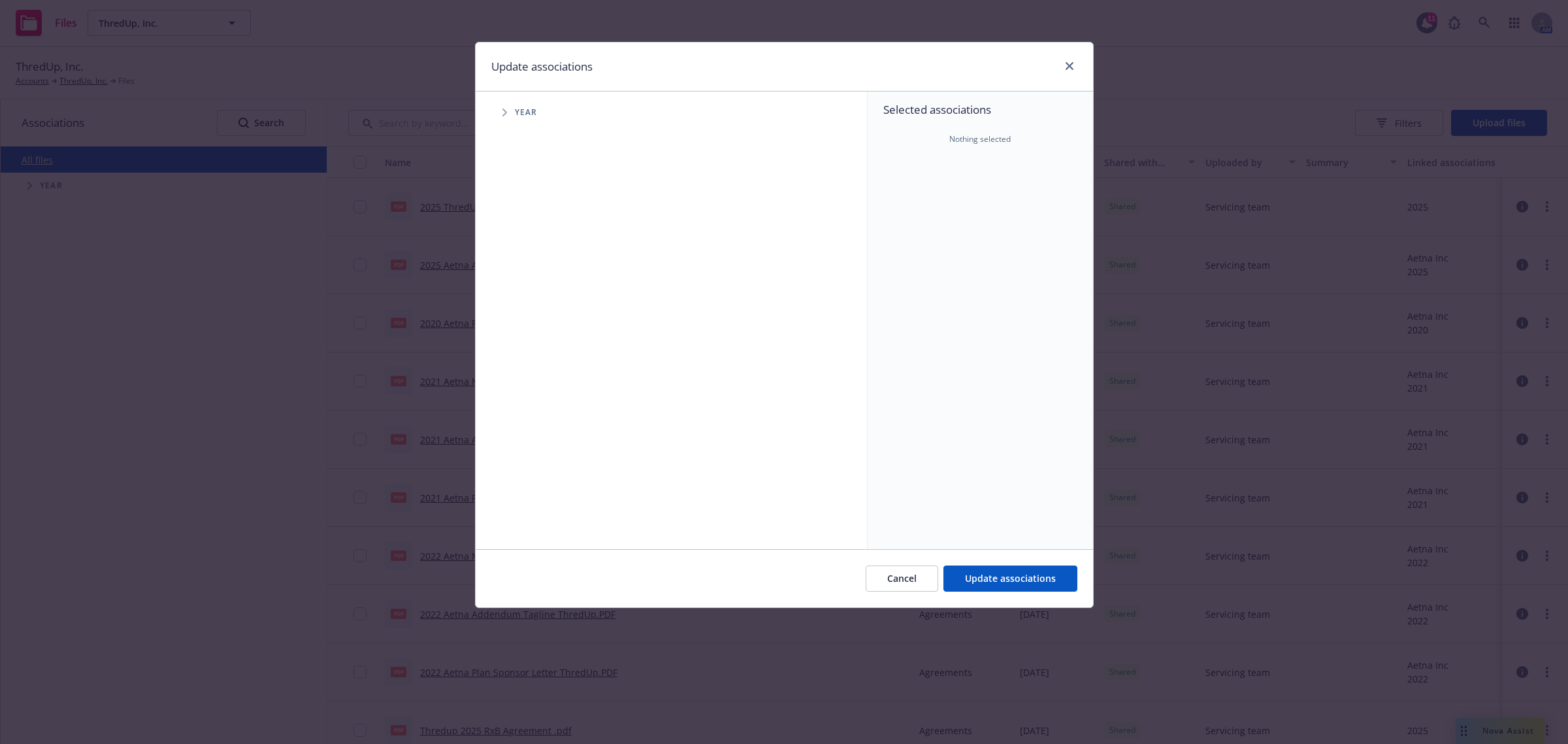
drag, startPoint x: 519, startPoint y: 109, endPoint x: 506, endPoint y: 110, distance: 13.0
click at [518, 112] on span "Year" at bounding box center [526, 112] width 23 height 8
click at [506, 110] on icon "Tree Example" at bounding box center [505, 112] width 5 height 8
click at [540, 322] on input "Tree Example" at bounding box center [538, 322] width 13 height 13
checkbox input "true"
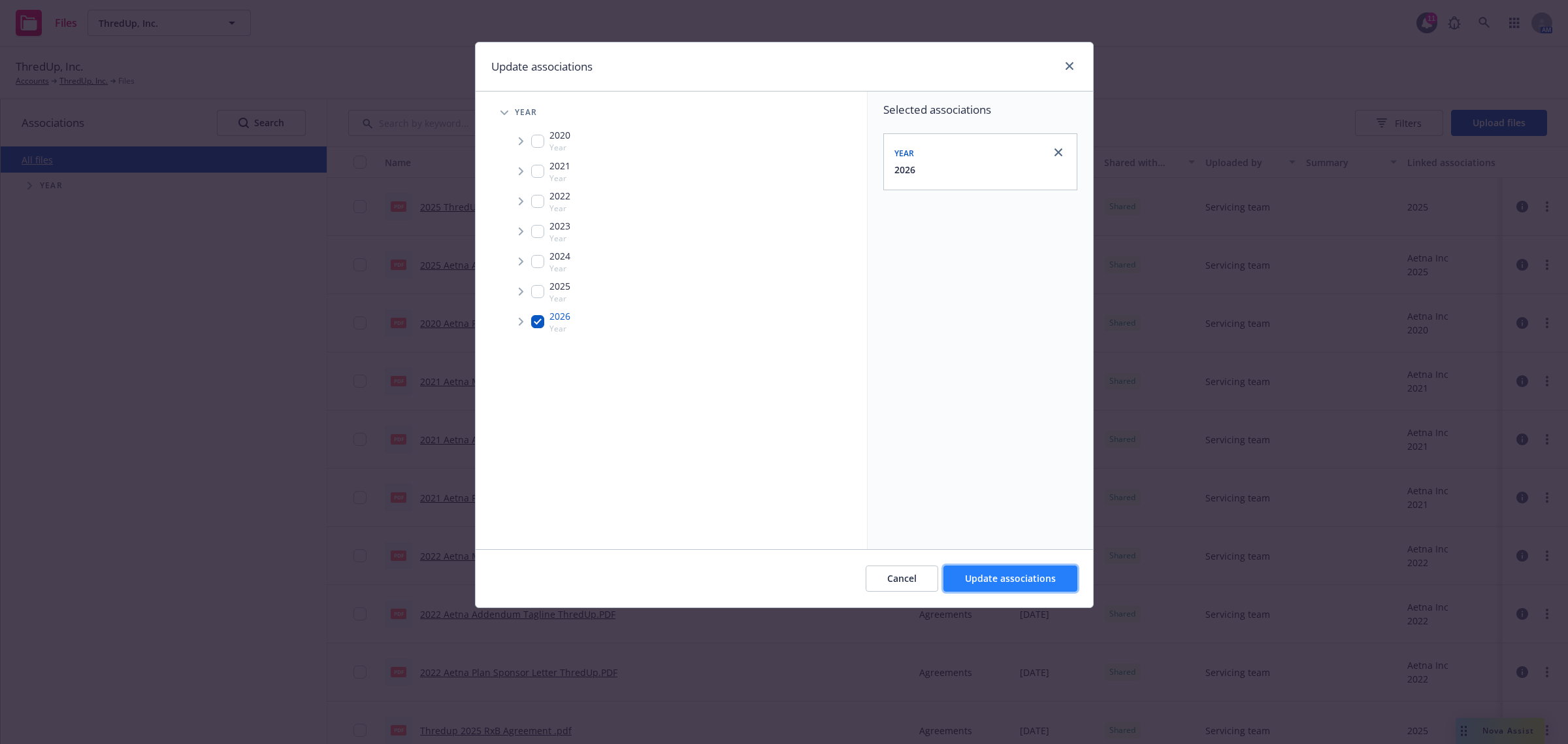
click at [1036, 583] on span "Update associations" at bounding box center [1010, 578] width 91 height 12
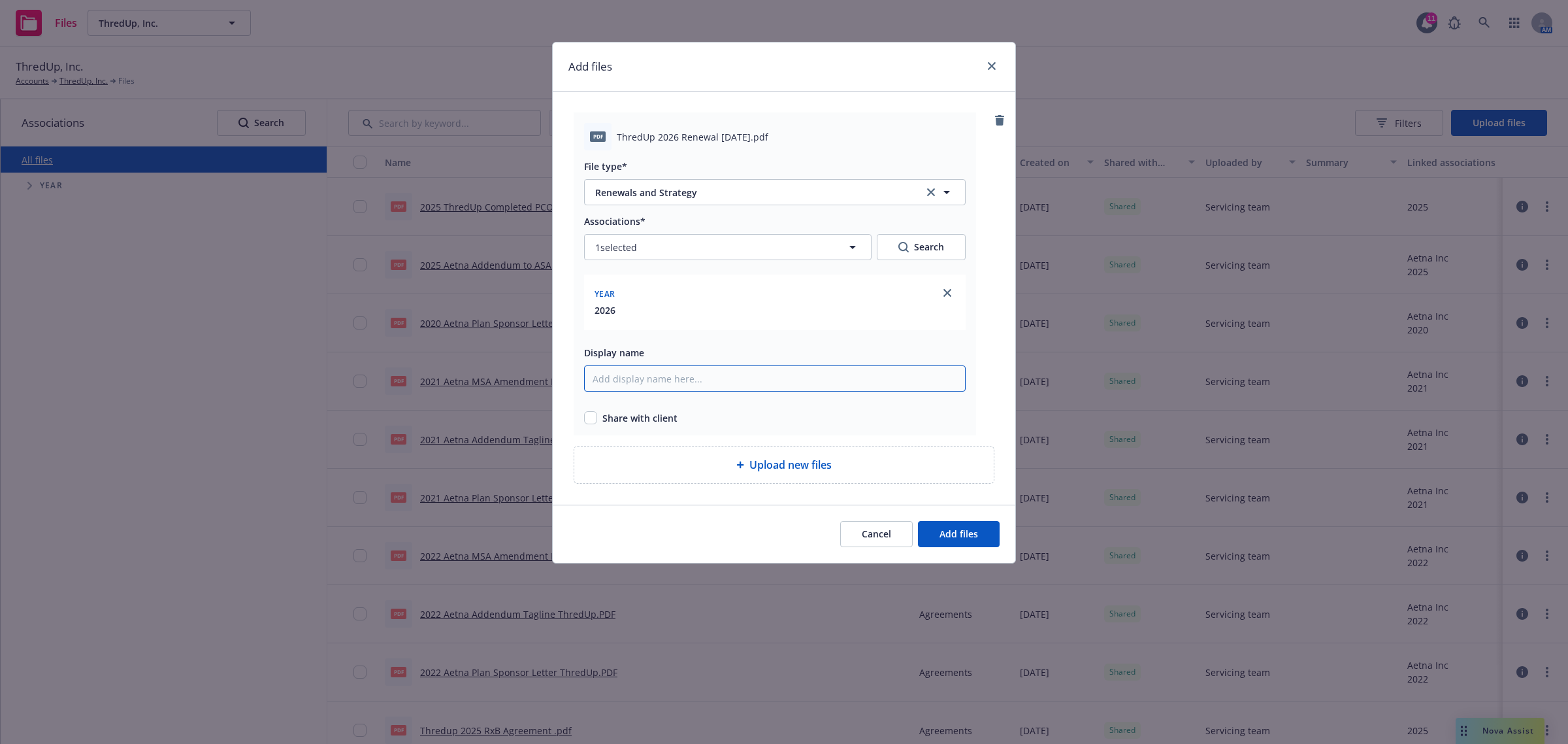
click at [677, 373] on input "Display name" at bounding box center [775, 378] width 382 height 26
type input "2026 Renewal Presentation ThredUp"
click at [588, 420] on input "checkbox" at bounding box center [591, 418] width 13 height 13
checkbox input "true"
click at [956, 544] on button "Add files" at bounding box center [959, 534] width 82 height 26
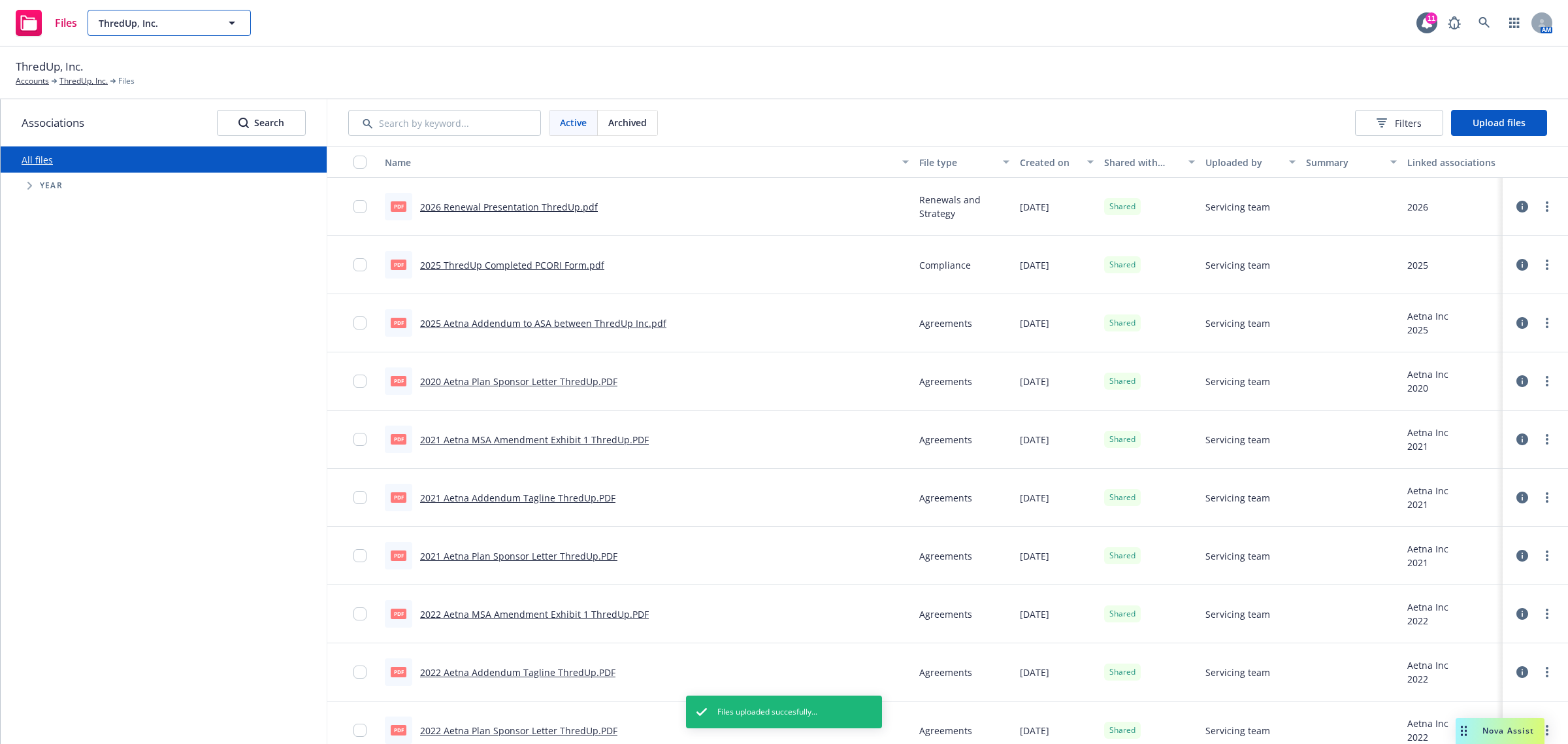
click at [226, 32] on button "ThredUp, Inc." at bounding box center [169, 23] width 163 height 26
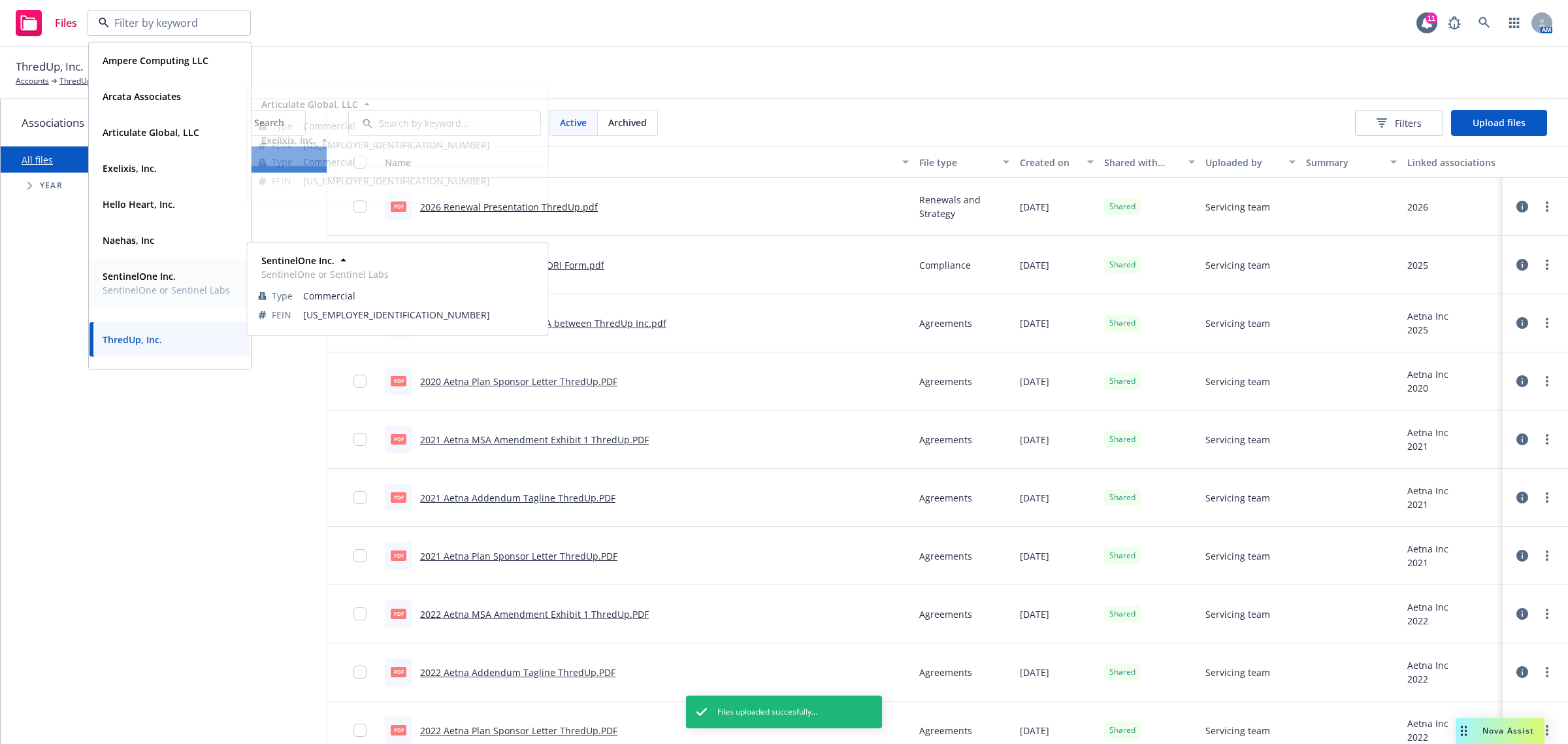
click at [170, 297] on span "SentinelOne or Sentinel Labs" at bounding box center [166, 290] width 128 height 14
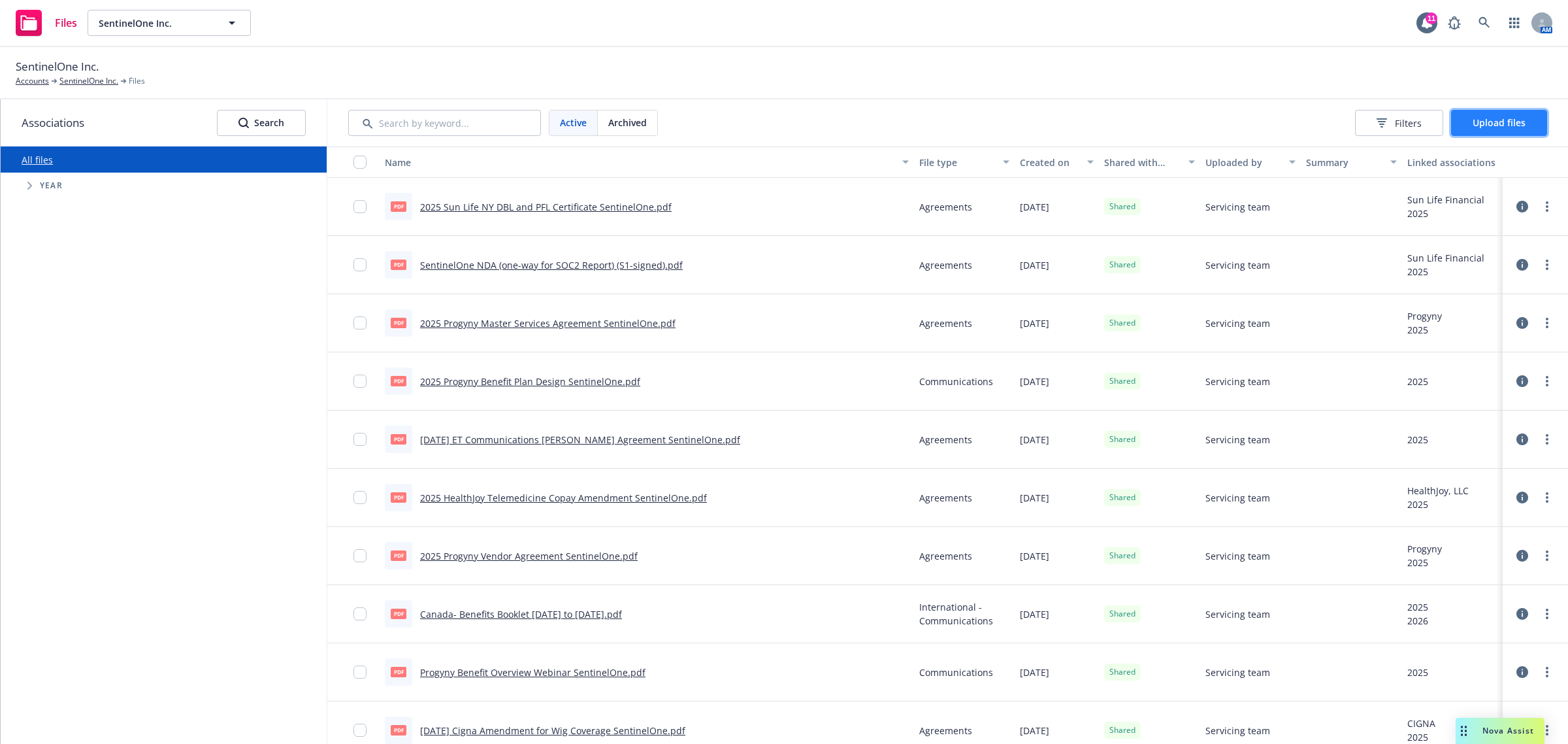
click at [1501, 123] on span "Upload files" at bounding box center [1499, 122] width 53 height 12
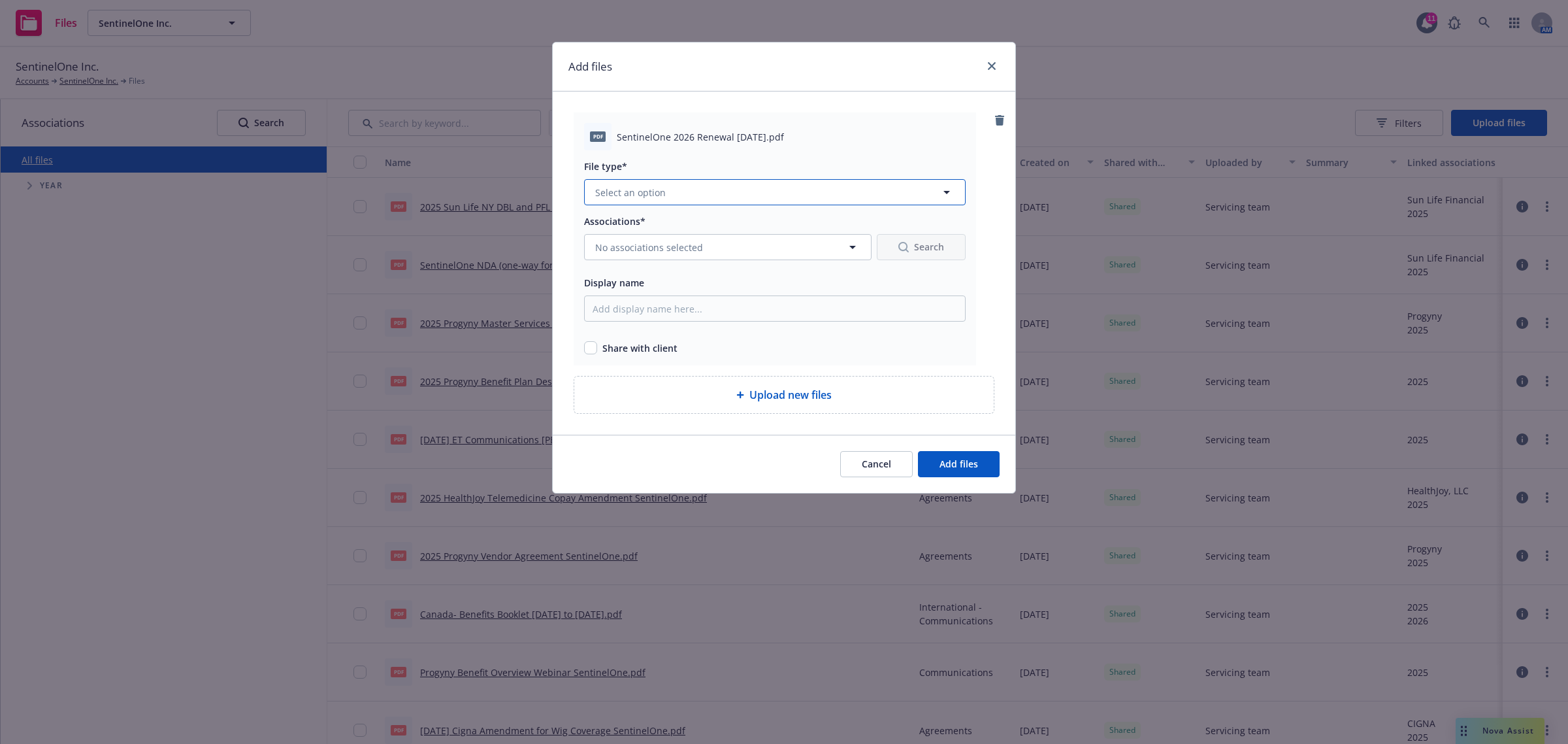
click at [643, 191] on span "Select an option" at bounding box center [630, 192] width 71 height 14
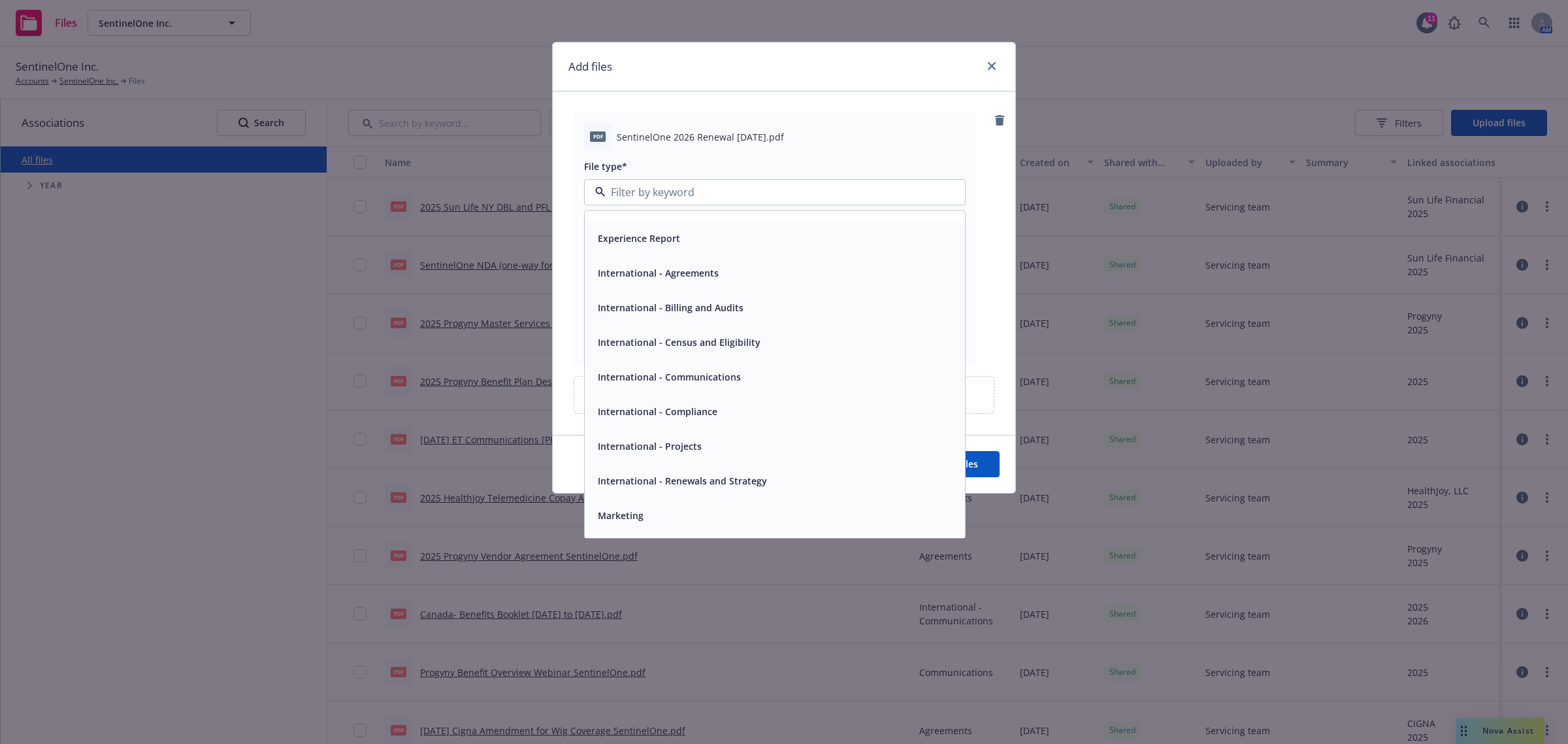
scroll to position [262, 0]
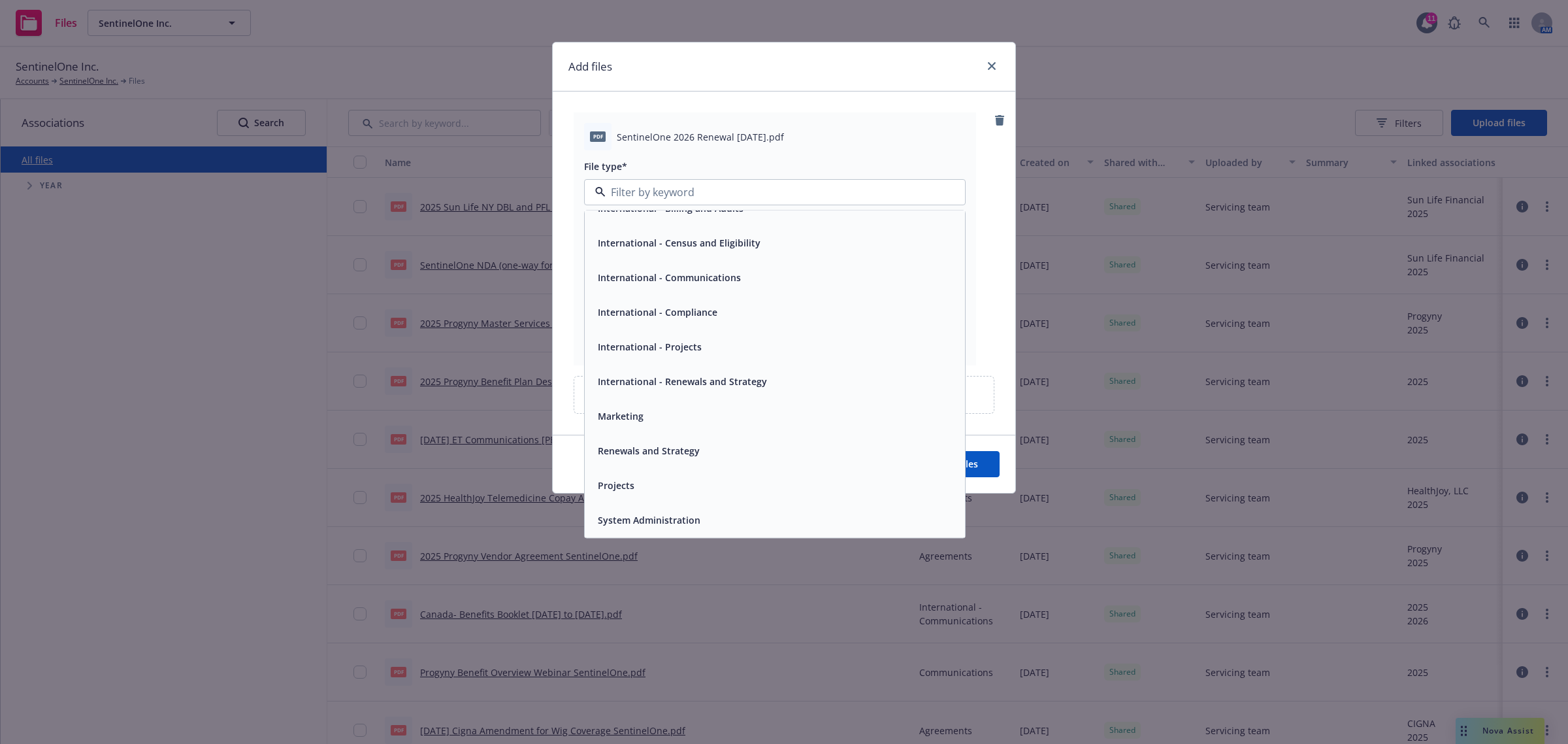
click at [703, 451] on div "Renewals and Strategy" at bounding box center [774, 452] width 365 height 19
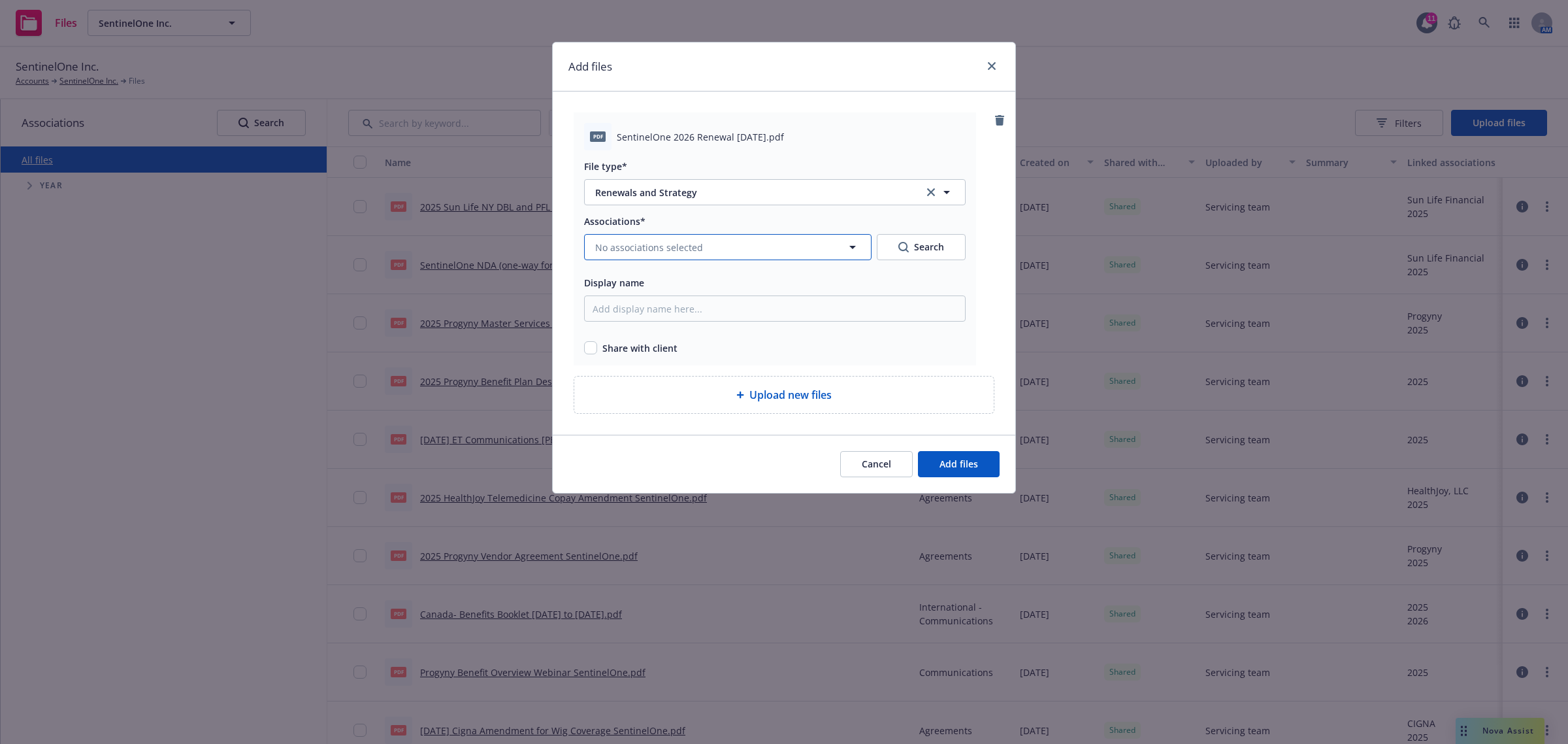
click at [644, 246] on span "No associations selected" at bounding box center [649, 247] width 108 height 14
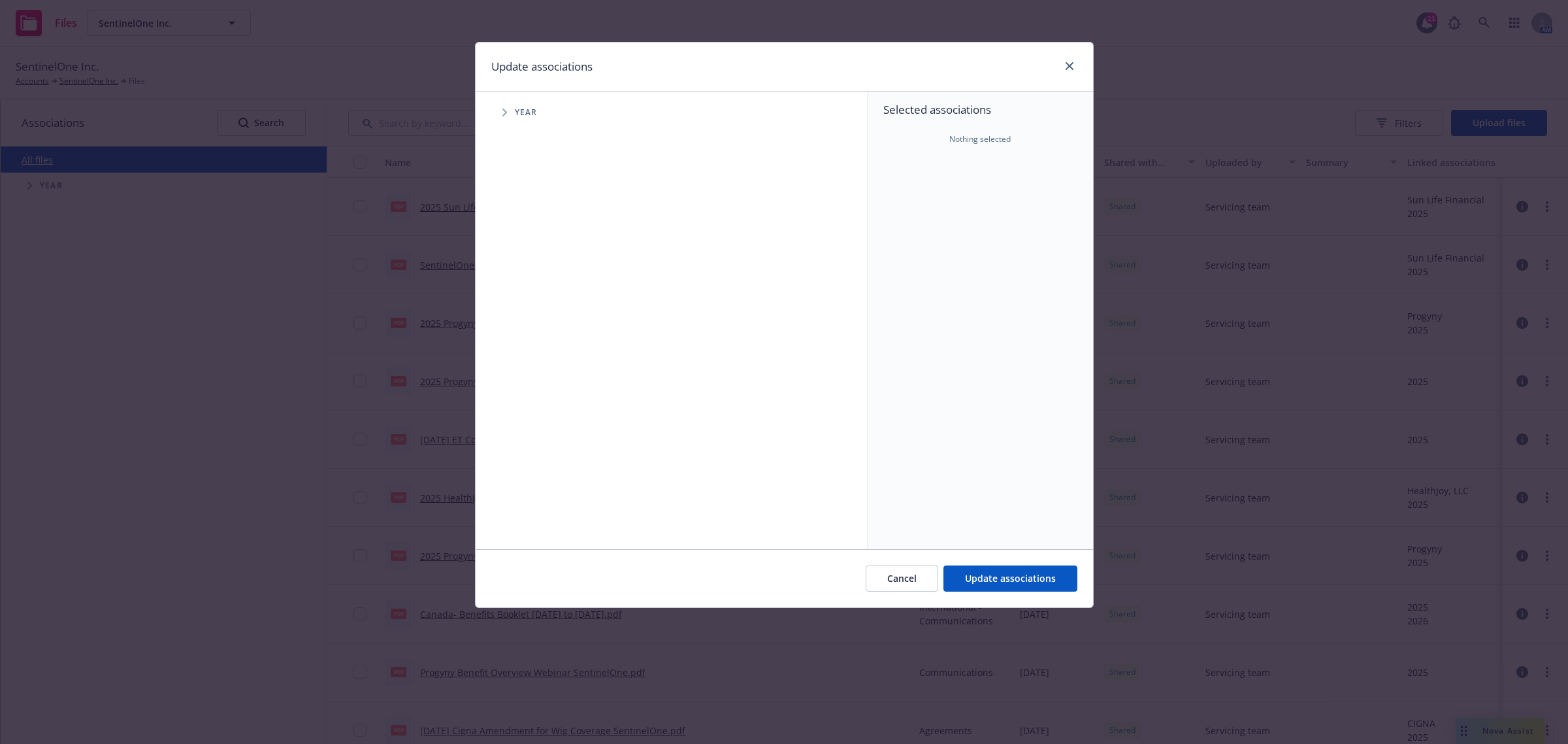
click at [505, 115] on icon "Tree Example" at bounding box center [505, 112] width 5 height 8
click at [537, 318] on input "Tree Example" at bounding box center [538, 322] width 13 height 13
checkbox input "true"
click at [995, 577] on span "Update associations" at bounding box center [1010, 578] width 91 height 12
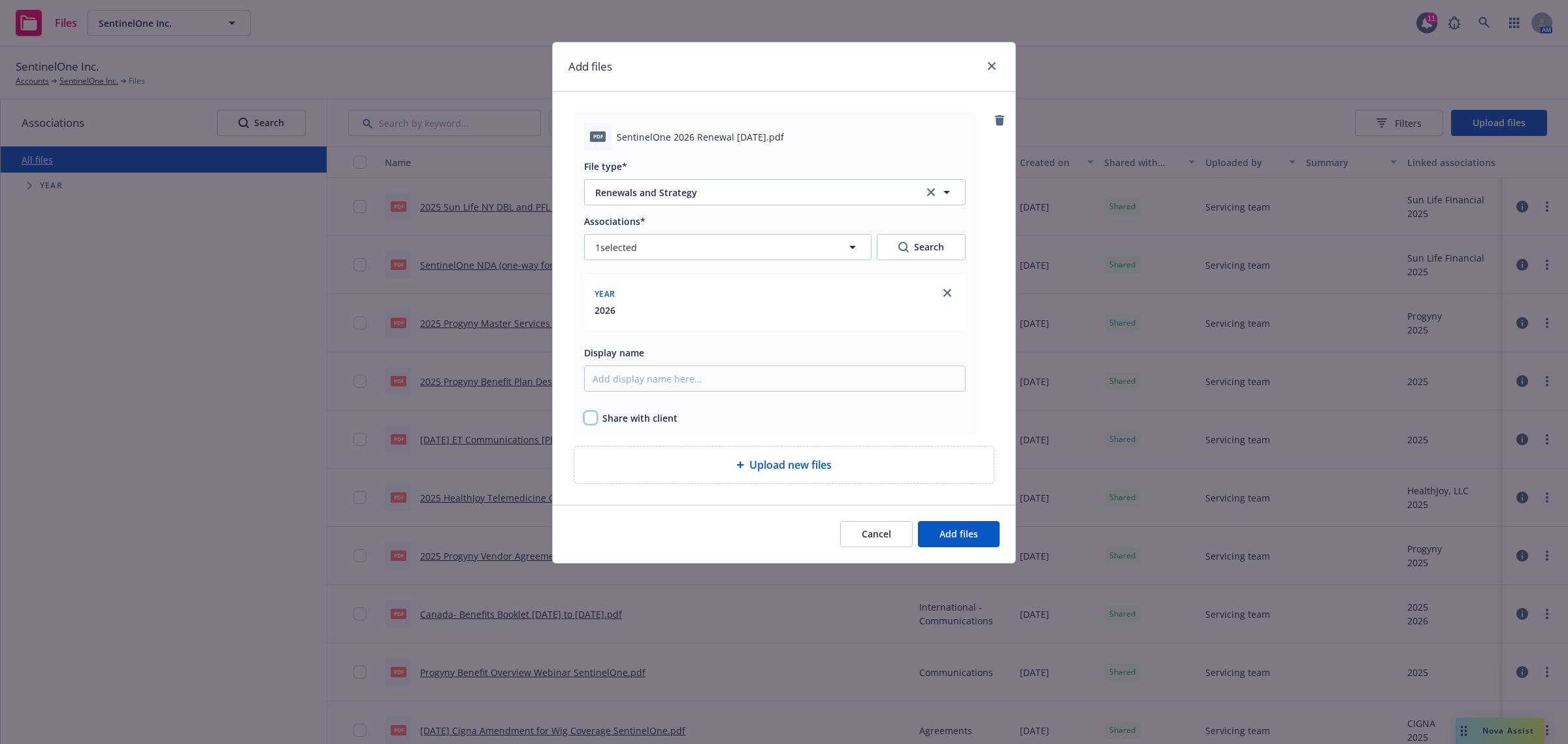
click at [590, 416] on input "checkbox" at bounding box center [591, 418] width 13 height 13
checkbox input "true"
click at [659, 386] on input "Display name" at bounding box center [775, 378] width 382 height 26
drag, startPoint x: 819, startPoint y: 371, endPoint x: 712, endPoint y: 389, distance: 108.5
click at [712, 389] on input "2026 Renewal Presentation Articulate Global" at bounding box center [775, 378] width 382 height 26
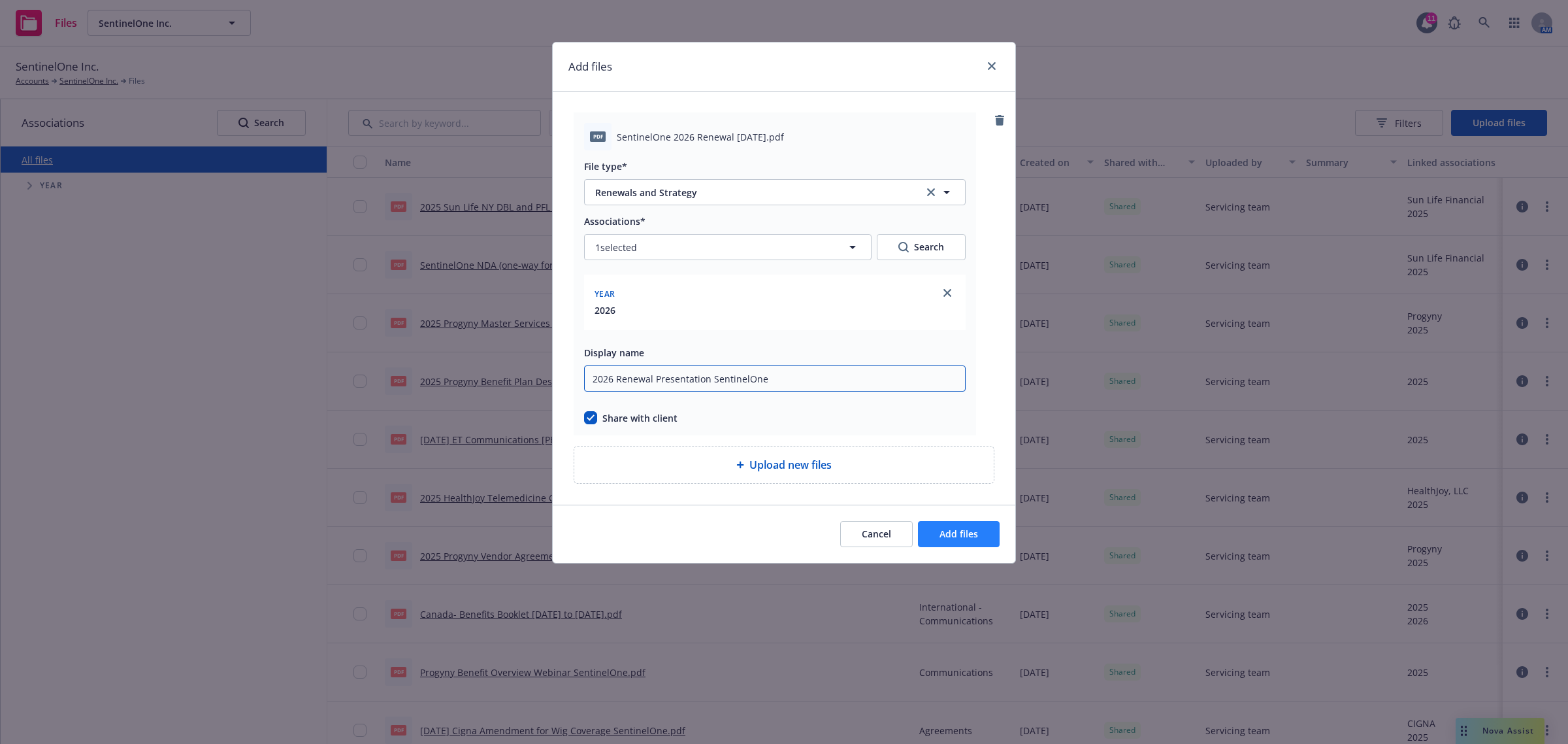
type input "2026 Renewal Presentation SentinelOne"
click at [985, 544] on button "Add files" at bounding box center [959, 534] width 82 height 26
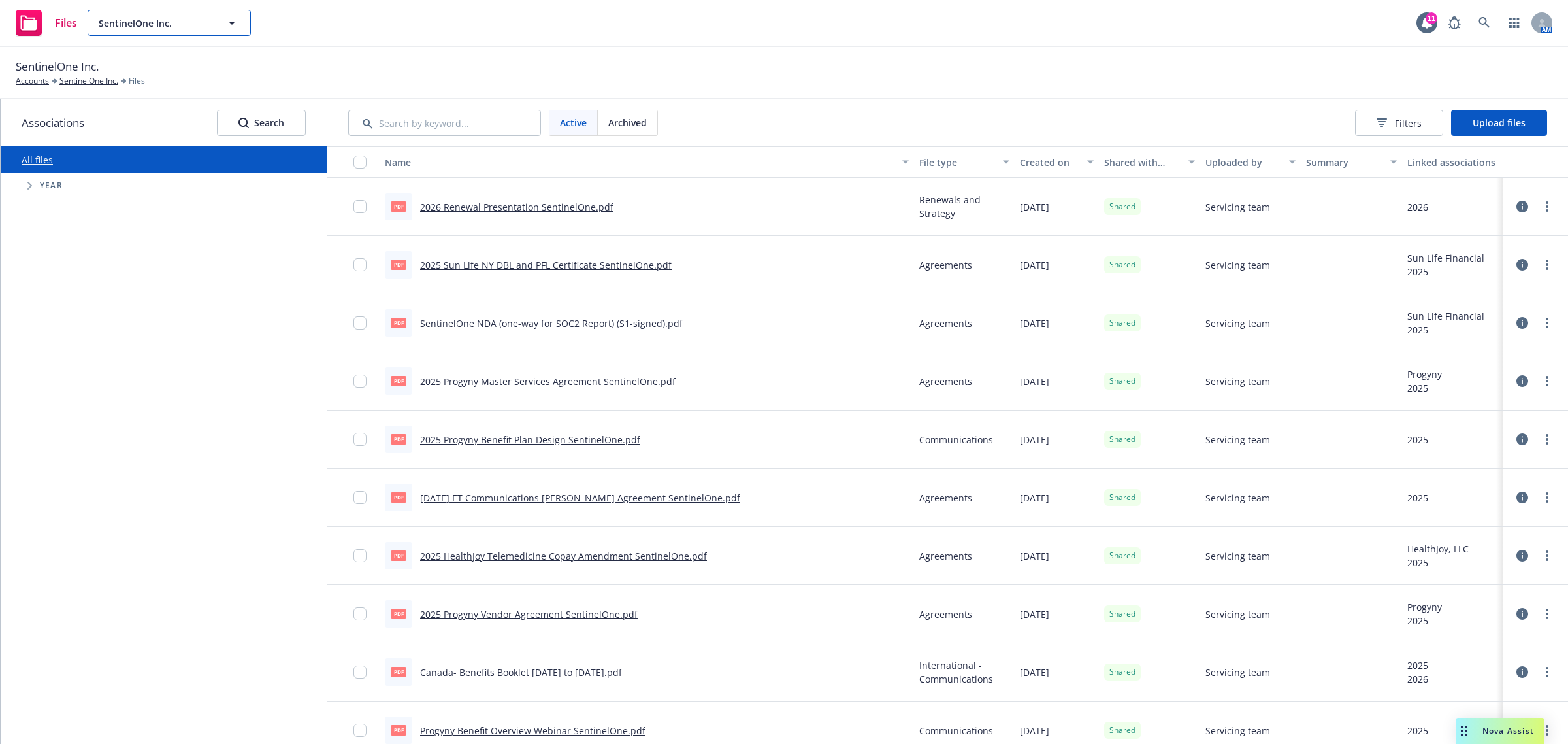
click at [193, 18] on span "SentinelOne Inc." at bounding box center [155, 23] width 113 height 14
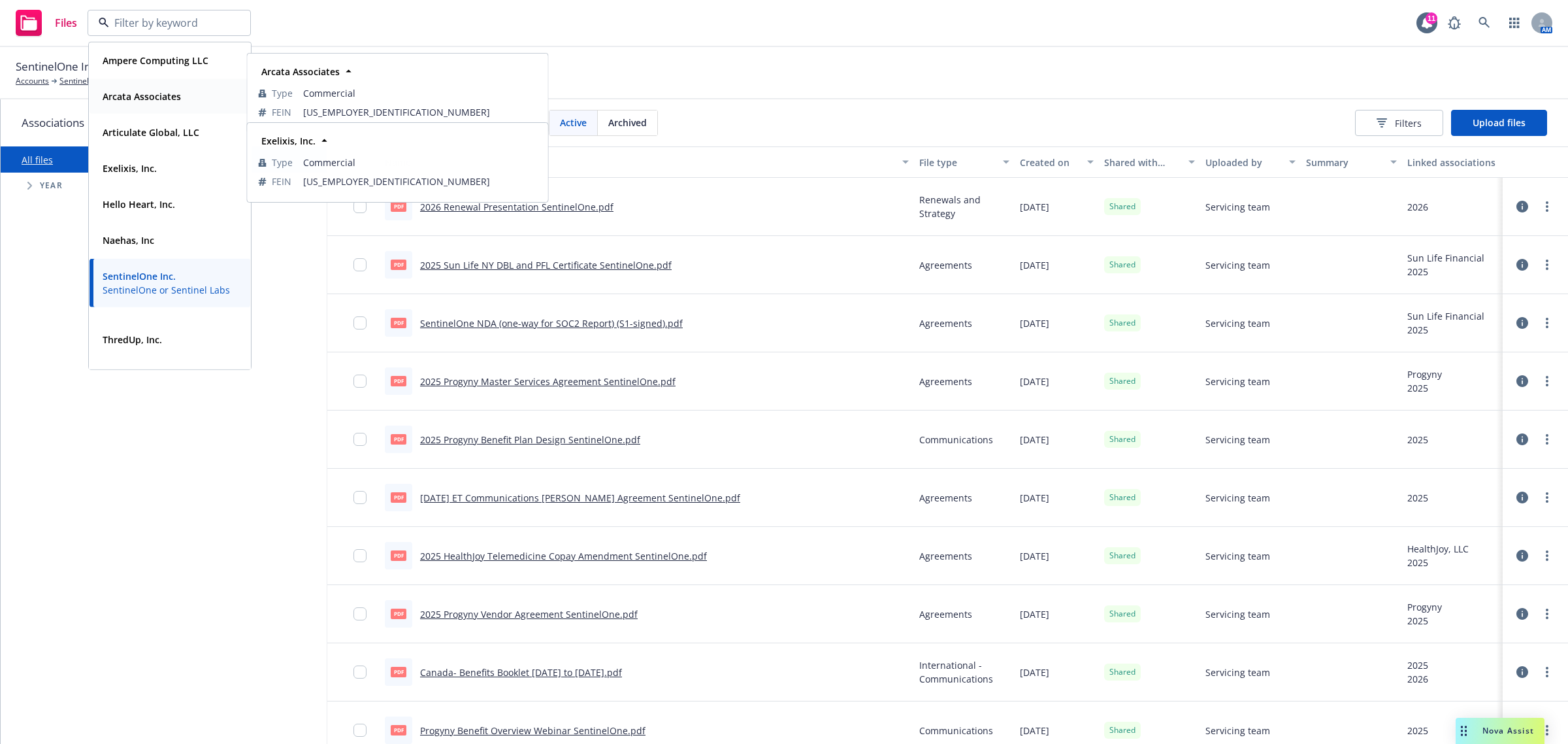
click at [176, 103] on div "Arcata Associates" at bounding box center [140, 96] width 86 height 19
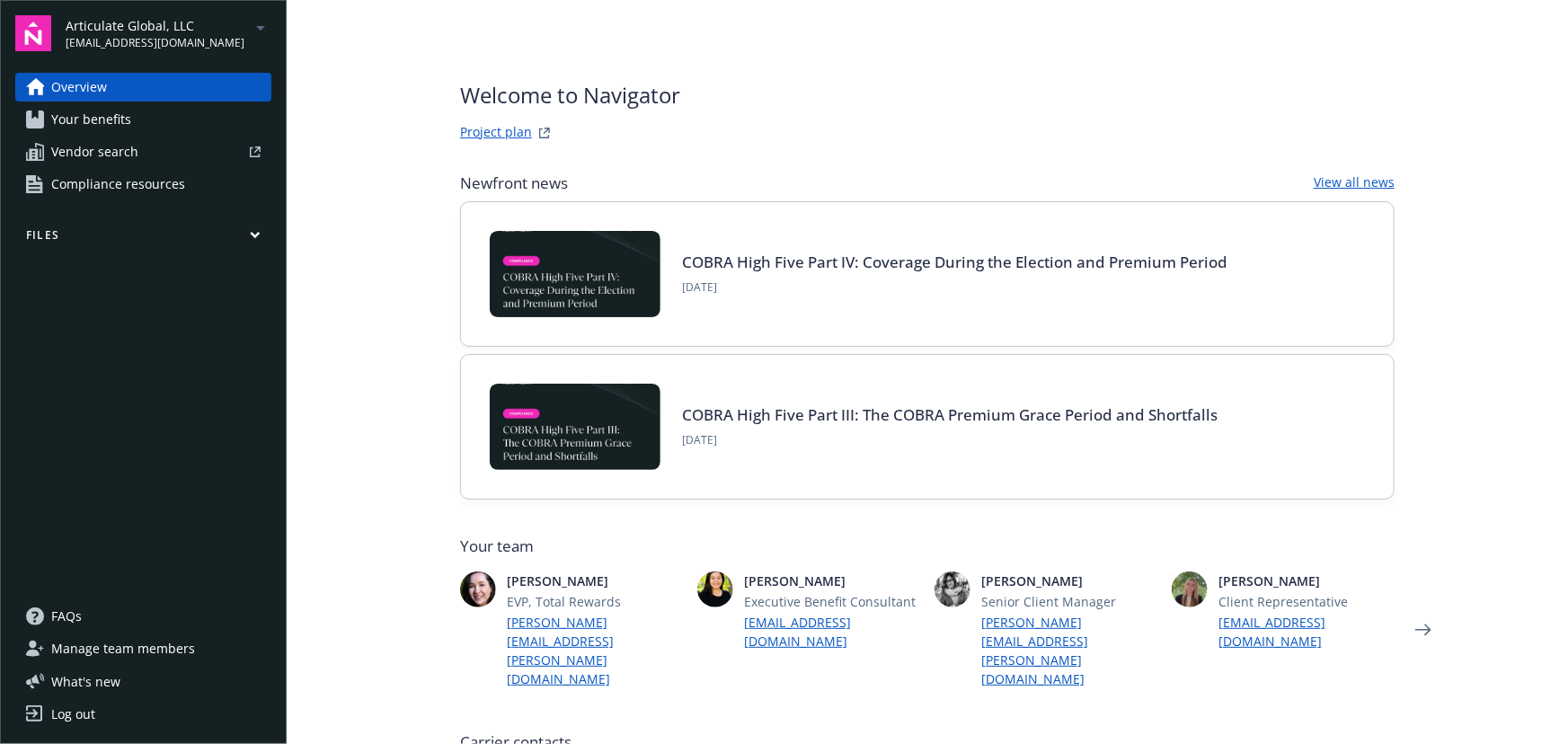
scroll to position [81, 0]
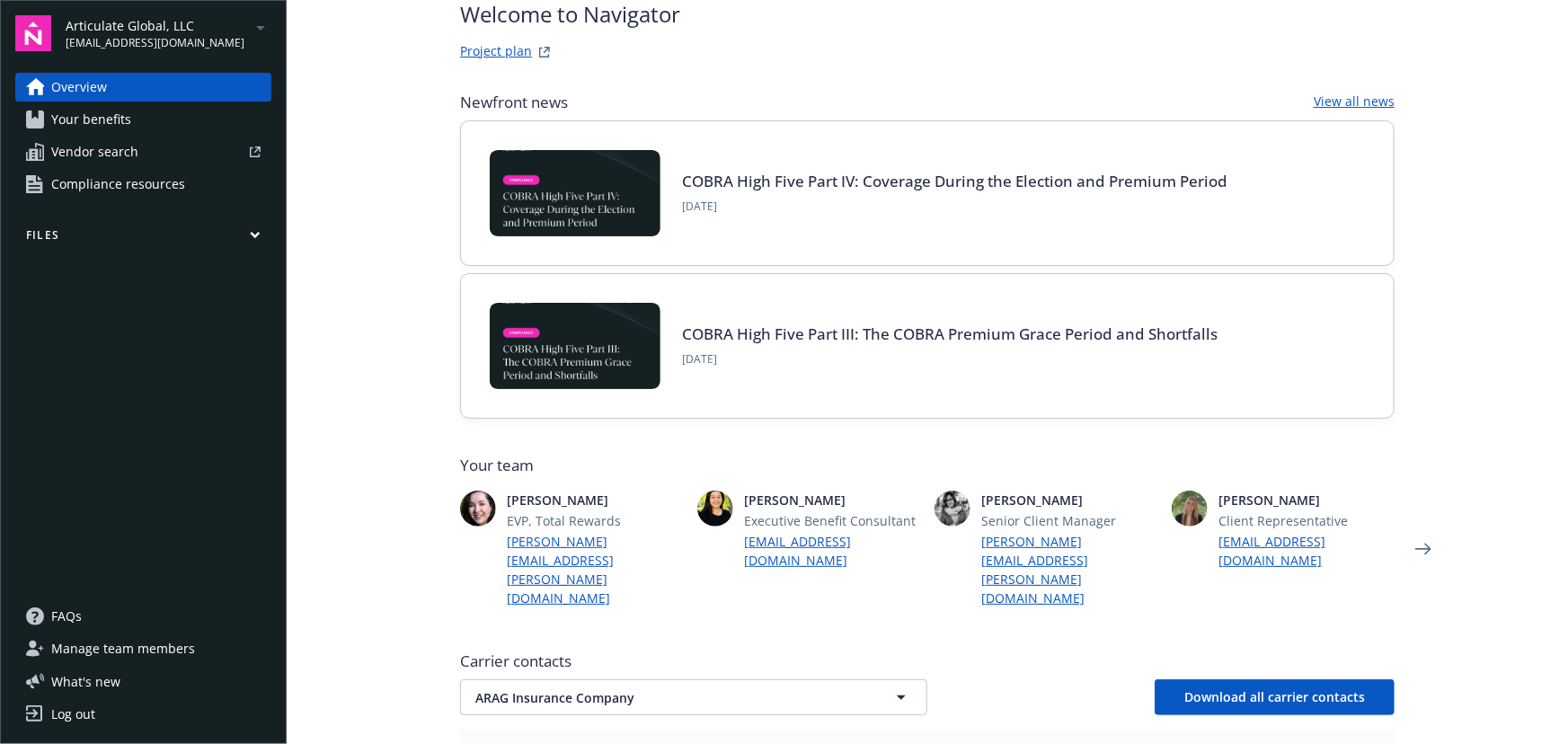
click at [133, 121] on link "Your benefits" at bounding box center [144, 119] width 256 height 29
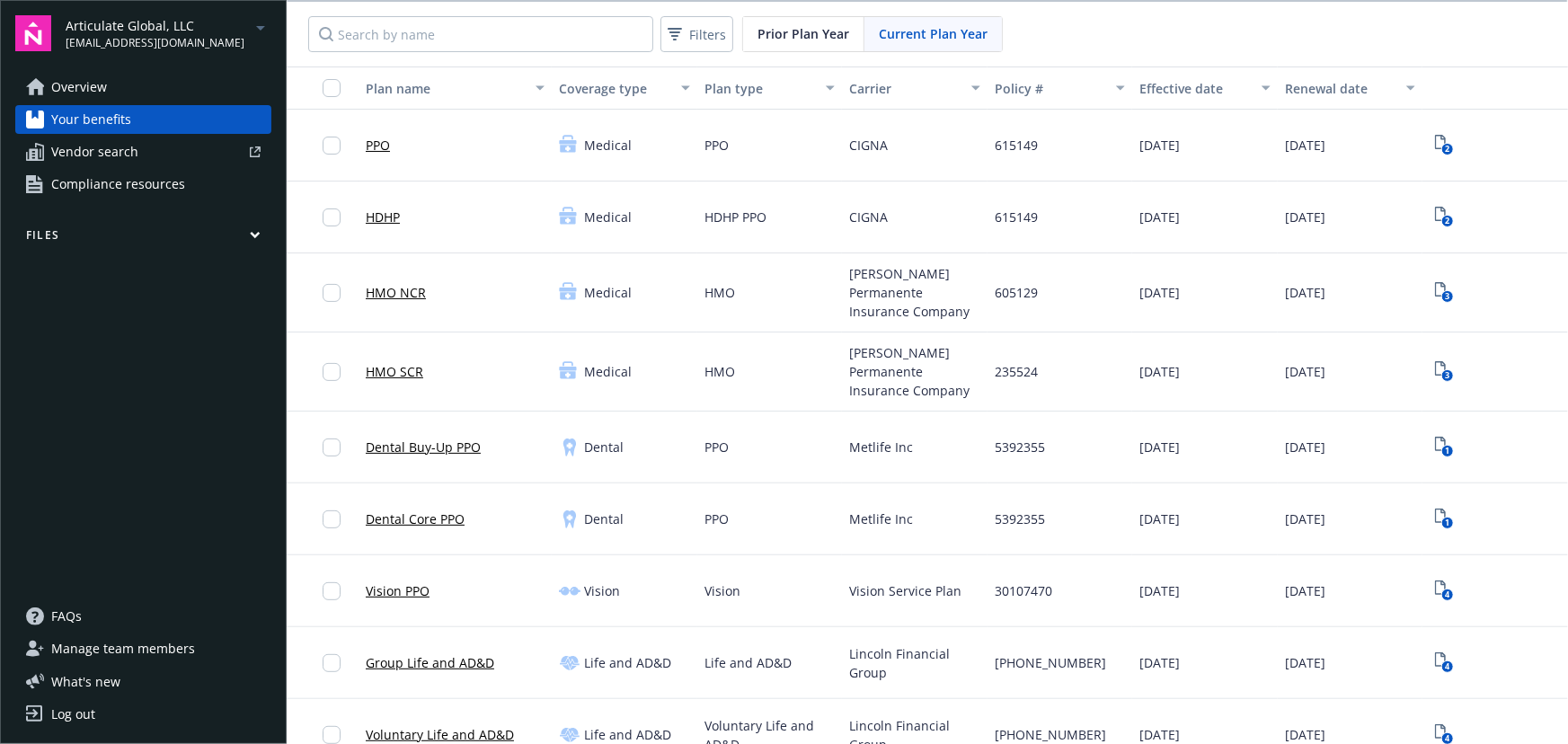
click at [156, 90] on link "Overview" at bounding box center [144, 87] width 256 height 29
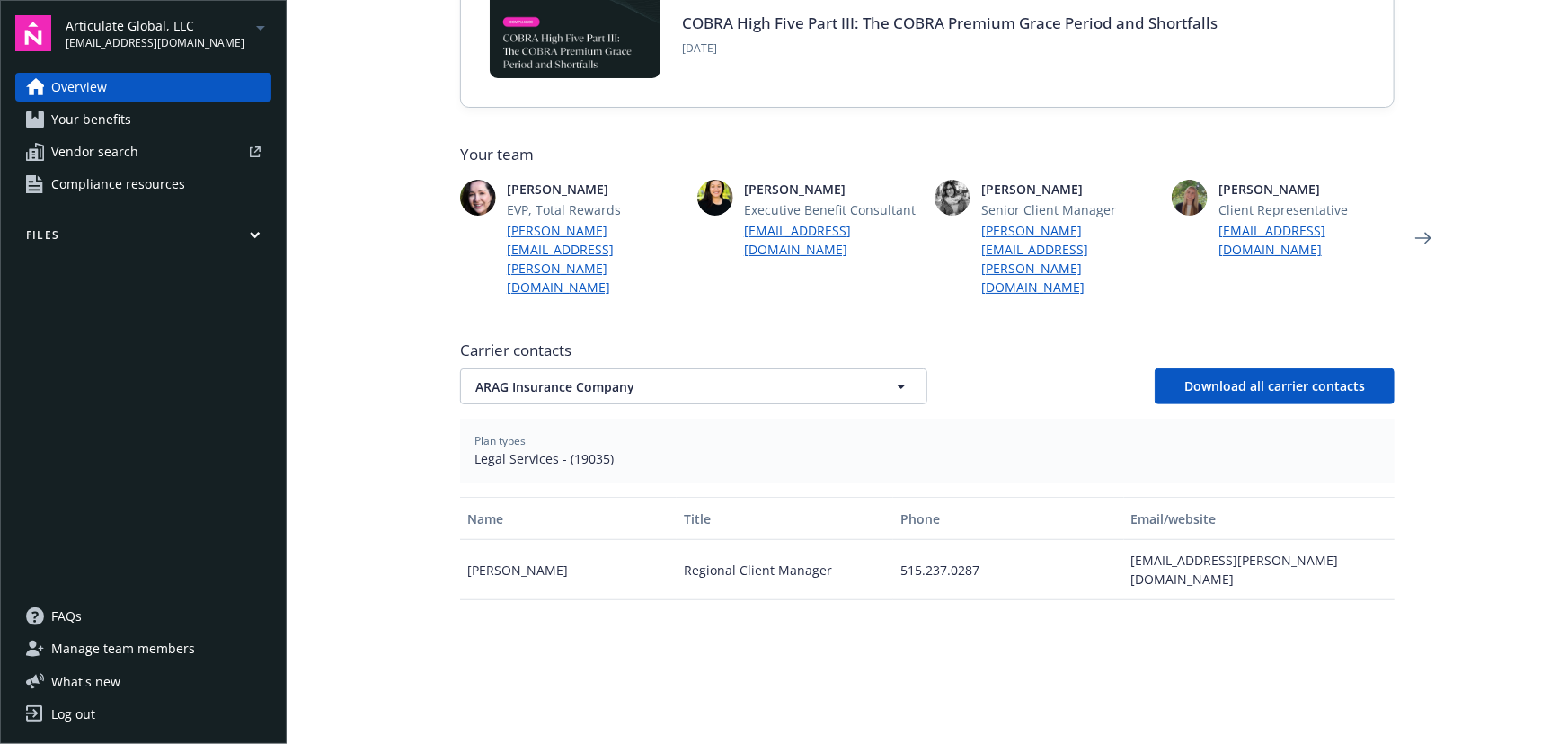
scroll to position [408, 0]
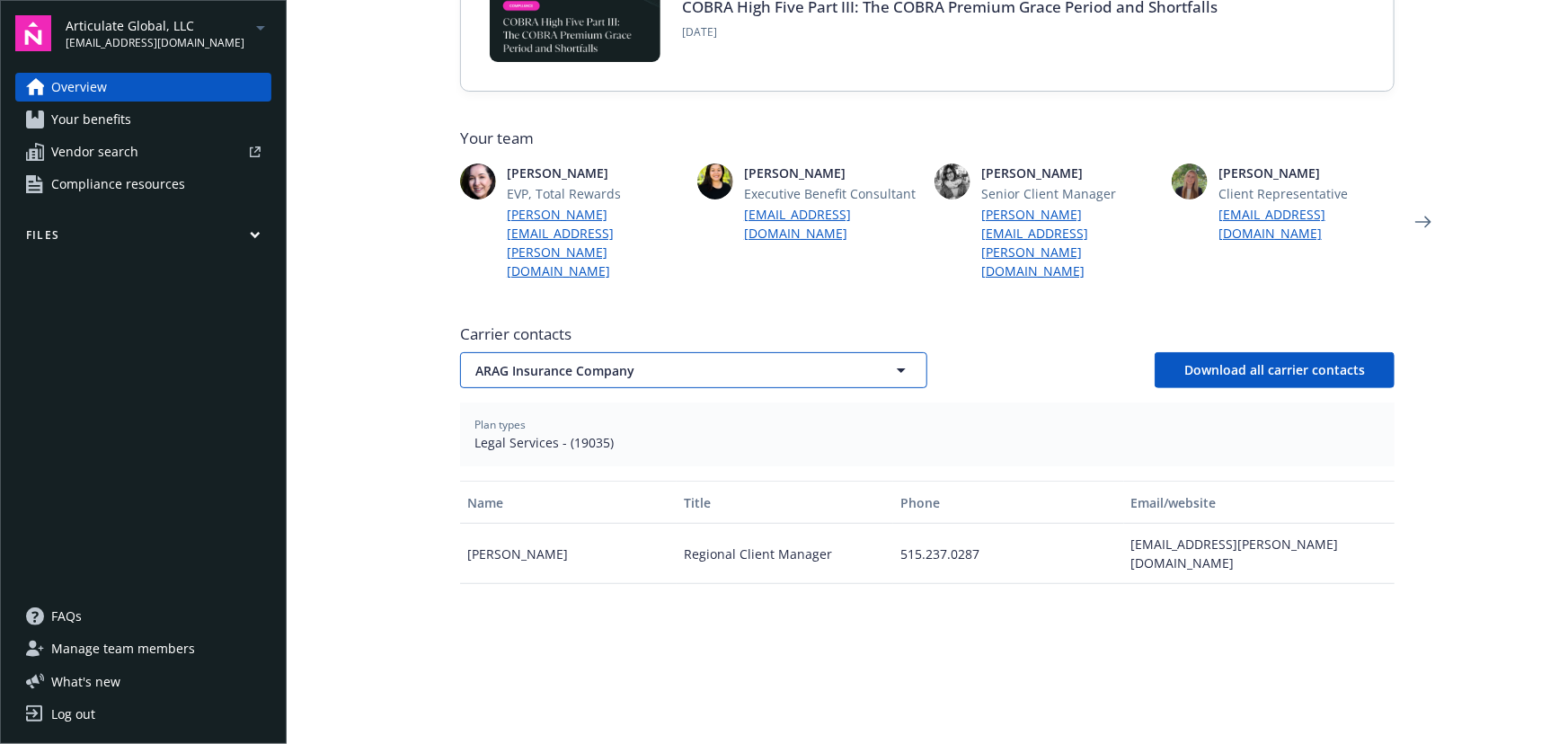
click at [642, 362] on span "ARAG Insurance Company" at bounding box center [662, 371] width 373 height 19
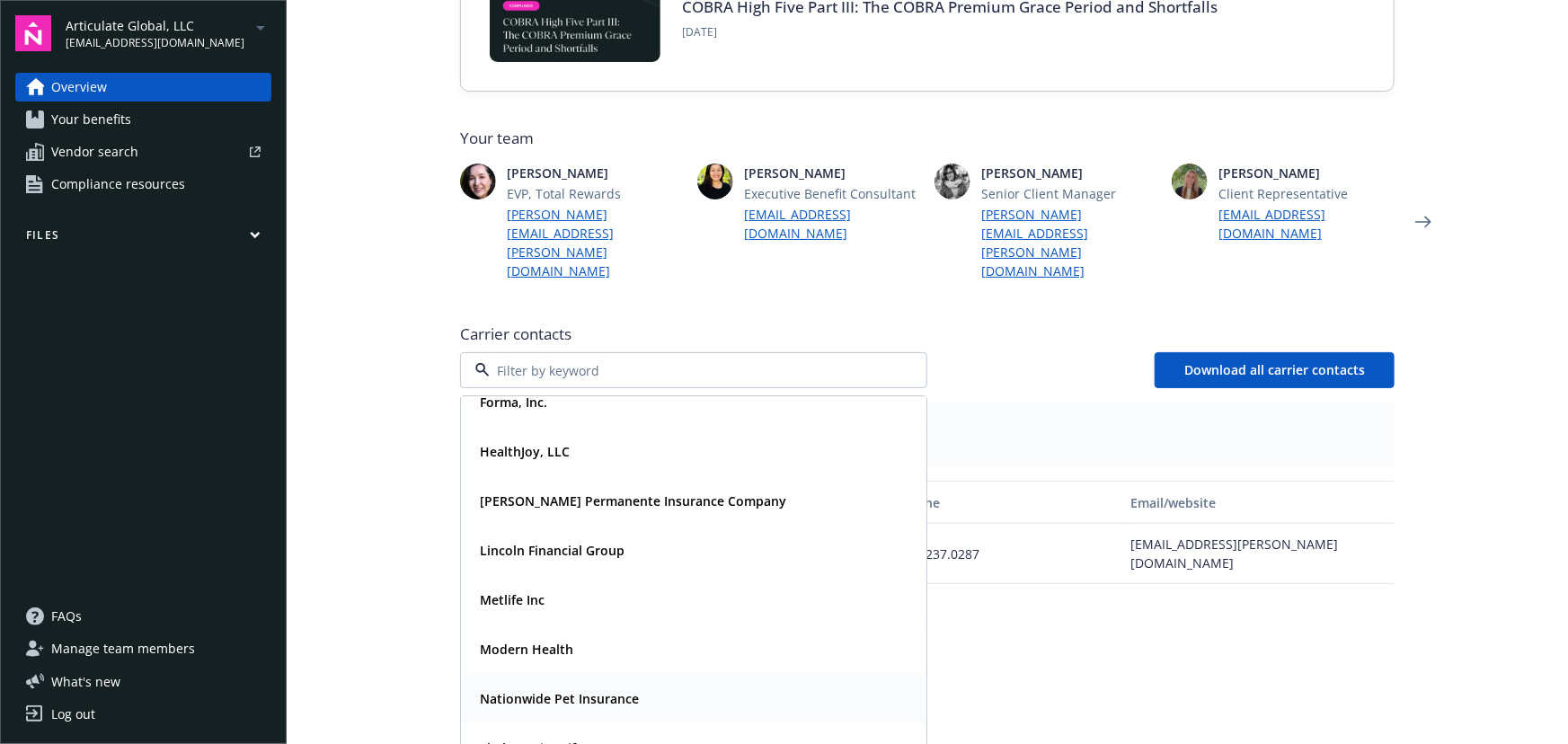
scroll to position [244, 0]
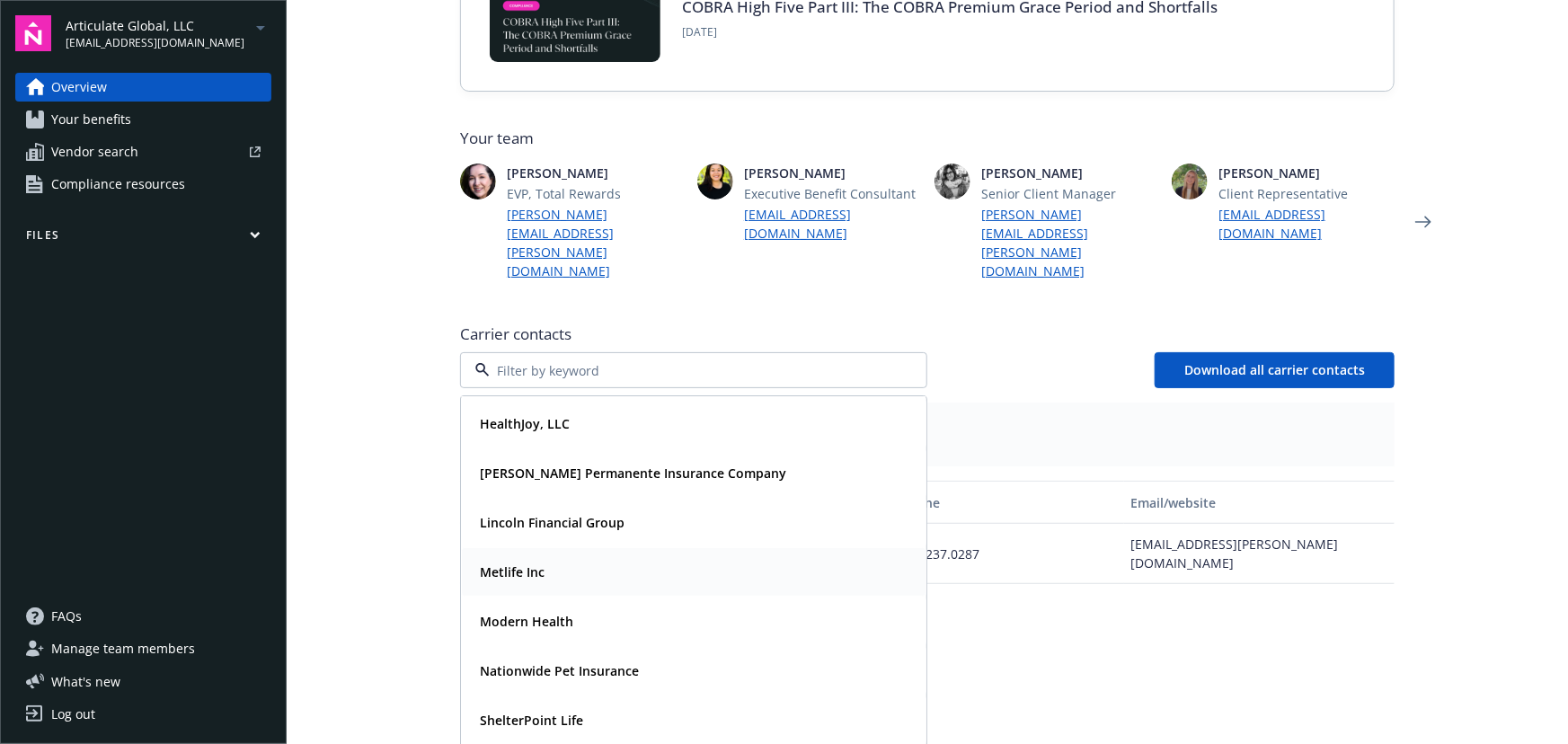
click at [575, 559] on div "Metlife Inc" at bounding box center [693, 572] width 442 height 26
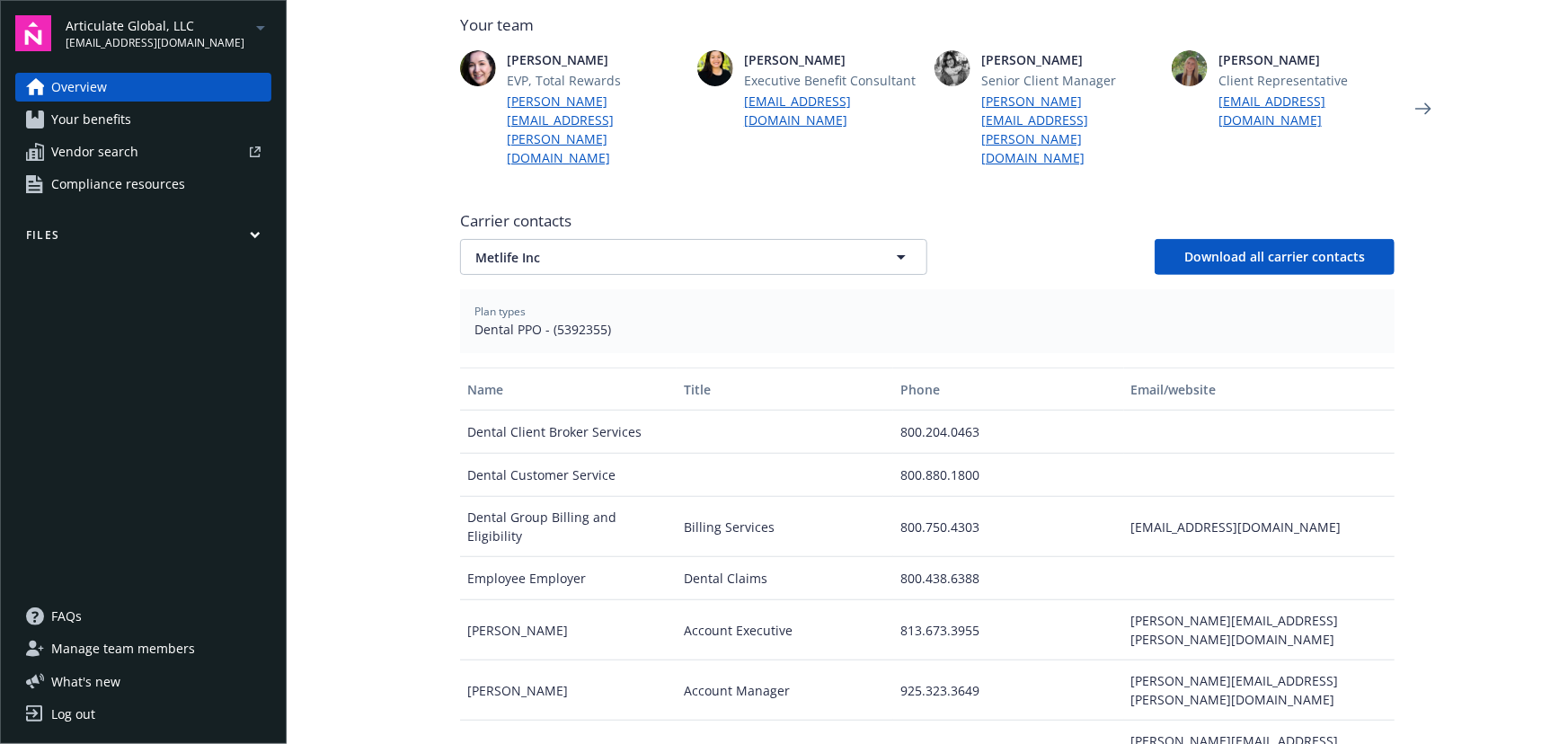
scroll to position [572, 0]
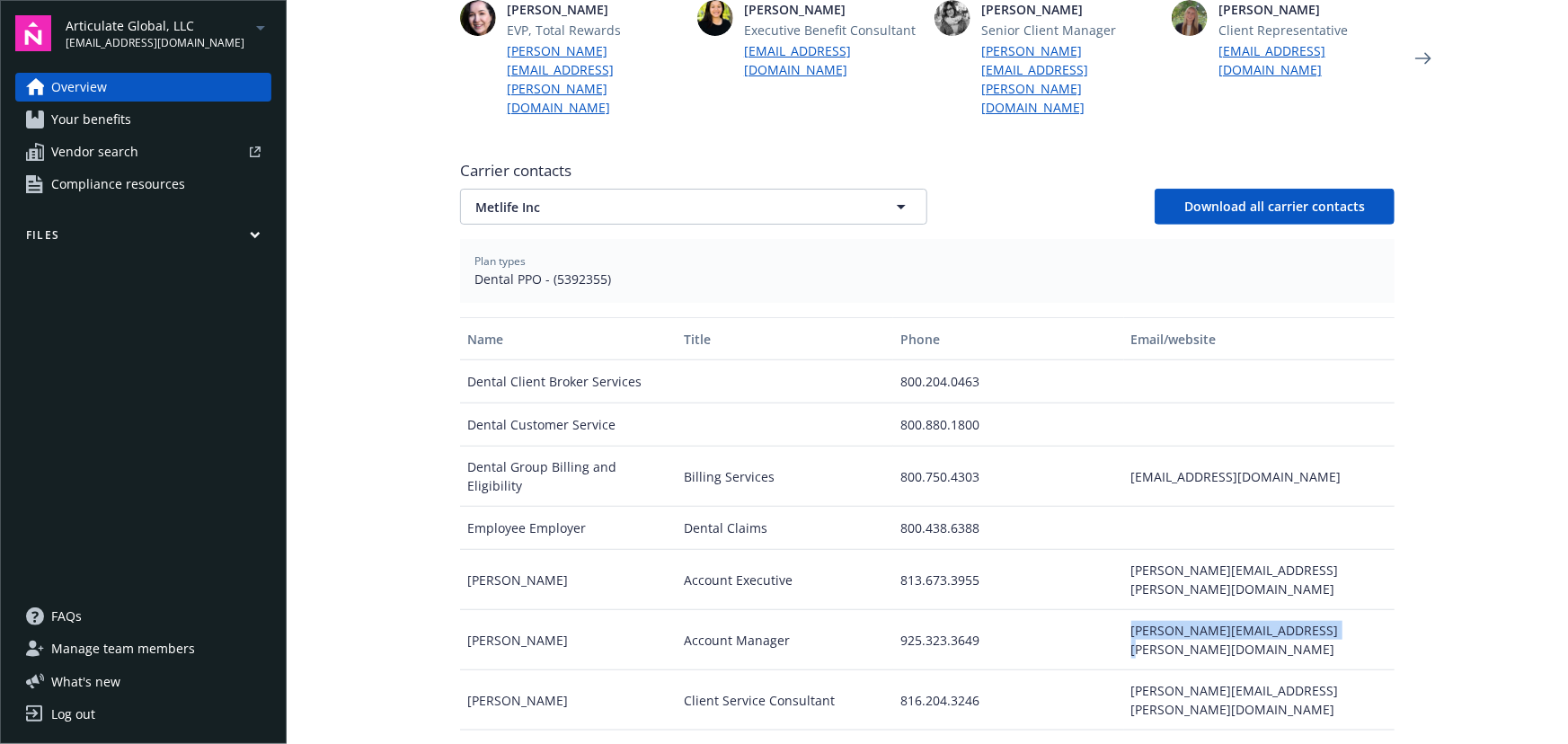
drag, startPoint x: 1113, startPoint y: 558, endPoint x: 1311, endPoint y: 548, distance: 198.3
click at [1311, 610] on div "Joyce Cruz Account Manager 925.323.3649 joyce.cruz@metlifeservice.com" at bounding box center [927, 640] width 935 height 60
copy div "joyce.cruz@metlifeservice.com"
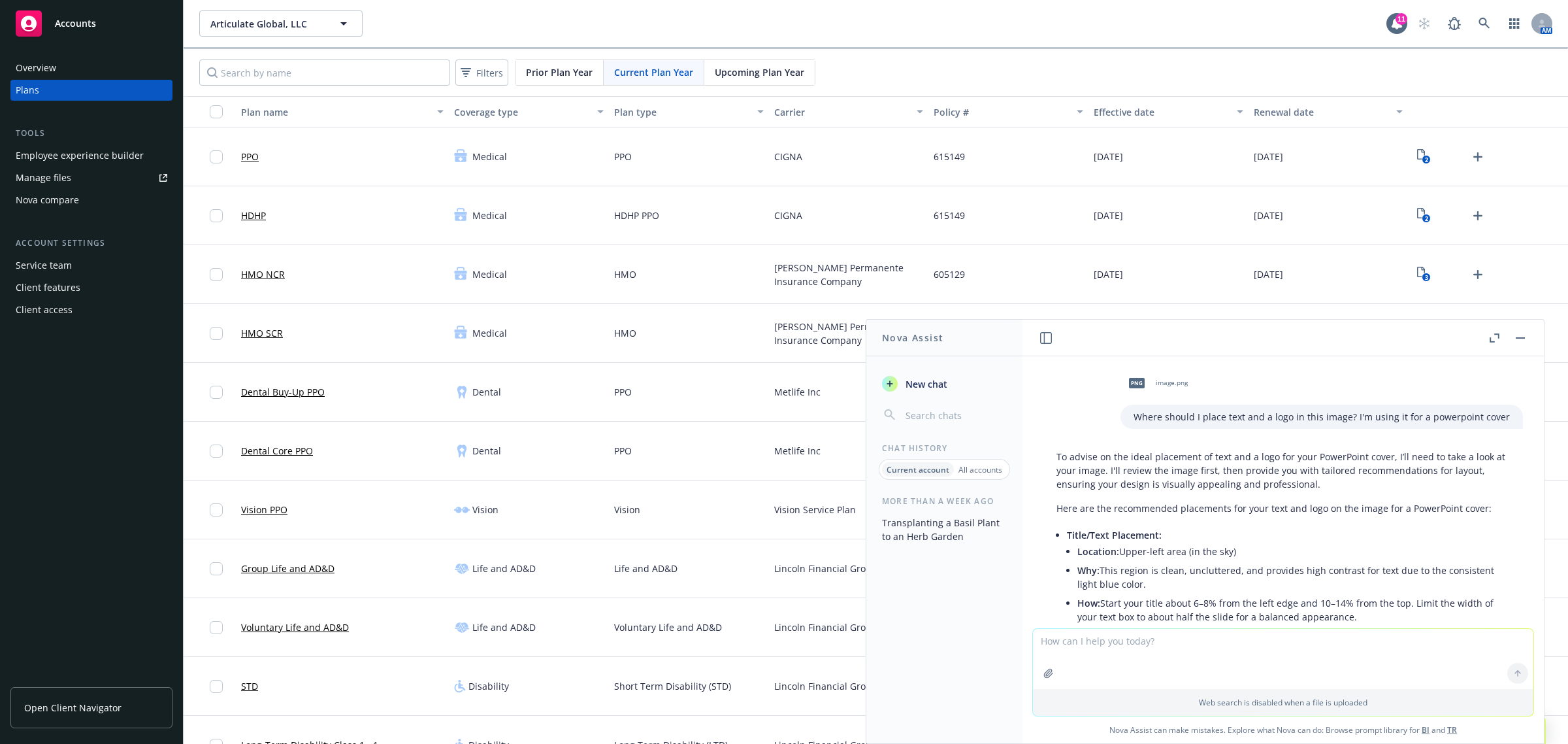
scroll to position [226, 0]
